Goal: Task Accomplishment & Management: Manage account settings

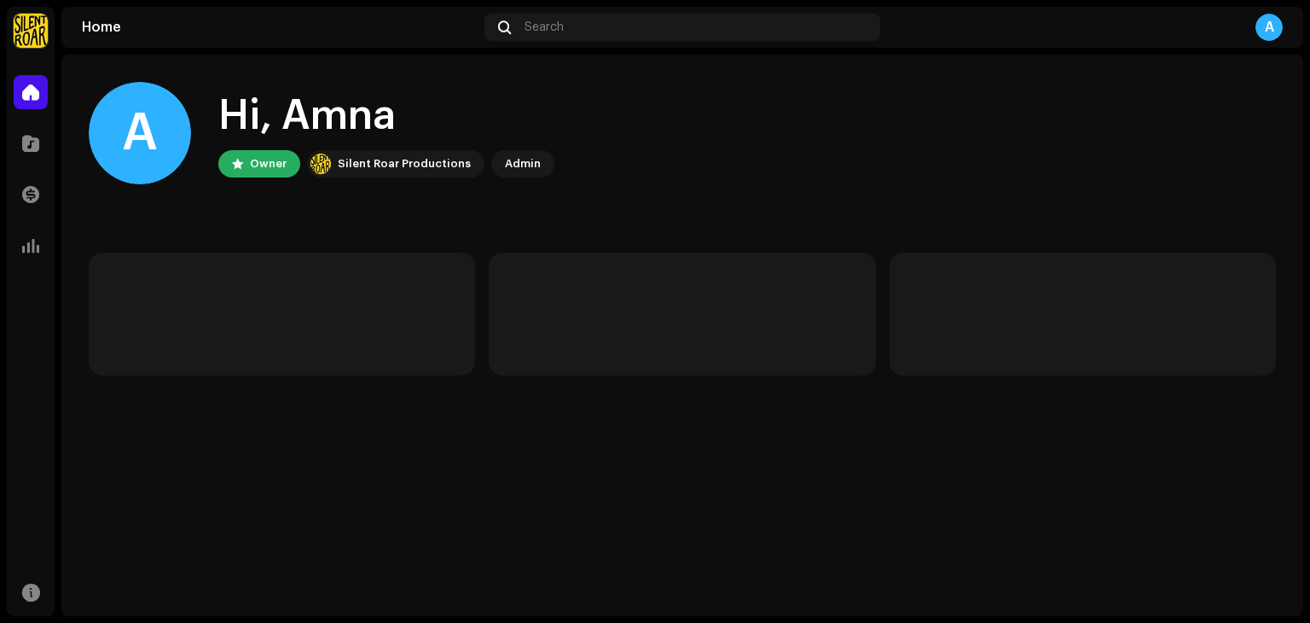
click at [377, 159] on div "Silent Roar Productions" at bounding box center [404, 164] width 133 height 20
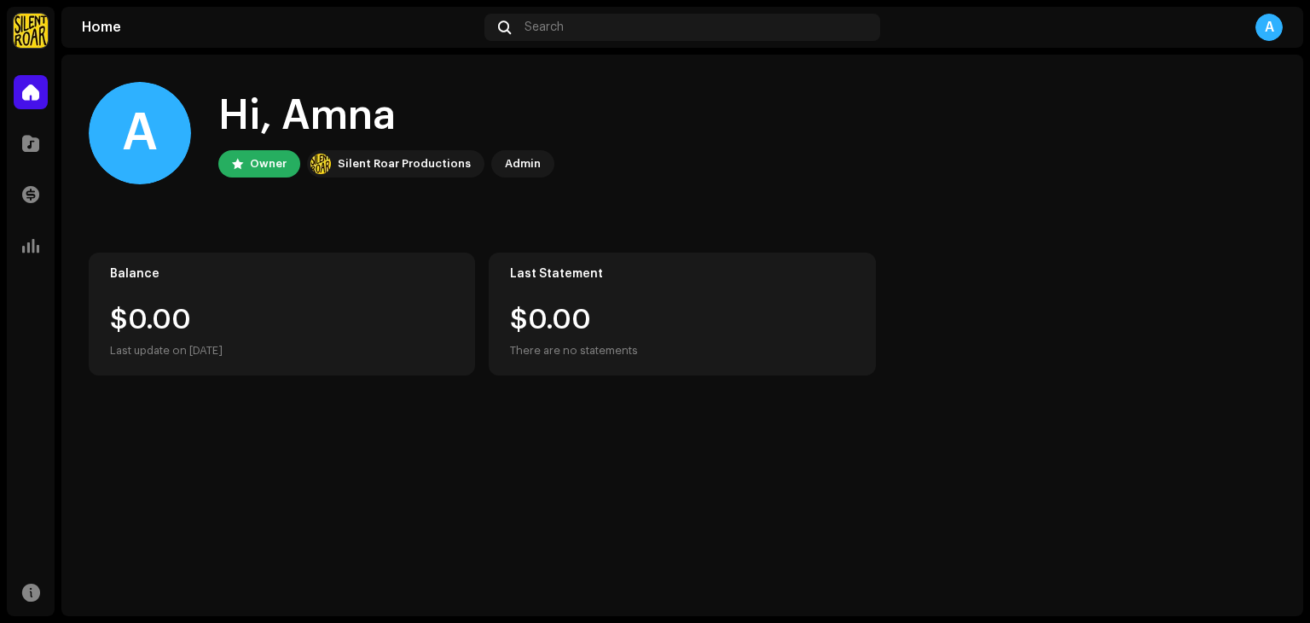
click at [18, 175] on div "Transactions" at bounding box center [31, 195] width 48 height 48
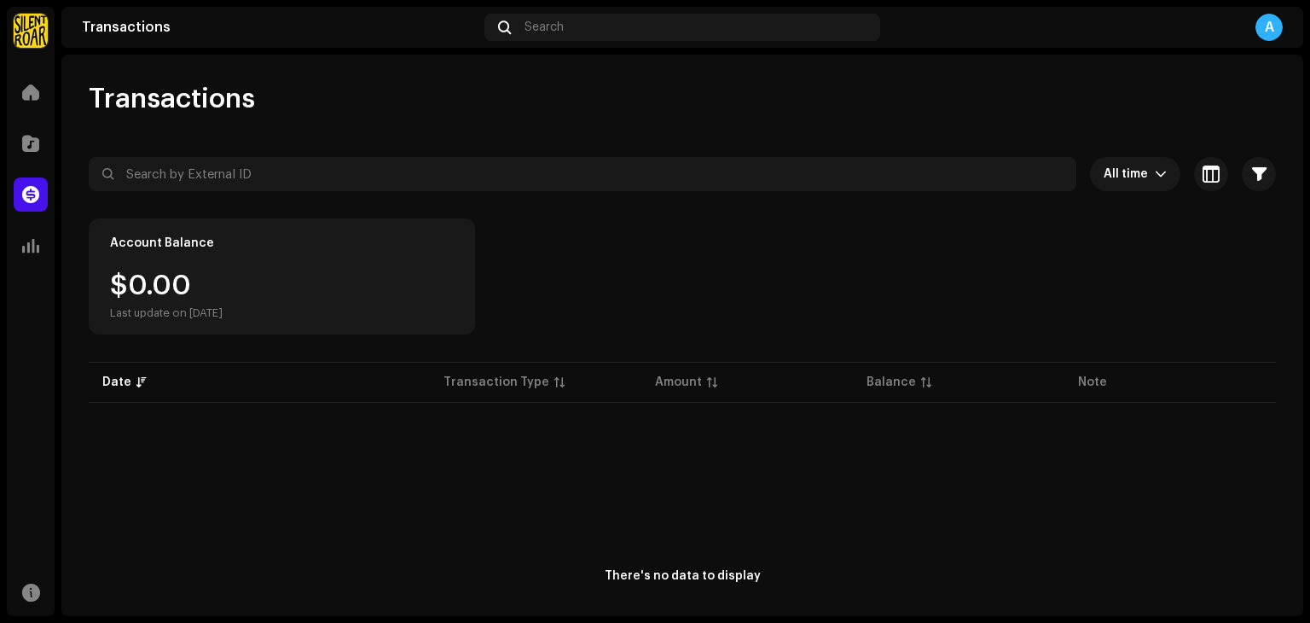
click at [18, 175] on div "Transactions" at bounding box center [31, 195] width 48 height 48
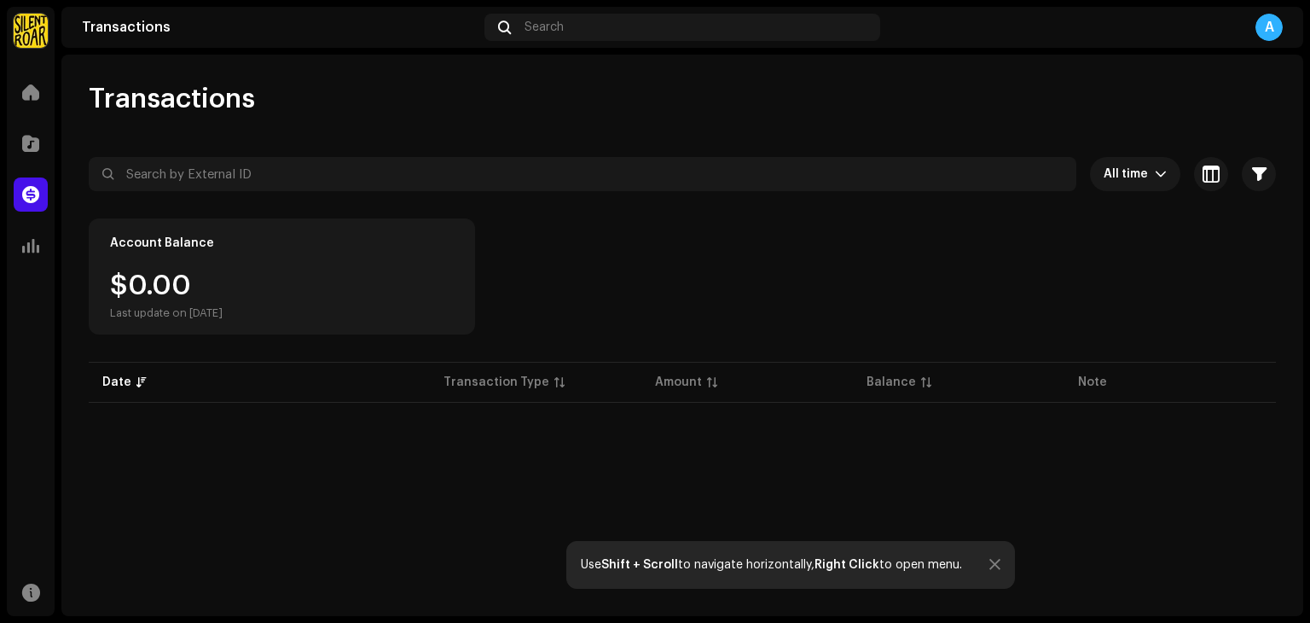
click at [1275, 24] on div "A" at bounding box center [1268, 27] width 27 height 27
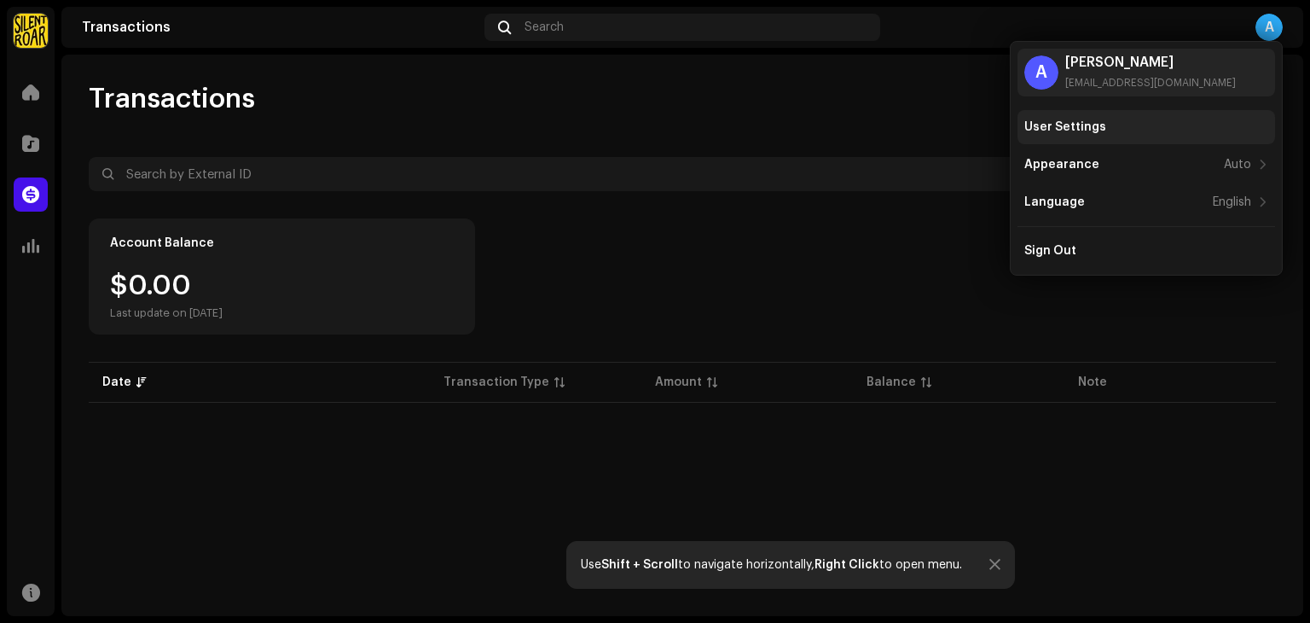
click at [1102, 125] on div "User Settings" at bounding box center [1146, 127] width 244 height 14
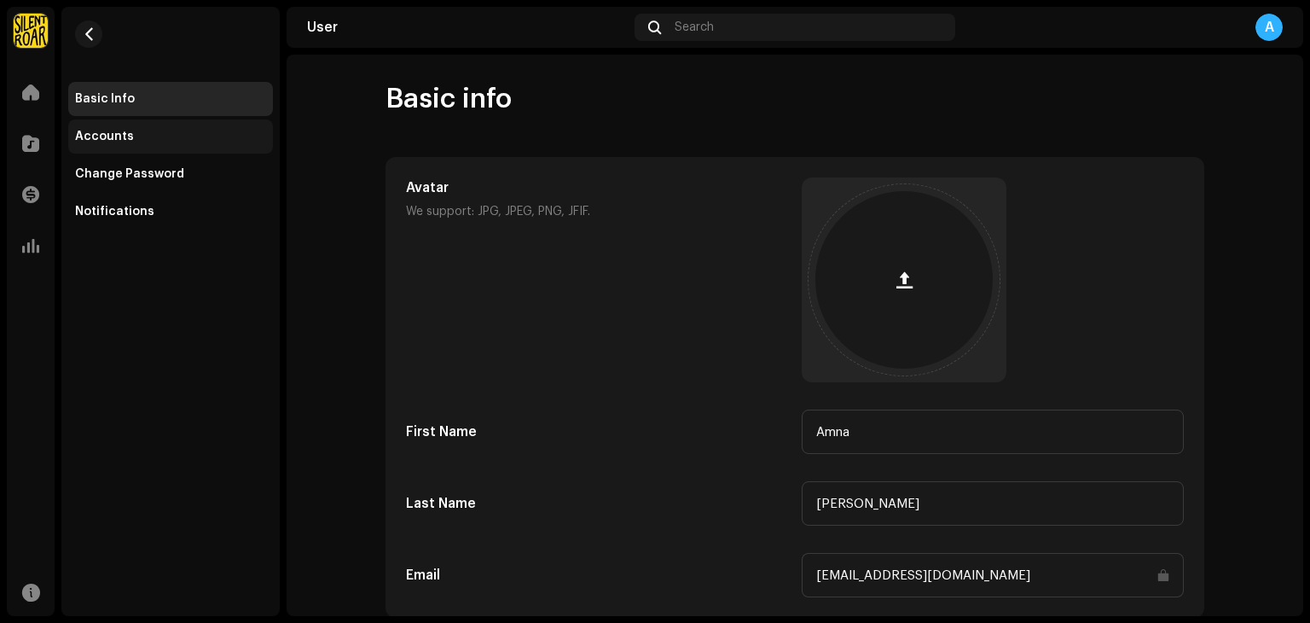
click at [188, 140] on div "Accounts" at bounding box center [170, 137] width 191 height 14
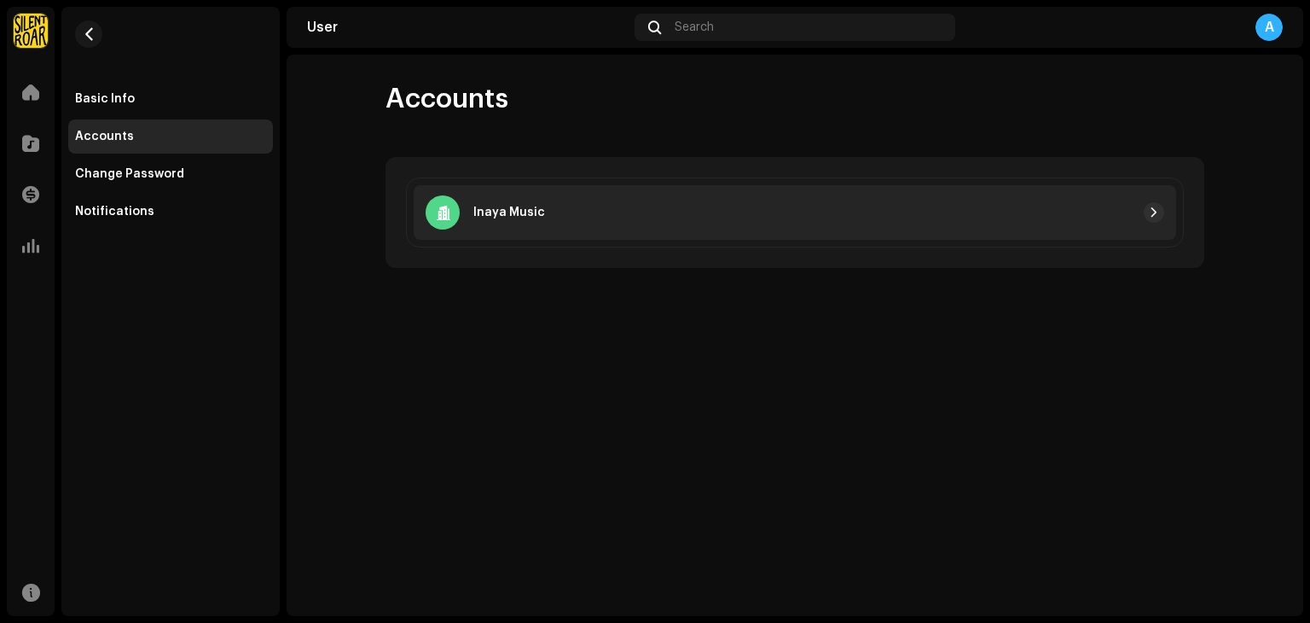
click at [505, 223] on div "Inaya Music" at bounding box center [485, 212] width 119 height 34
click at [765, 209] on div at bounding box center [854, 212] width 619 height 20
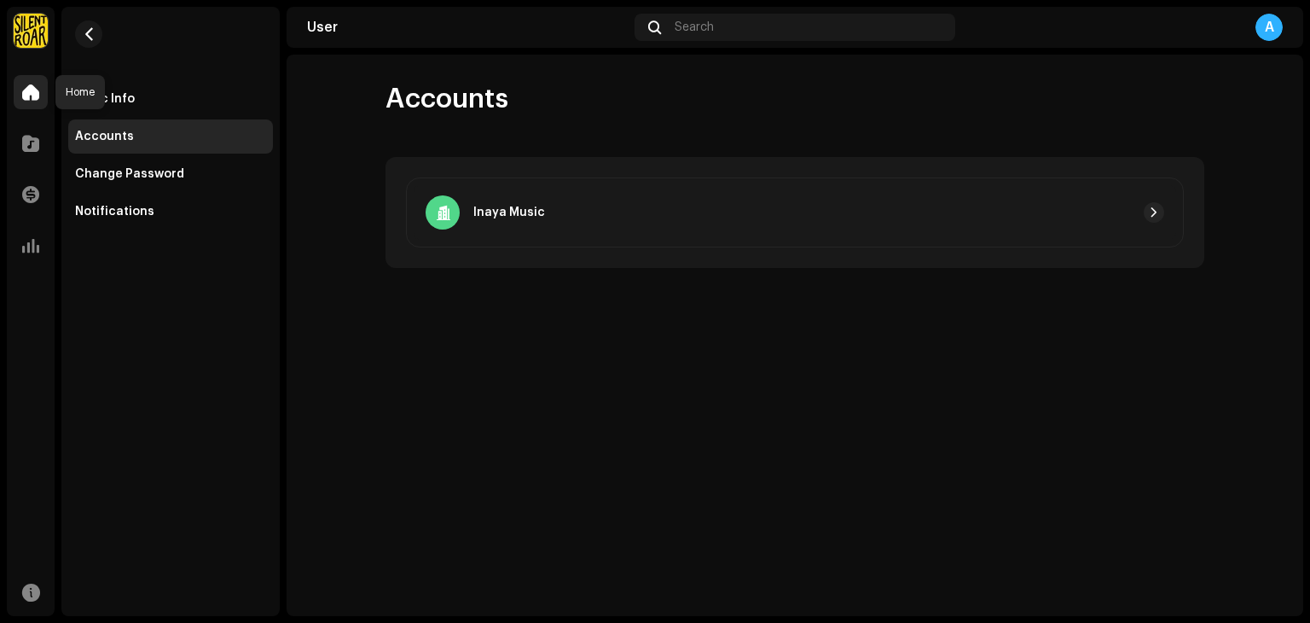
click at [25, 90] on span at bounding box center [30, 92] width 17 height 14
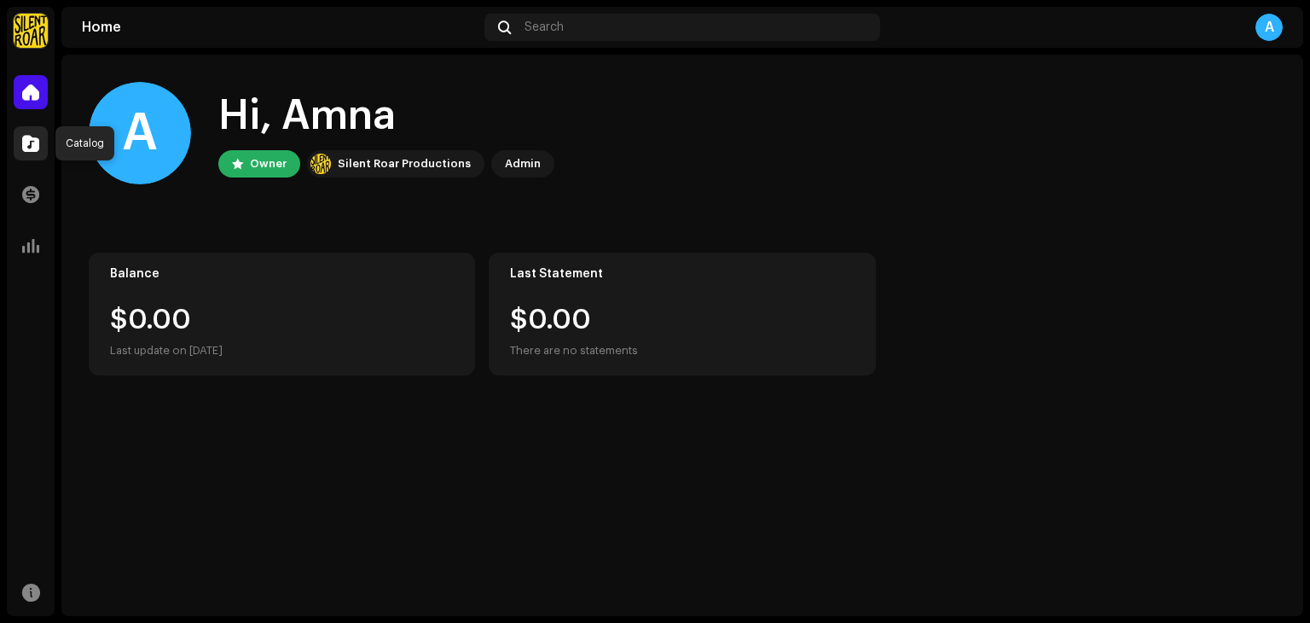
click at [24, 131] on div at bounding box center [31, 143] width 34 height 34
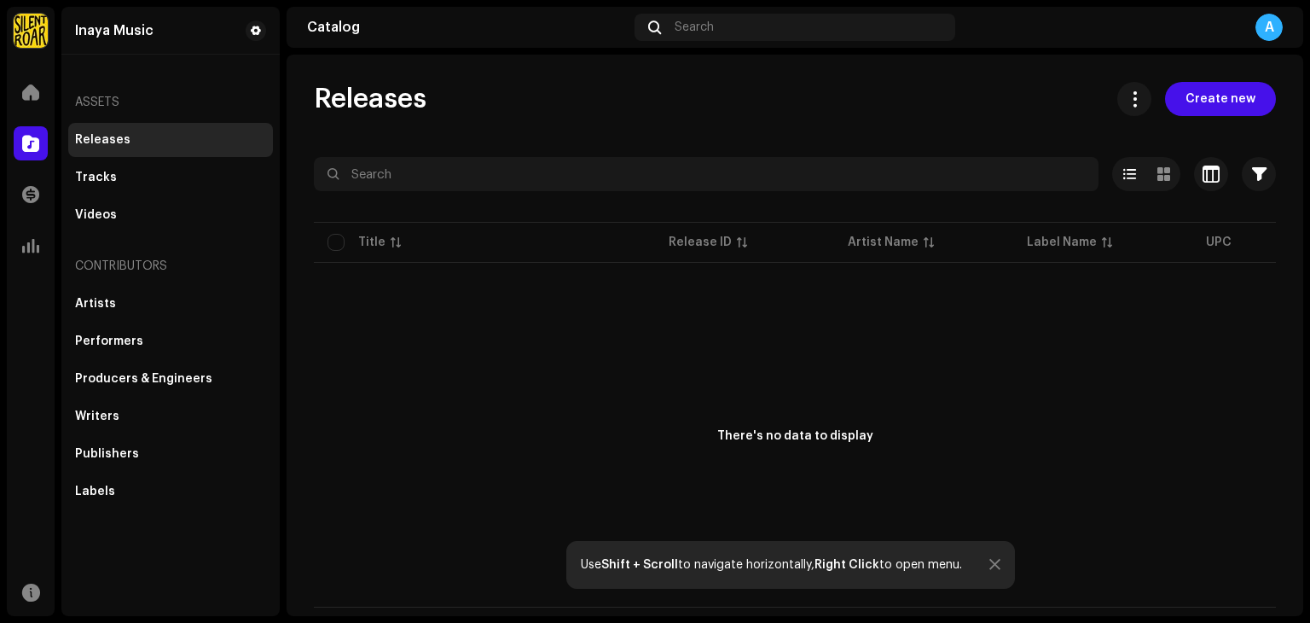
click at [13, 90] on div "Home" at bounding box center [31, 92] width 48 height 48
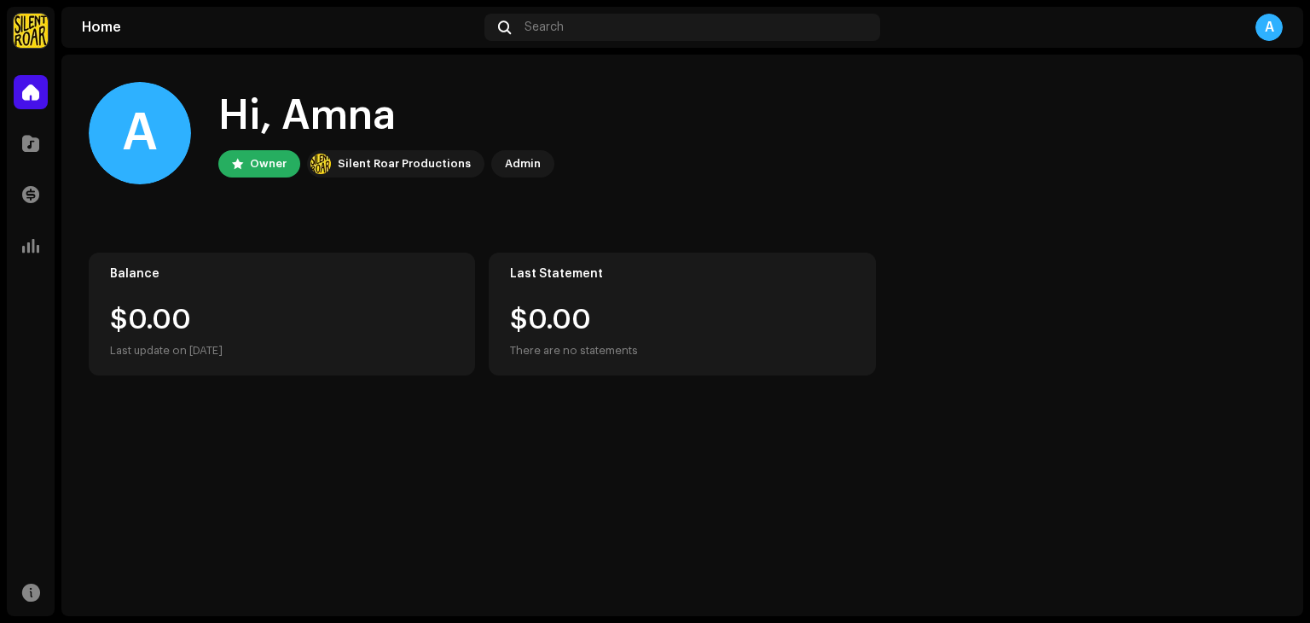
click at [515, 159] on div "Admin" at bounding box center [523, 164] width 36 height 20
click at [22, 239] on span at bounding box center [30, 246] width 17 height 14
click at [31, 41] on img at bounding box center [31, 31] width 34 height 34
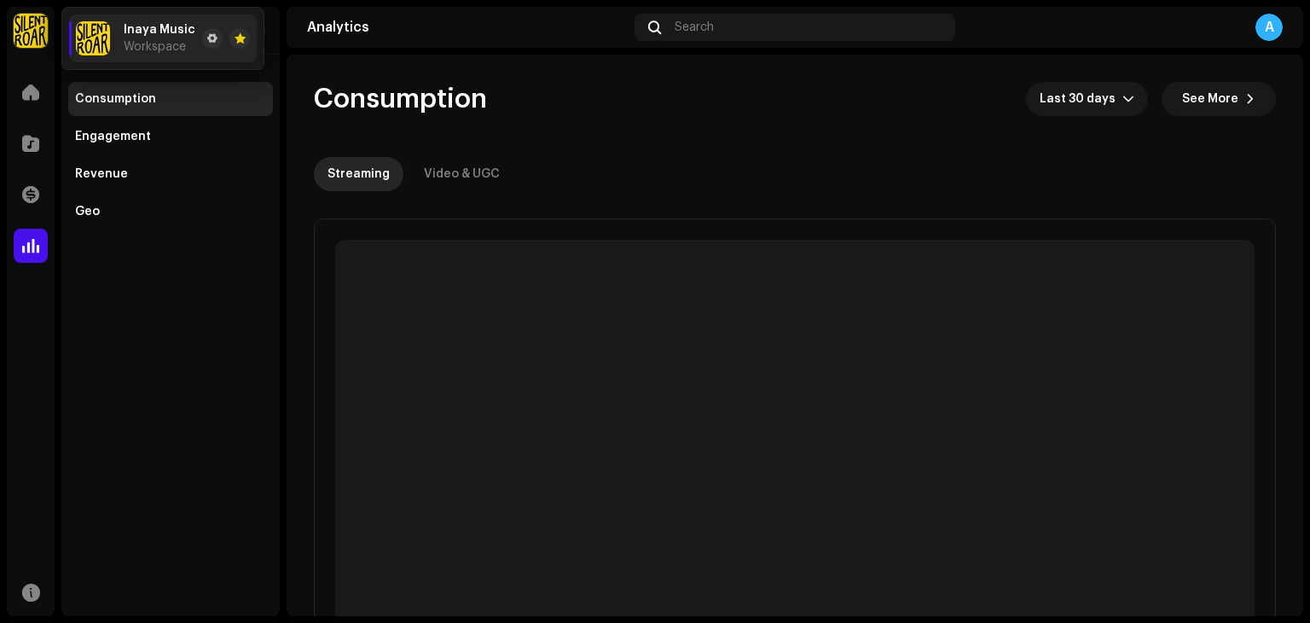
click at [31, 41] on img at bounding box center [31, 31] width 34 height 34
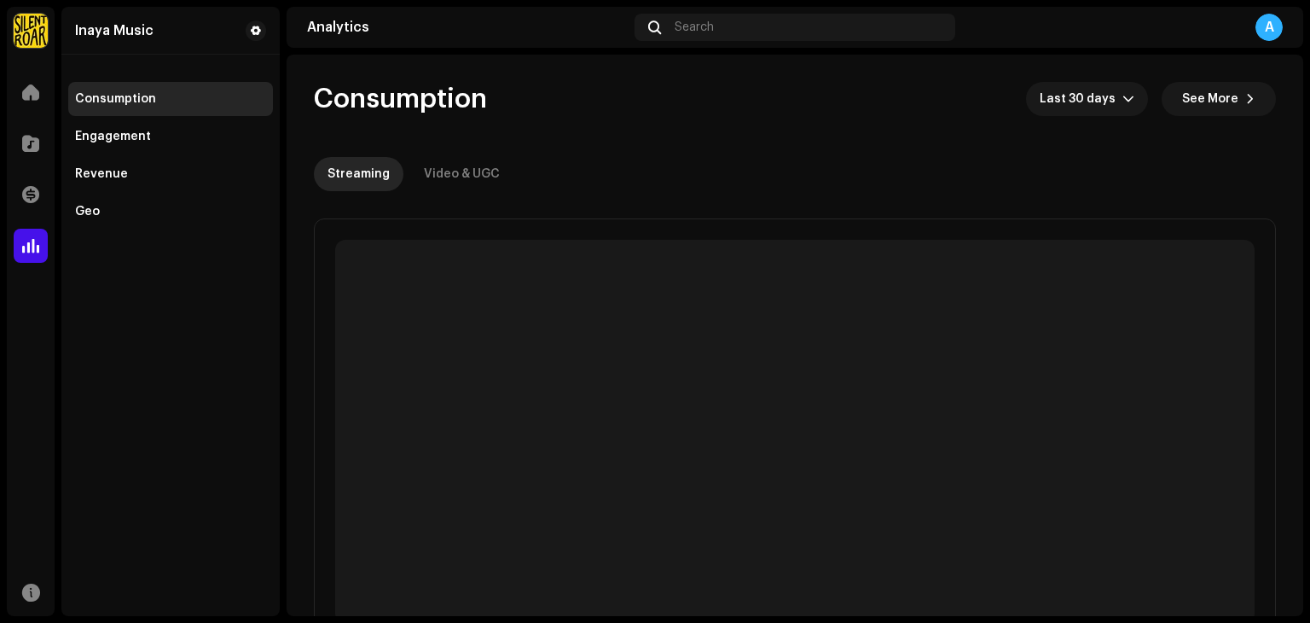
click at [31, 41] on img at bounding box center [31, 31] width 34 height 34
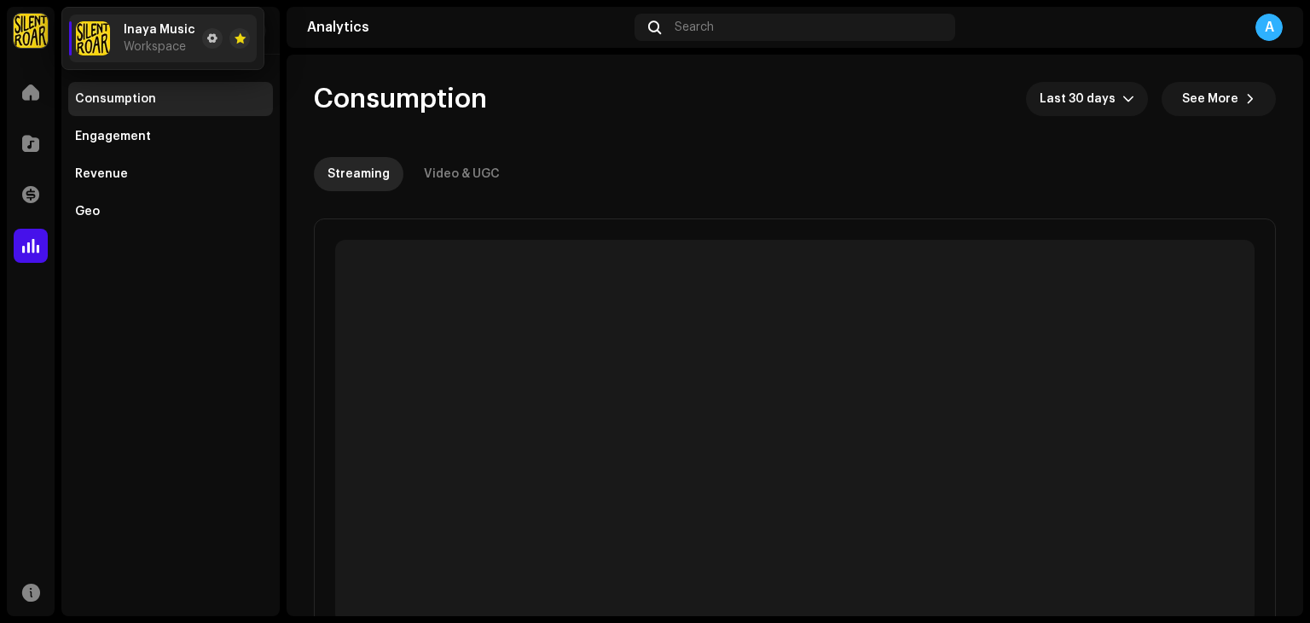
click at [138, 44] on span "Workspace" at bounding box center [155, 47] width 62 height 14
click at [125, 128] on div "Engagement" at bounding box center [170, 136] width 205 height 34
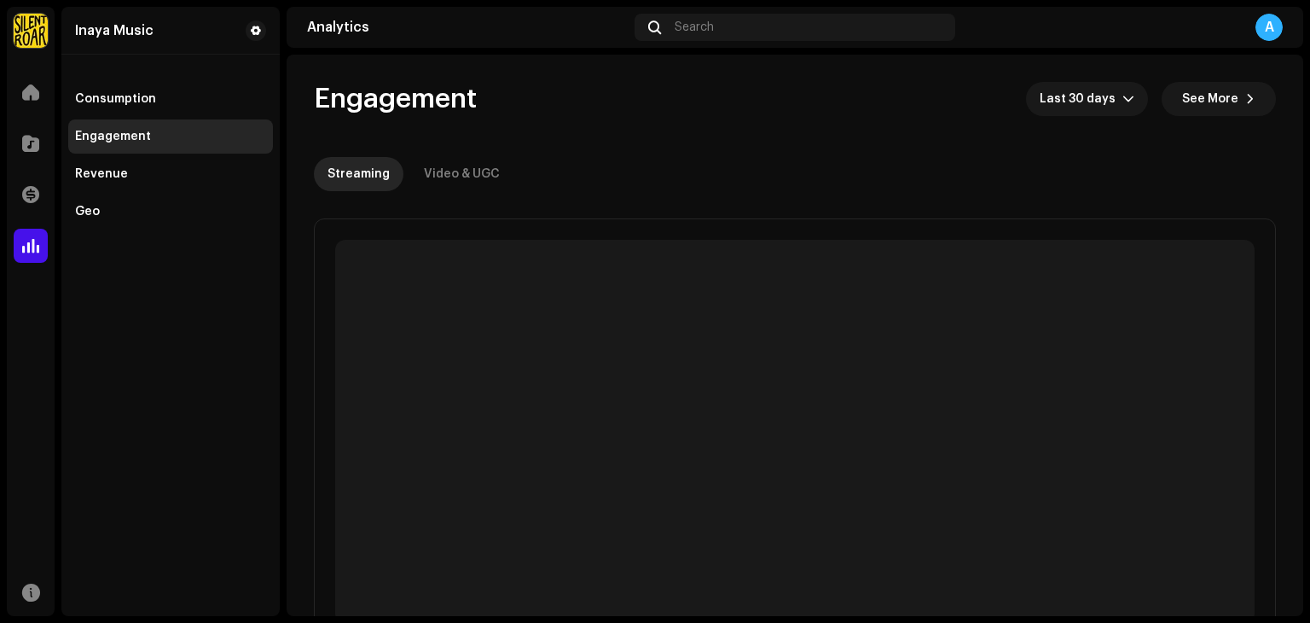
click at [125, 128] on div "Engagement" at bounding box center [170, 136] width 205 height 34
click at [280, 96] on div "Inaya Music Home Catalog Transactions Analytics Resources Inaya Music Consumpti…" at bounding box center [655, 311] width 1310 height 623
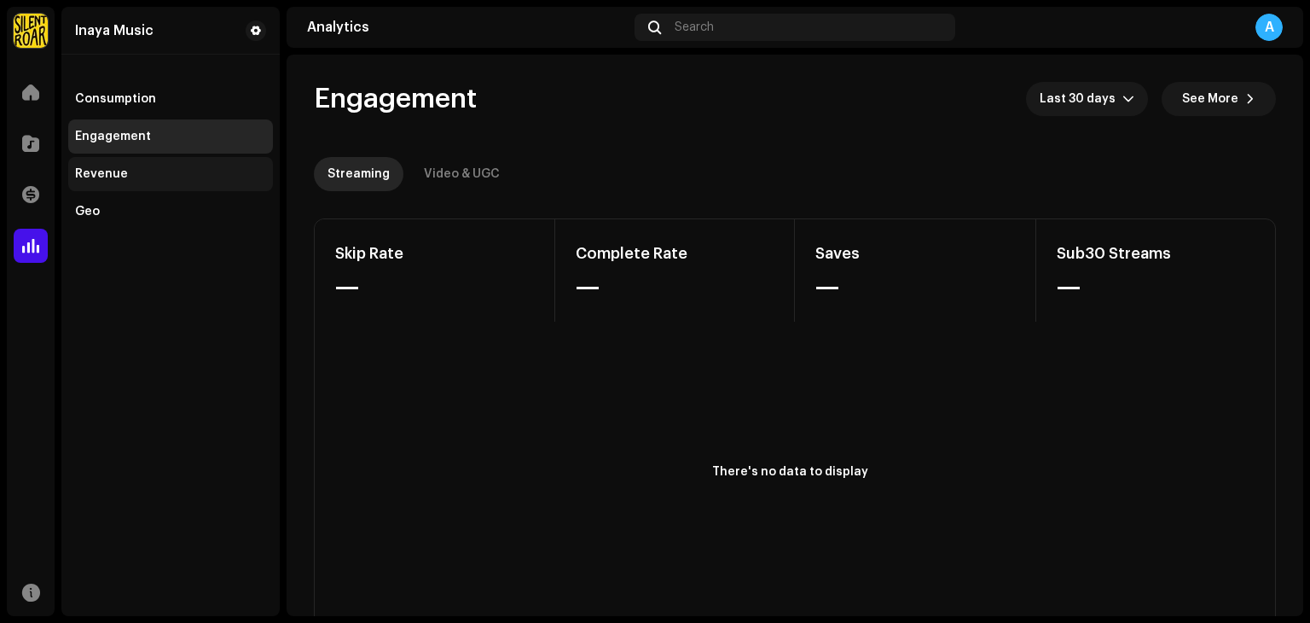
click at [199, 171] on div "Revenue" at bounding box center [170, 174] width 191 height 14
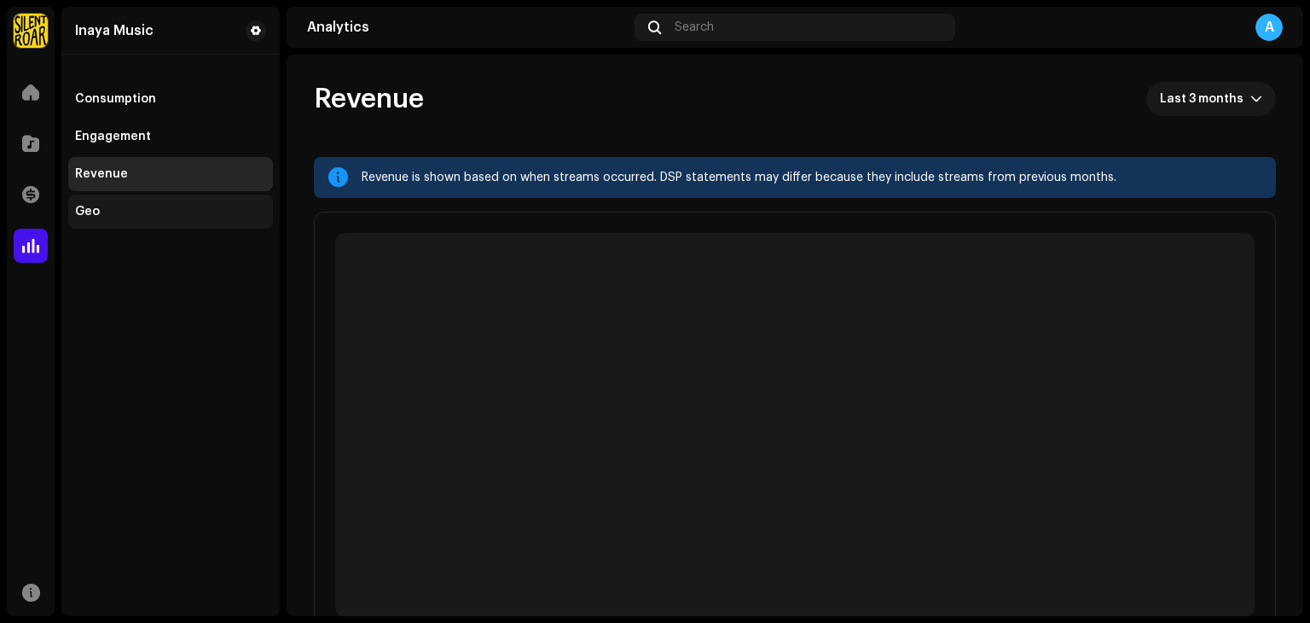
click at [123, 216] on div "Geo" at bounding box center [170, 212] width 191 height 14
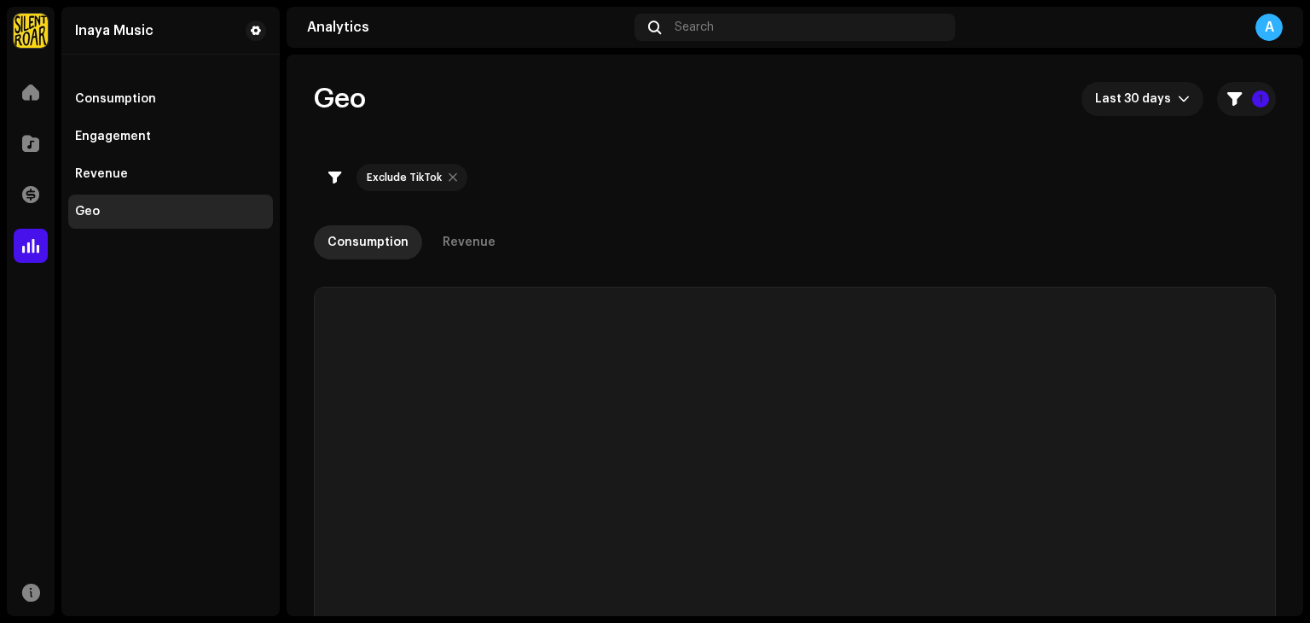
checkbox input "true"
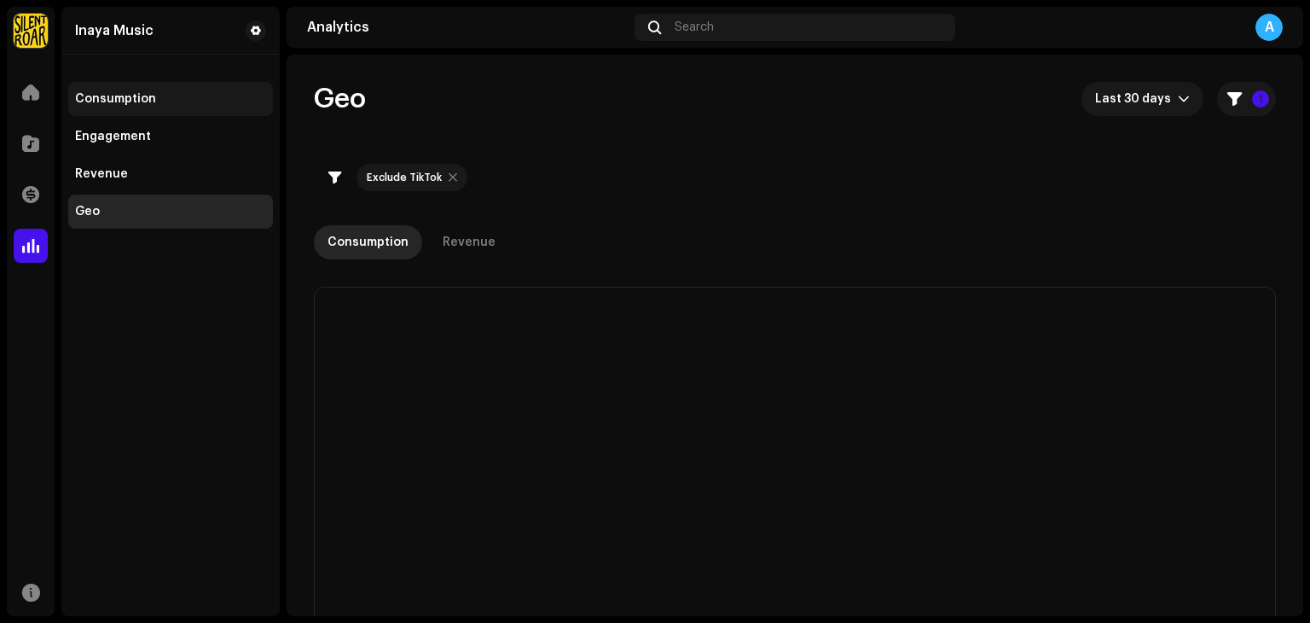
click at [155, 100] on div "Consumption" at bounding box center [170, 99] width 191 height 14
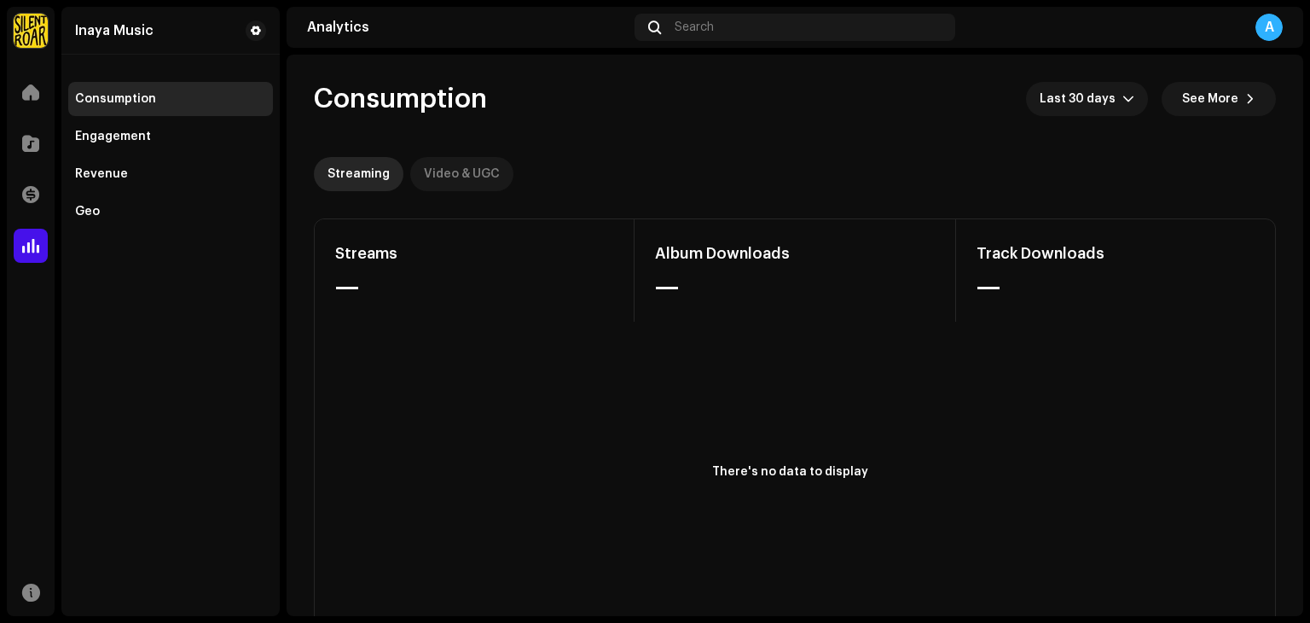
click at [461, 168] on div "Video & UGC" at bounding box center [462, 174] width 76 height 34
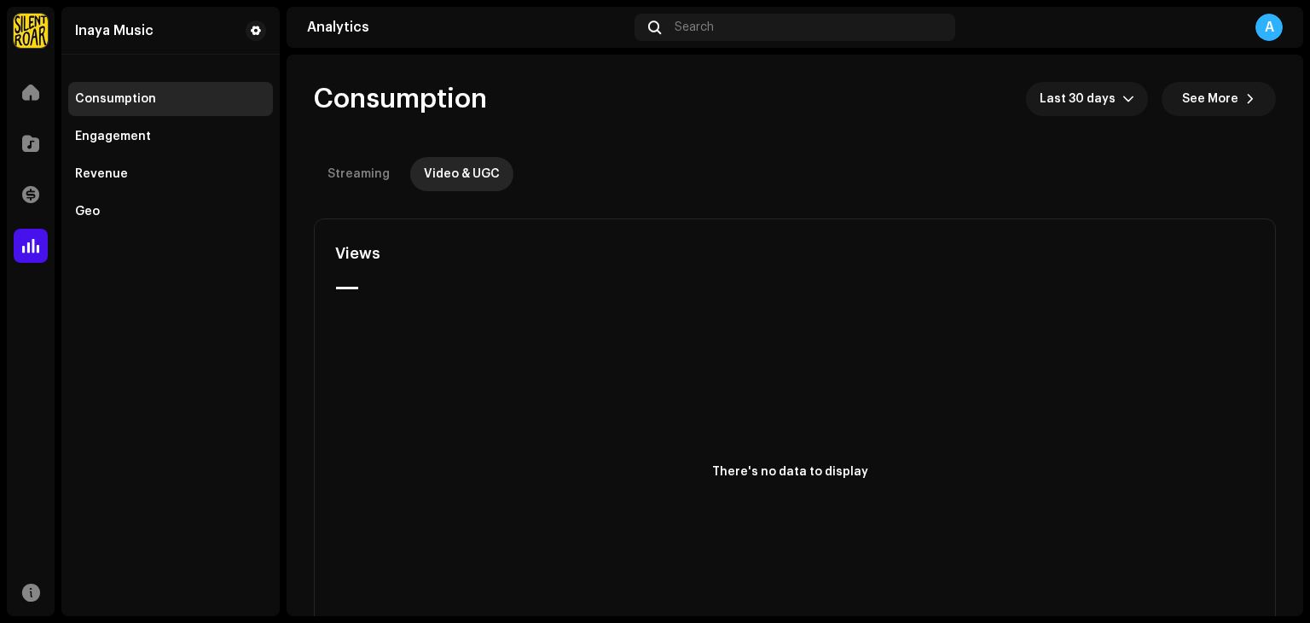
click at [27, 38] on img at bounding box center [31, 31] width 34 height 34
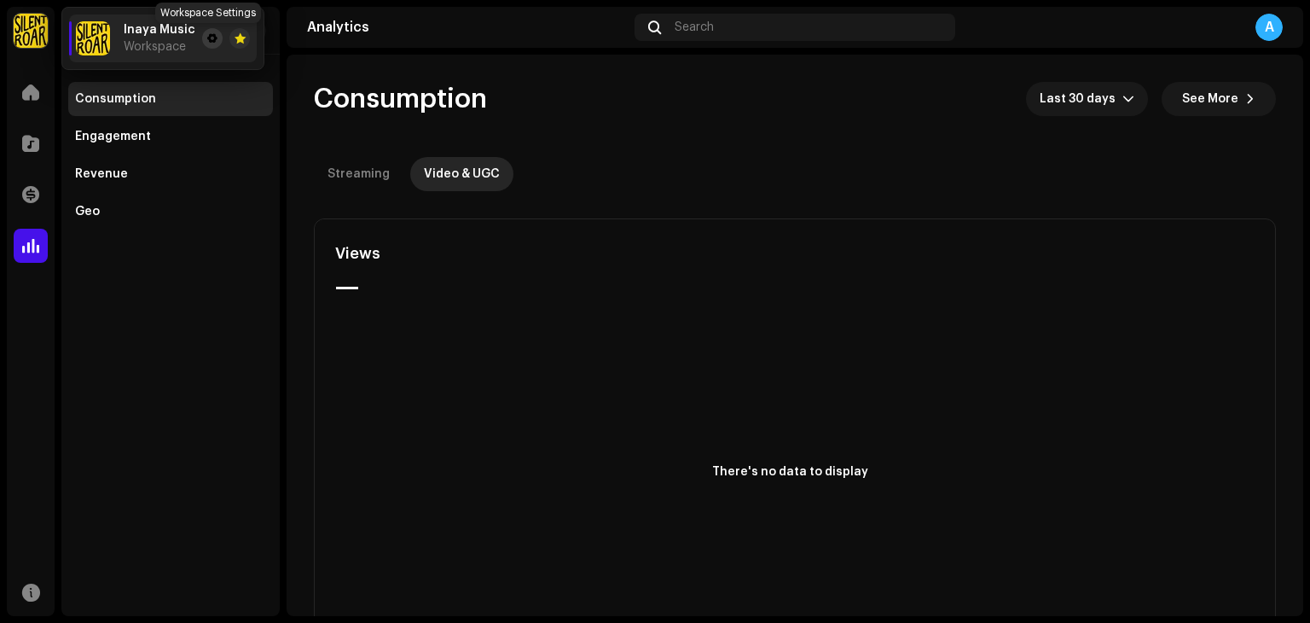
click at [202, 37] on button at bounding box center [212, 38] width 20 height 20
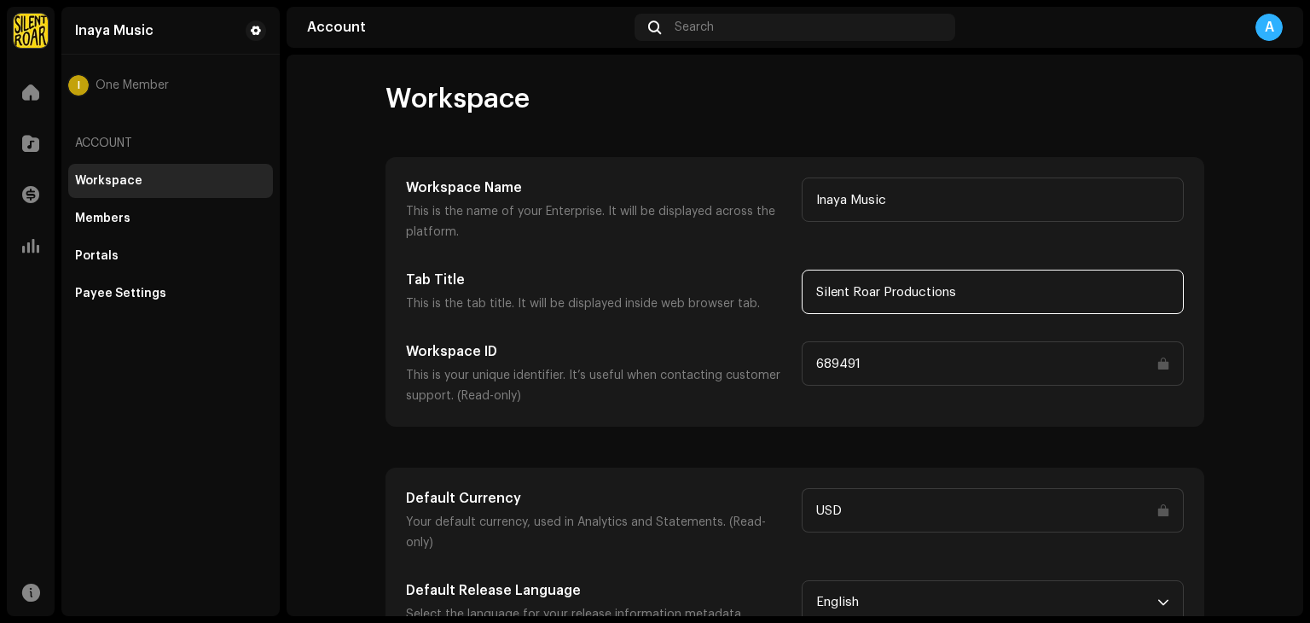
click at [829, 293] on input "Silent Roar Productions" at bounding box center [993, 292] width 382 height 44
click at [928, 173] on div "Workspace Name This is the name of your Enterprise. It will be displayed across…" at bounding box center [794, 292] width 817 height 268
click at [915, 189] on input "Inaya Music" at bounding box center [993, 199] width 382 height 44
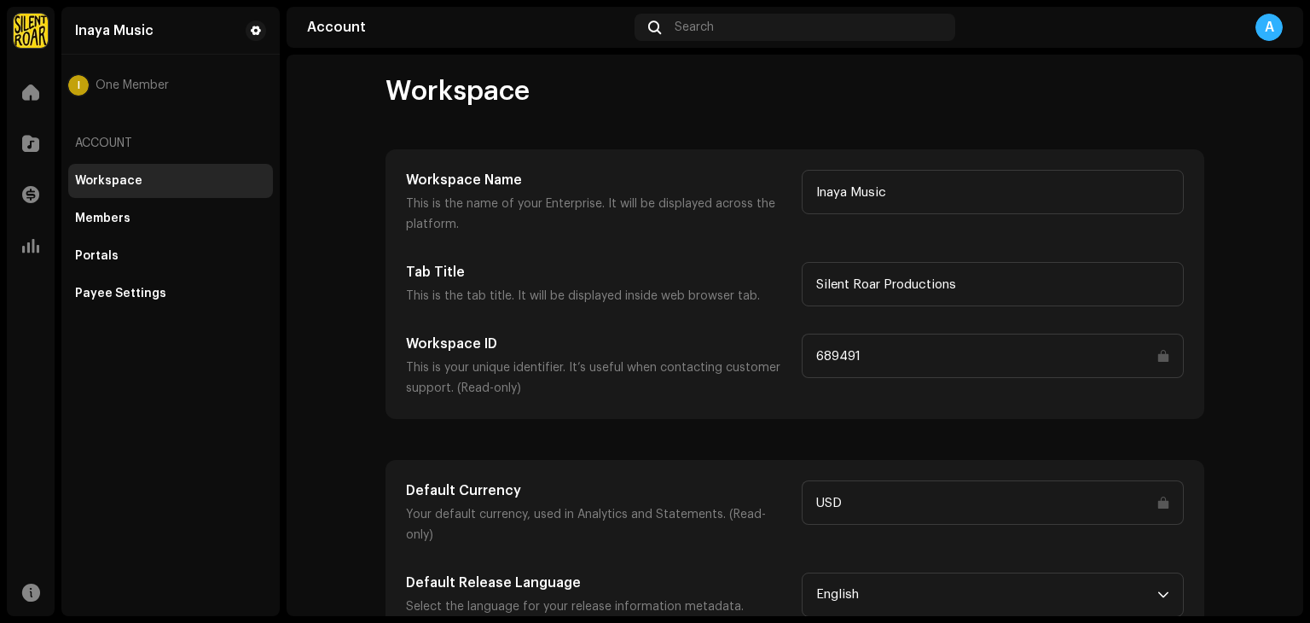
drag, startPoint x: 612, startPoint y: 209, endPoint x: 610, endPoint y: 223, distance: 13.8
click at [610, 223] on p "This is the name of your Enterprise. It will be displayed across the platform." at bounding box center [597, 214] width 382 height 41
click at [672, 140] on div "Workspace Workspace Name This is the name of your Enterprise. It will be displa…" at bounding box center [794, 355] width 873 height 563
drag, startPoint x: 841, startPoint y: 517, endPoint x: 880, endPoint y: 465, distance: 65.2
click at [880, 465] on div "Default Currency Your default currency, used in Analytics and Statements. (Read…" at bounding box center [794, 549] width 817 height 176
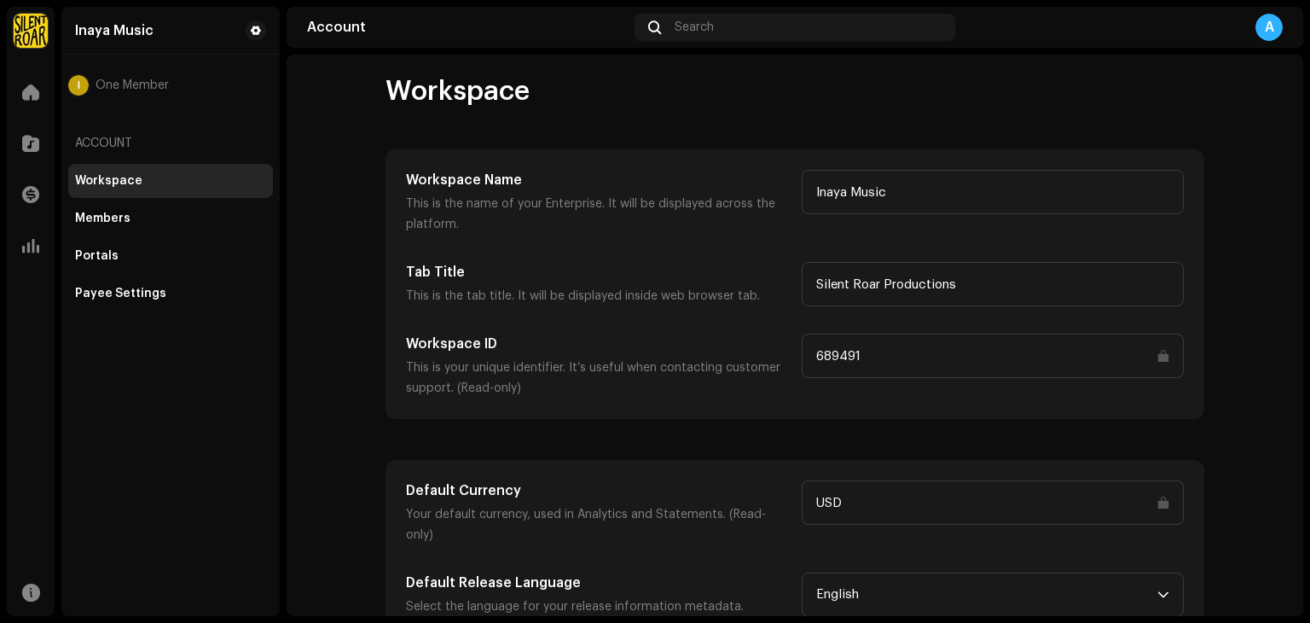
click at [853, 502] on input "USD" at bounding box center [993, 502] width 382 height 44
click at [1160, 499] on input "USD" at bounding box center [993, 502] width 382 height 44
click at [148, 95] on div "I One Member" at bounding box center [170, 85] width 205 height 20
click at [129, 217] on div "Members" at bounding box center [170, 219] width 191 height 14
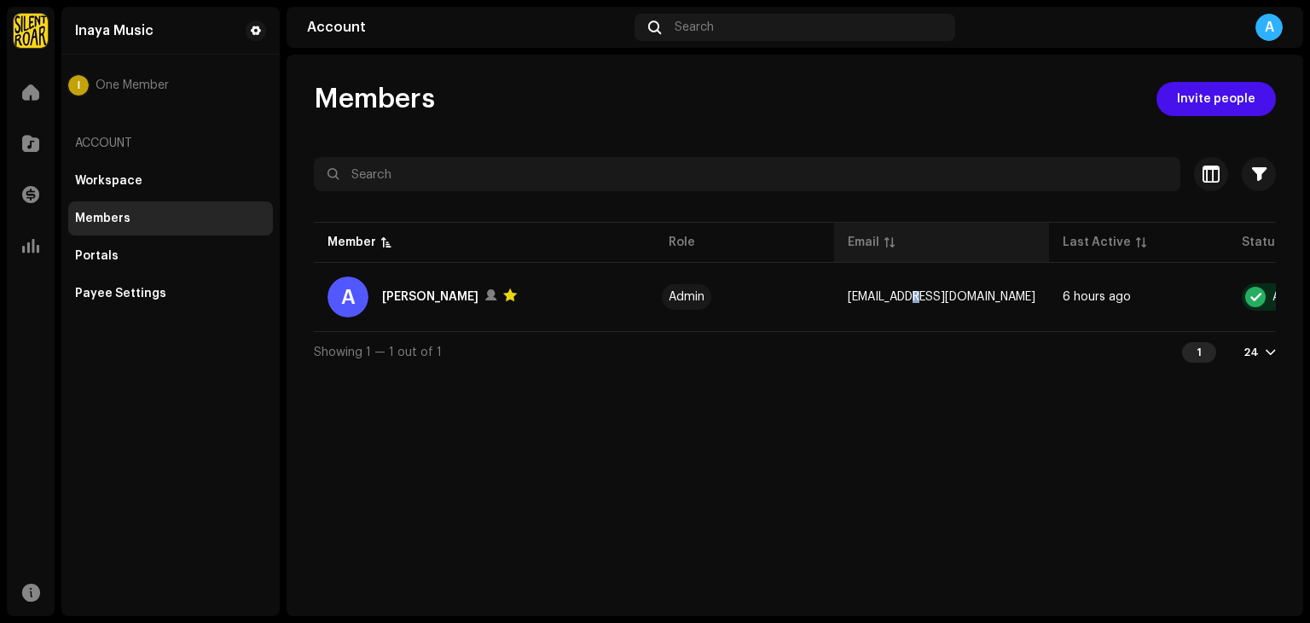
drag, startPoint x: 905, startPoint y: 326, endPoint x: 887, endPoint y: 248, distance: 79.7
click at [887, 248] on table "Member Role Email Last Active Status A [PERSON_NAME] Admin [EMAIL_ADDRESS][DOMA…" at bounding box center [860, 274] width 1093 height 113
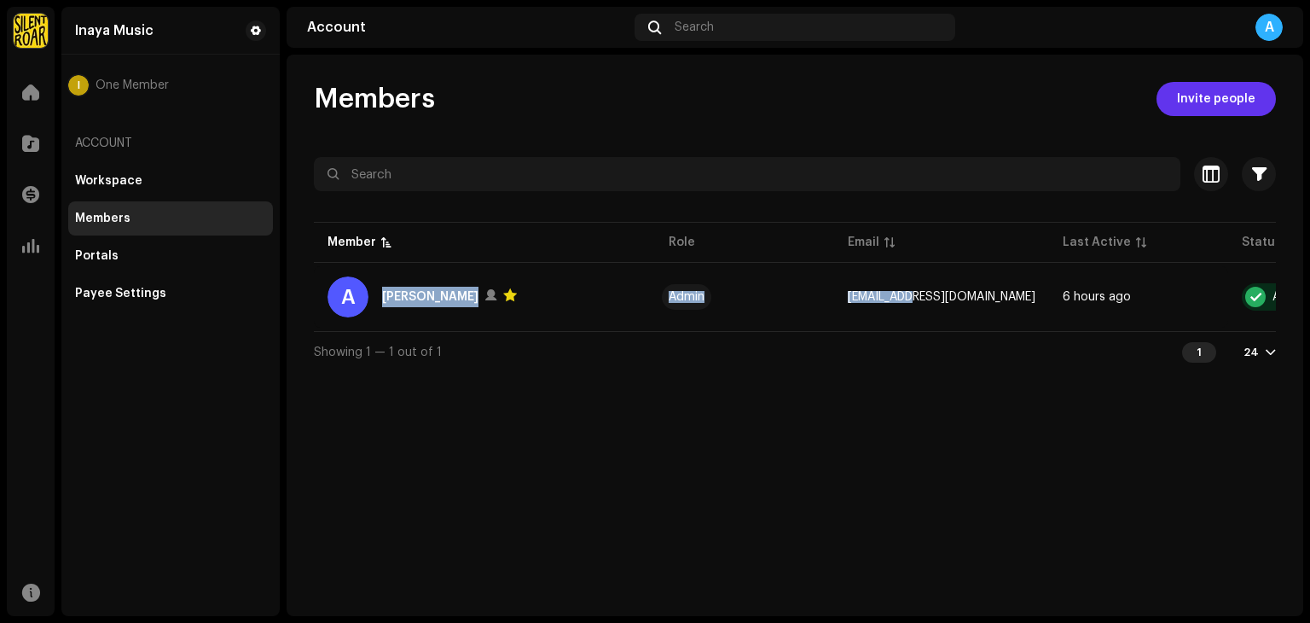
click at [1194, 101] on span "Invite people" at bounding box center [1216, 99] width 78 height 34
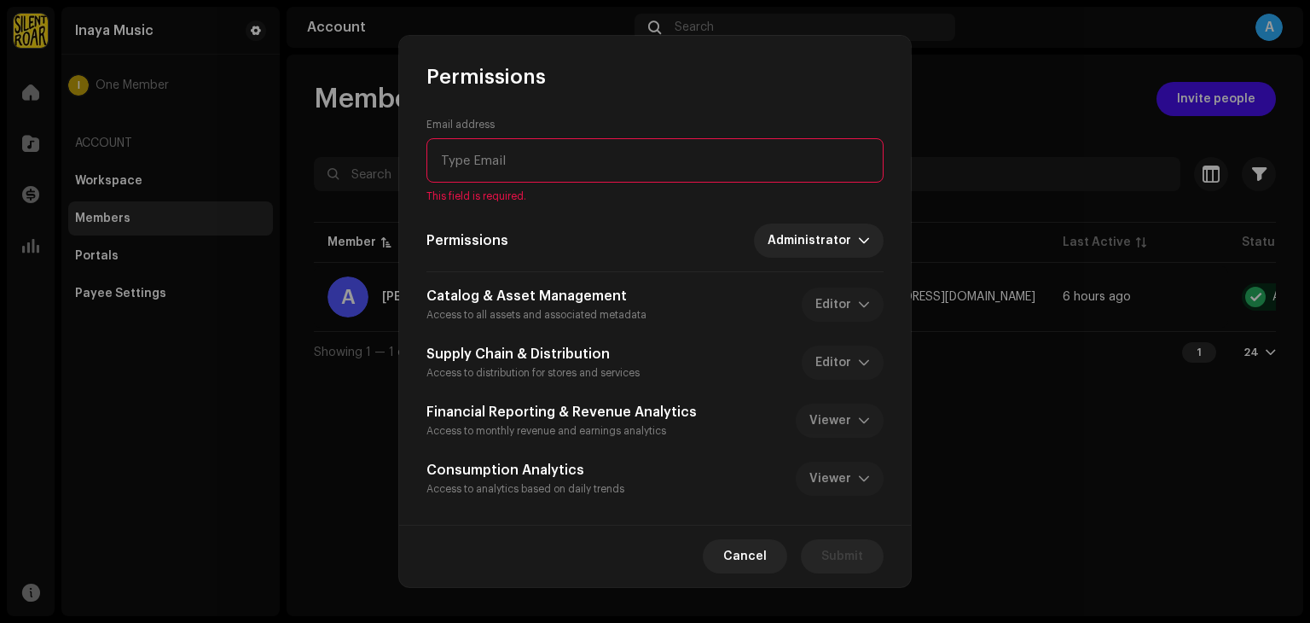
click at [825, 292] on div "Catalog & Asset Management Access to all assets and associated metadata Editor" at bounding box center [654, 305] width 457 height 38
click at [802, 236] on span "Administrator" at bounding box center [813, 240] width 90 height 34
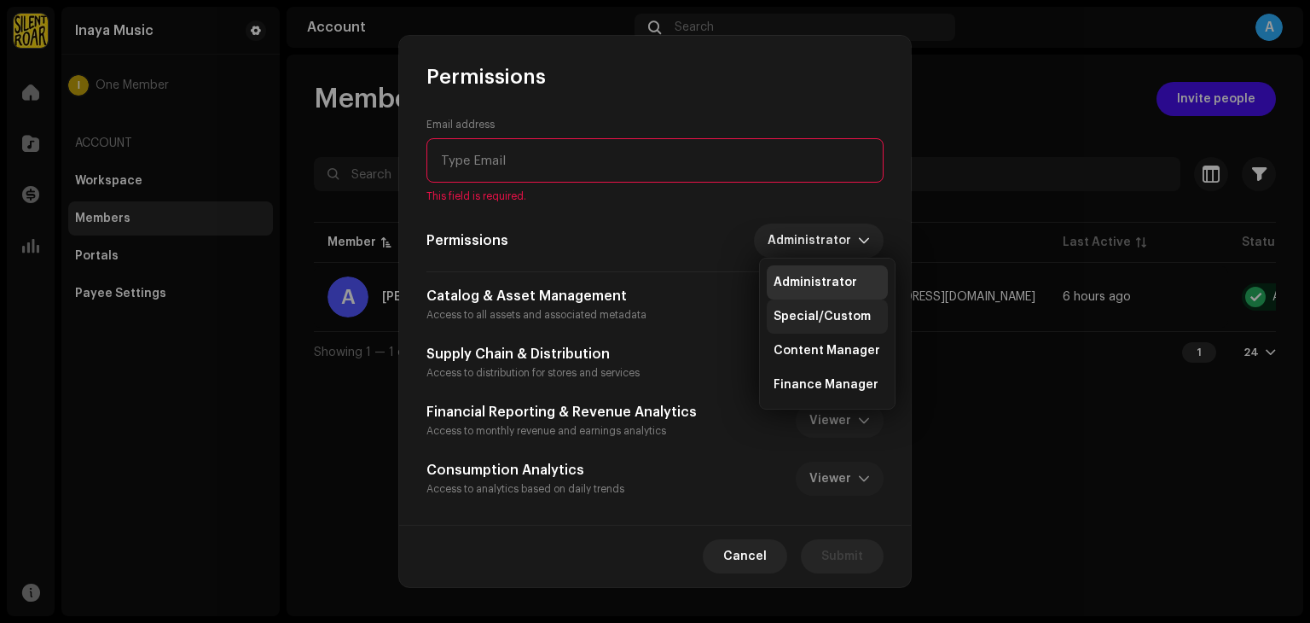
click at [815, 314] on span "Special/Custom" at bounding box center [822, 316] width 97 height 17
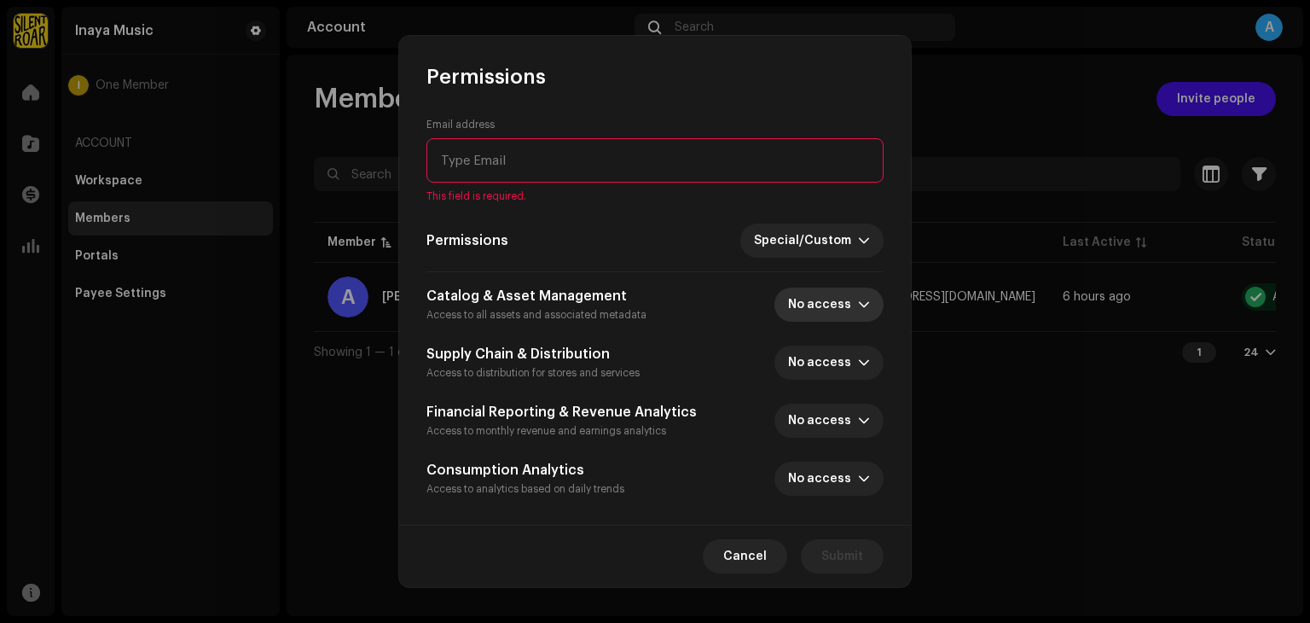
click at [815, 314] on span "No access" at bounding box center [823, 304] width 70 height 34
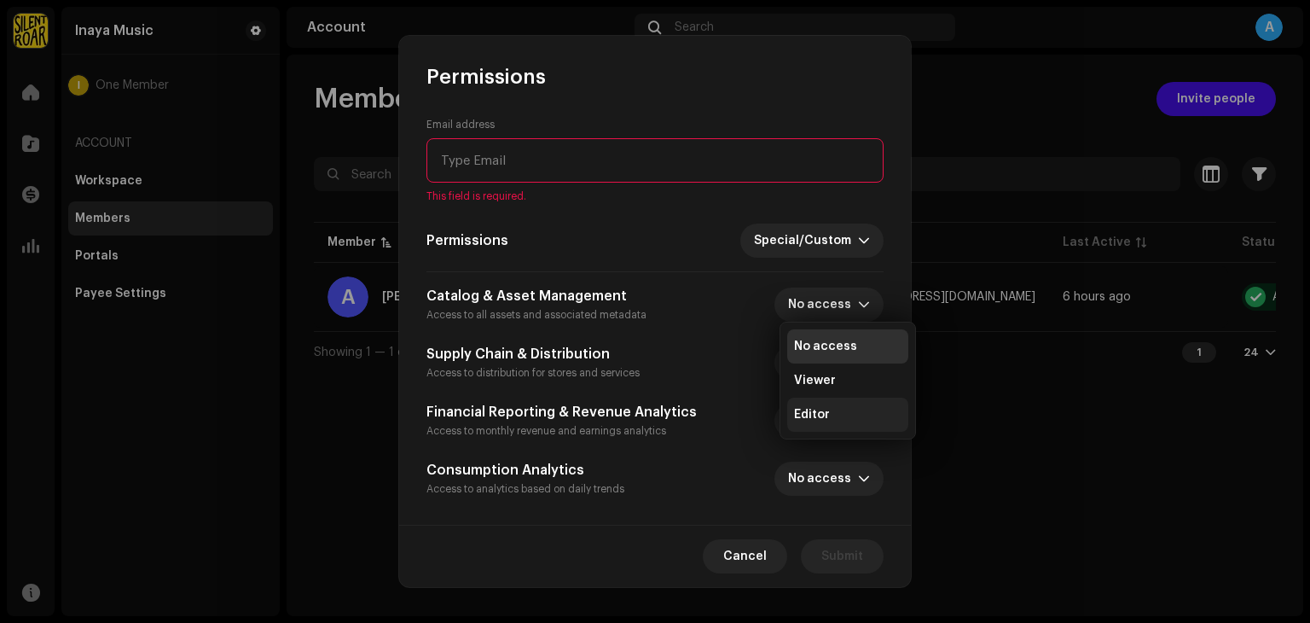
click at [812, 423] on li "Editor" at bounding box center [847, 414] width 121 height 34
click at [802, 370] on span "No access" at bounding box center [823, 362] width 70 height 34
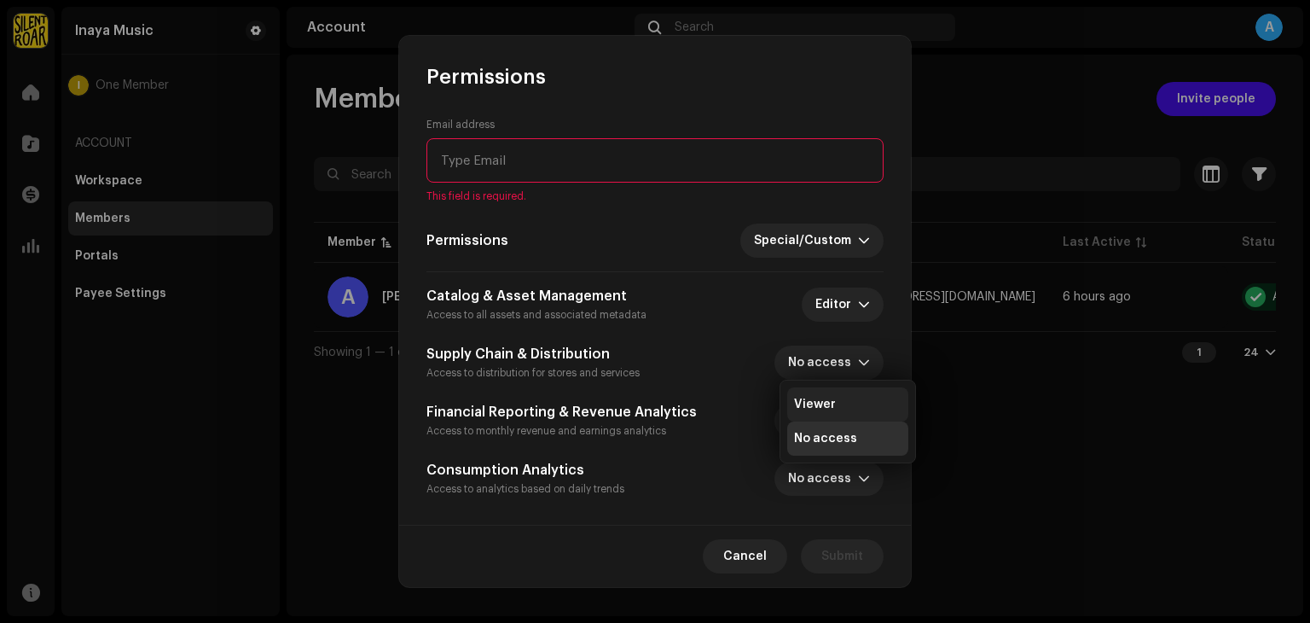
click at [815, 409] on span "Viewer" at bounding box center [815, 404] width 42 height 17
click at [815, 409] on span "No access" at bounding box center [823, 420] width 70 height 34
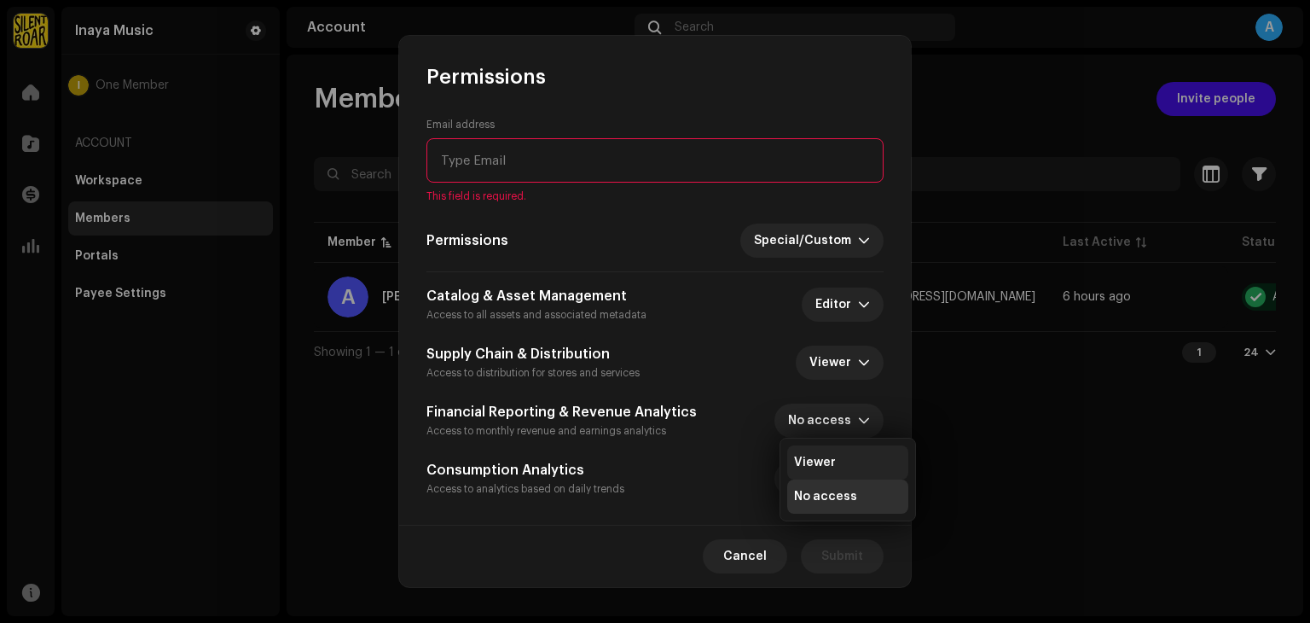
click at [826, 466] on span "Viewer" at bounding box center [815, 462] width 42 height 17
click at [826, 494] on span "No access" at bounding box center [823, 478] width 70 height 34
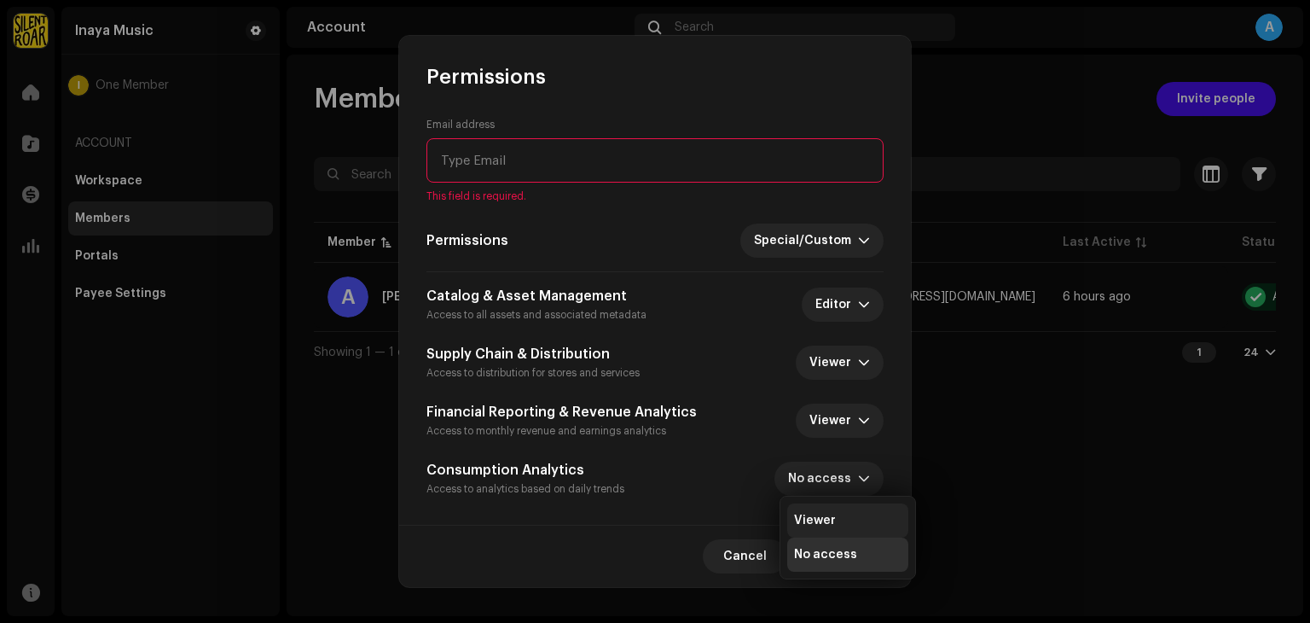
click at [826, 509] on li "Viewer" at bounding box center [847, 520] width 121 height 34
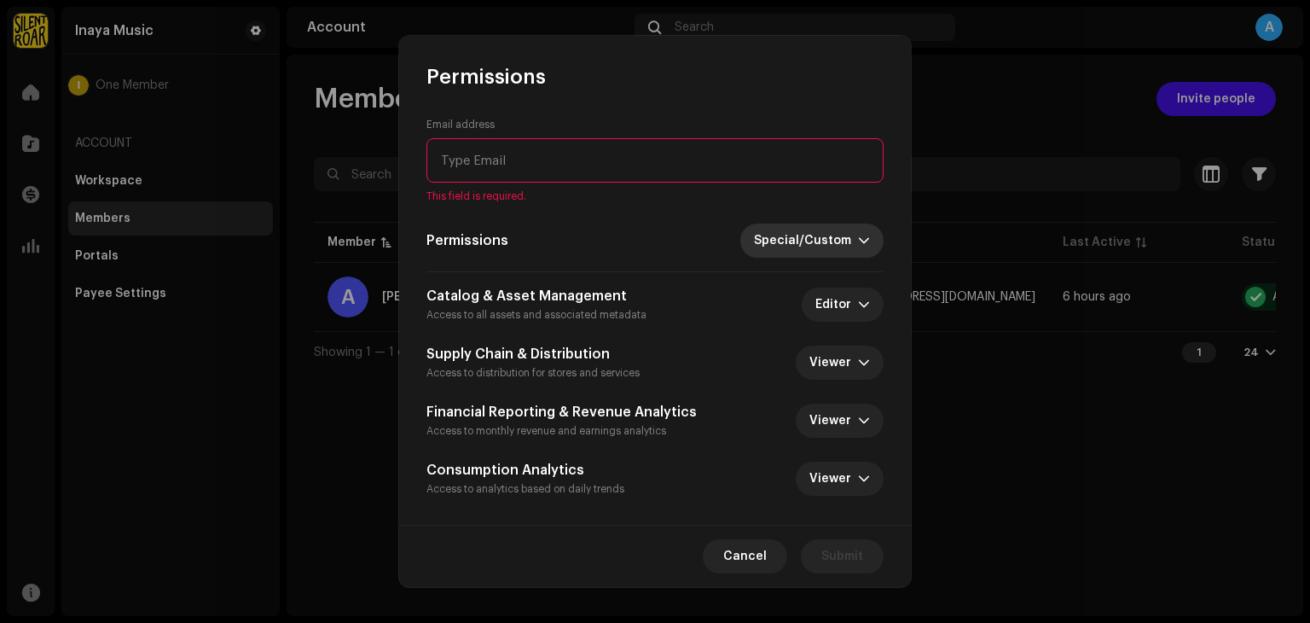
click at [802, 246] on span "Special/Custom" at bounding box center [806, 240] width 104 height 34
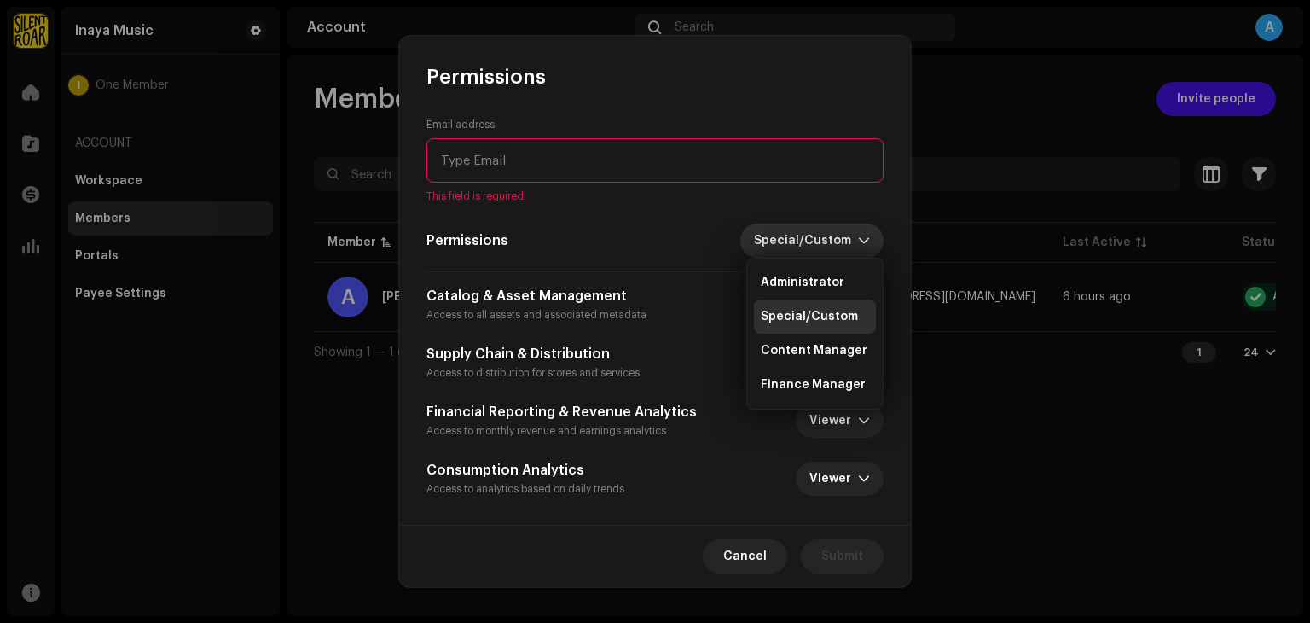
click at [802, 246] on span "Special/Custom" at bounding box center [806, 240] width 104 height 34
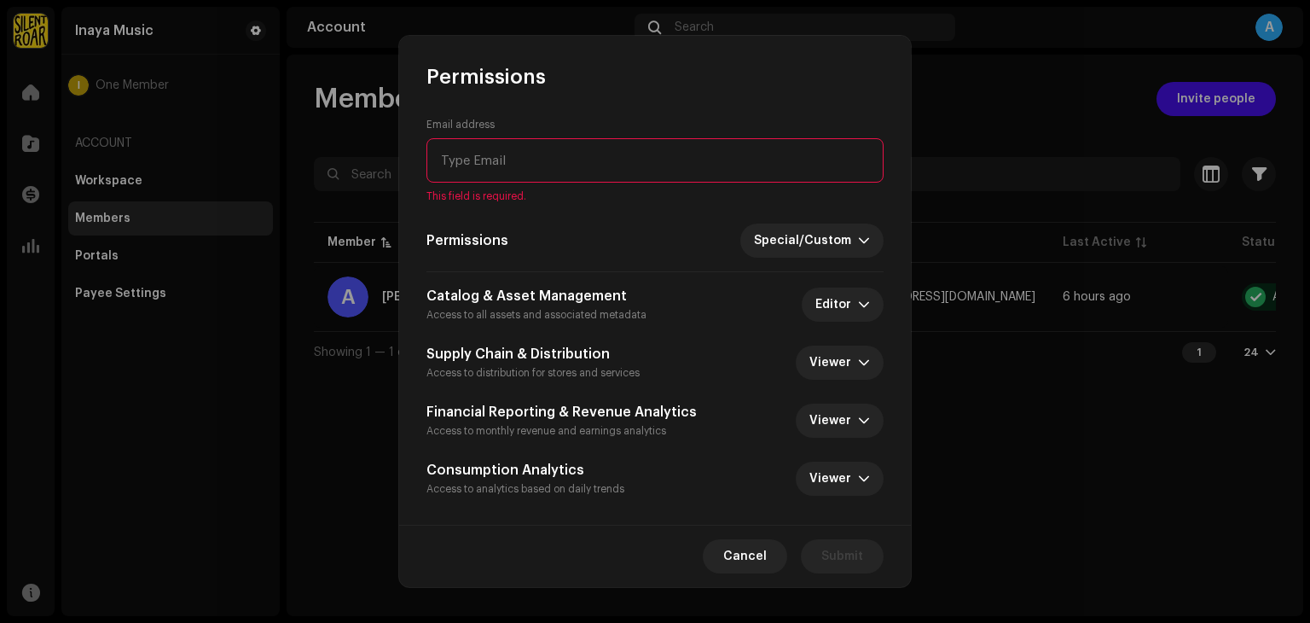
click at [739, 230] on div "Permissions Special/Custom" at bounding box center [654, 240] width 457 height 34
click at [484, 142] on input "email" at bounding box center [654, 160] width 457 height 44
click at [525, 144] on input "email" at bounding box center [654, 160] width 457 height 44
click at [748, 552] on span "Cancel" at bounding box center [744, 556] width 43 height 34
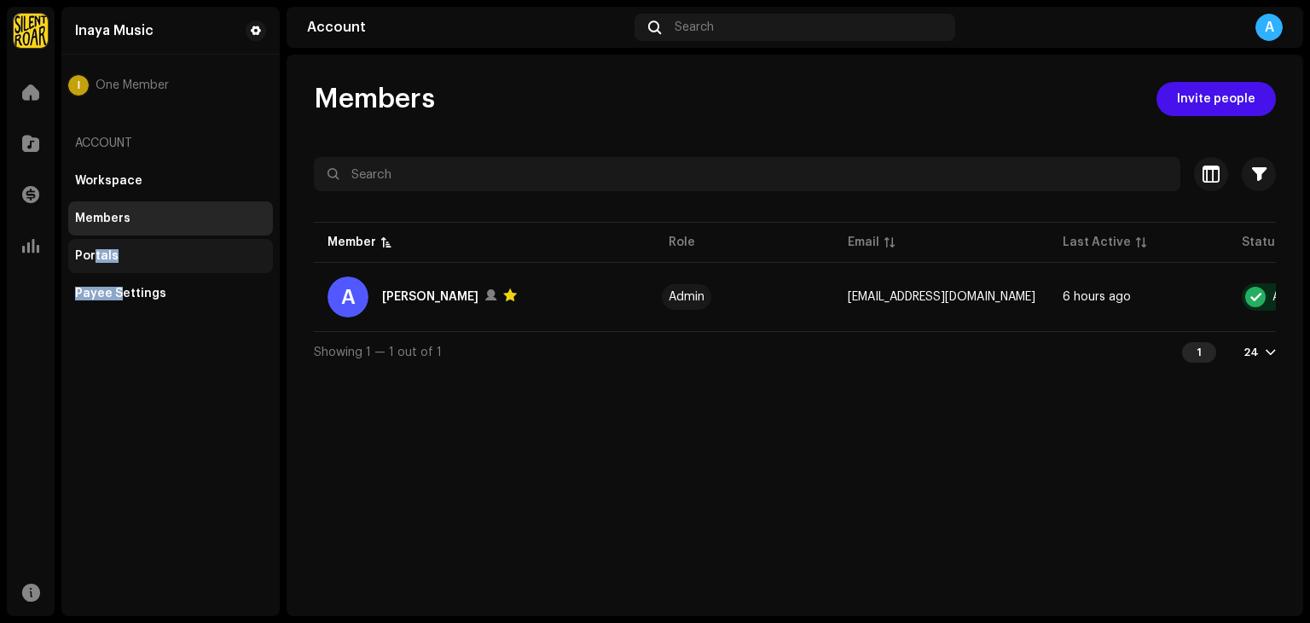
drag, startPoint x: 119, startPoint y: 286, endPoint x: 91, endPoint y: 257, distance: 40.4
click at [91, 257] on div "Workspace Members Portals Payee Settings" at bounding box center [170, 237] width 205 height 147
click at [91, 257] on div "Portals" at bounding box center [96, 256] width 43 height 14
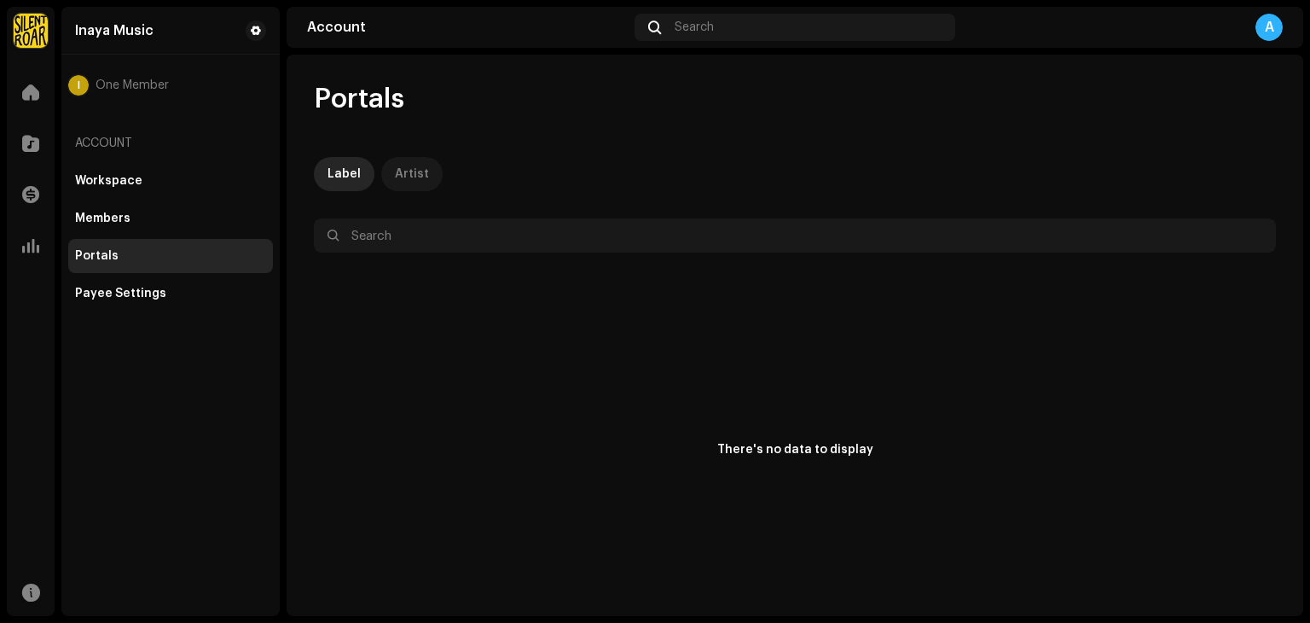
click at [403, 177] on div "Artist" at bounding box center [412, 174] width 34 height 34
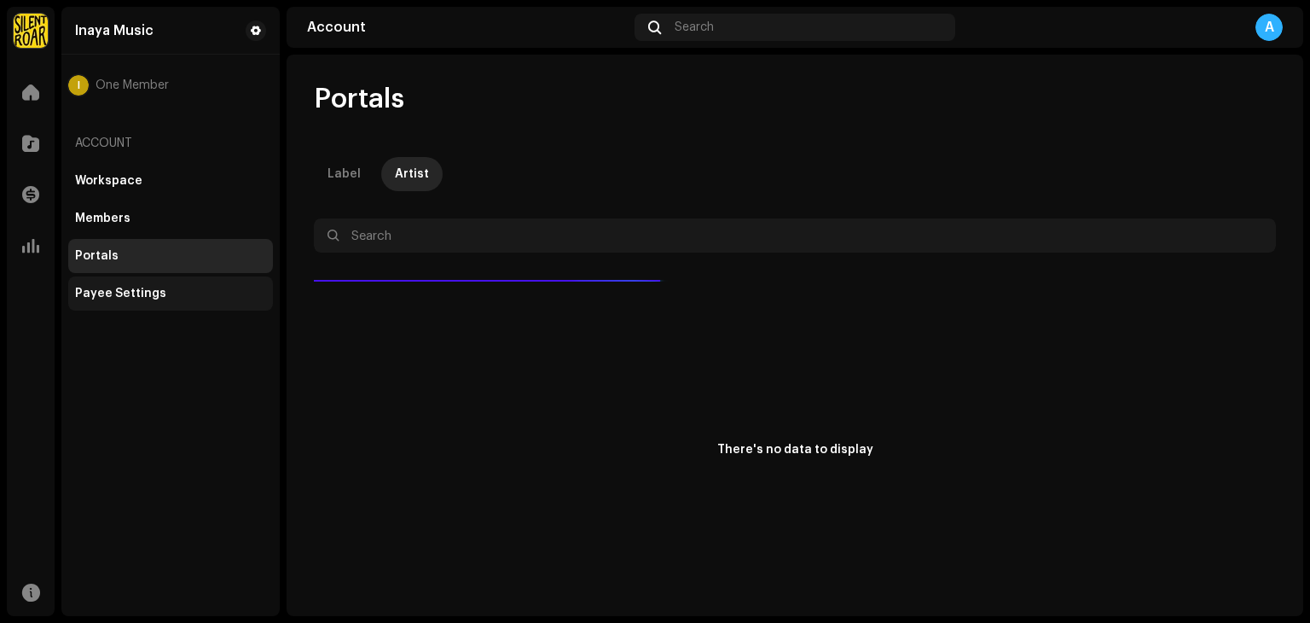
click at [101, 298] on div "Payee Settings" at bounding box center [120, 294] width 91 height 14
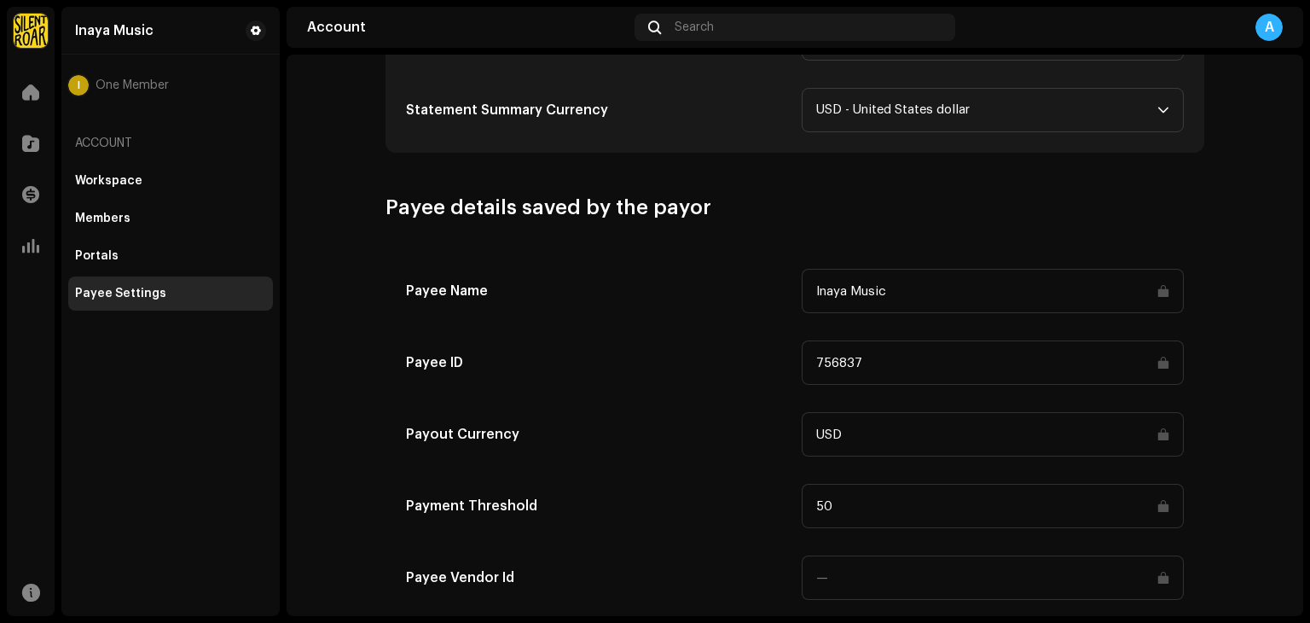
scroll to position [793, 0]
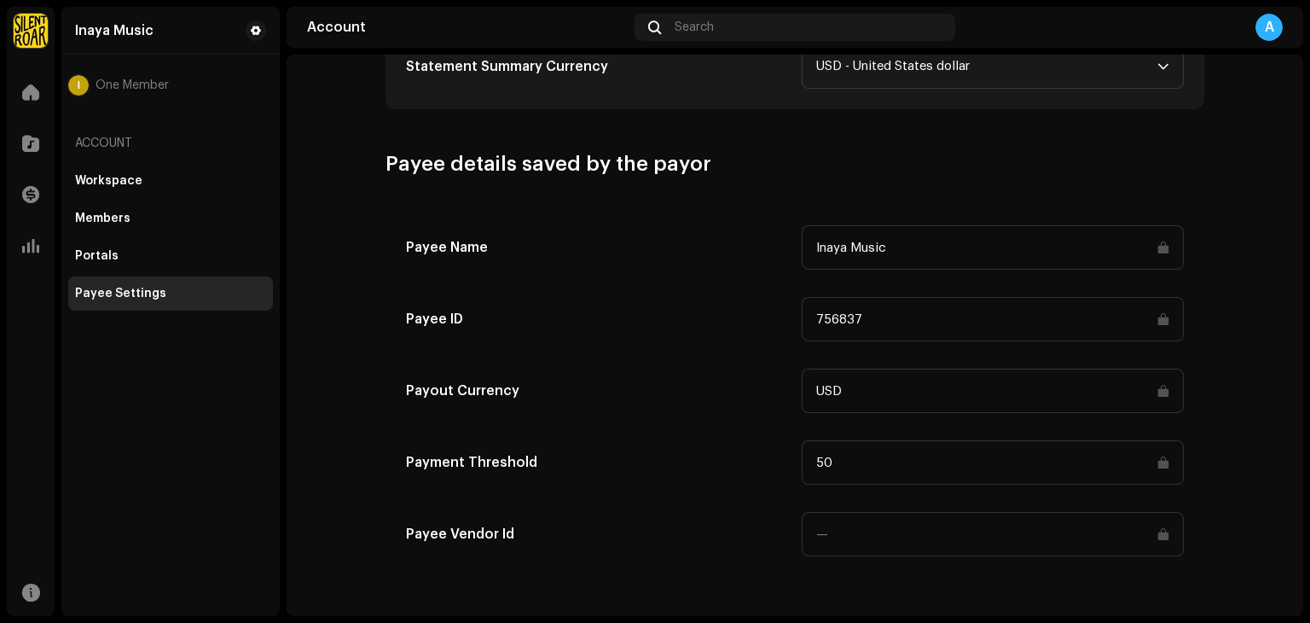
drag, startPoint x: 805, startPoint y: 472, endPoint x: 860, endPoint y: 467, distance: 54.8
click at [860, 467] on input "50" at bounding box center [993, 462] width 382 height 44
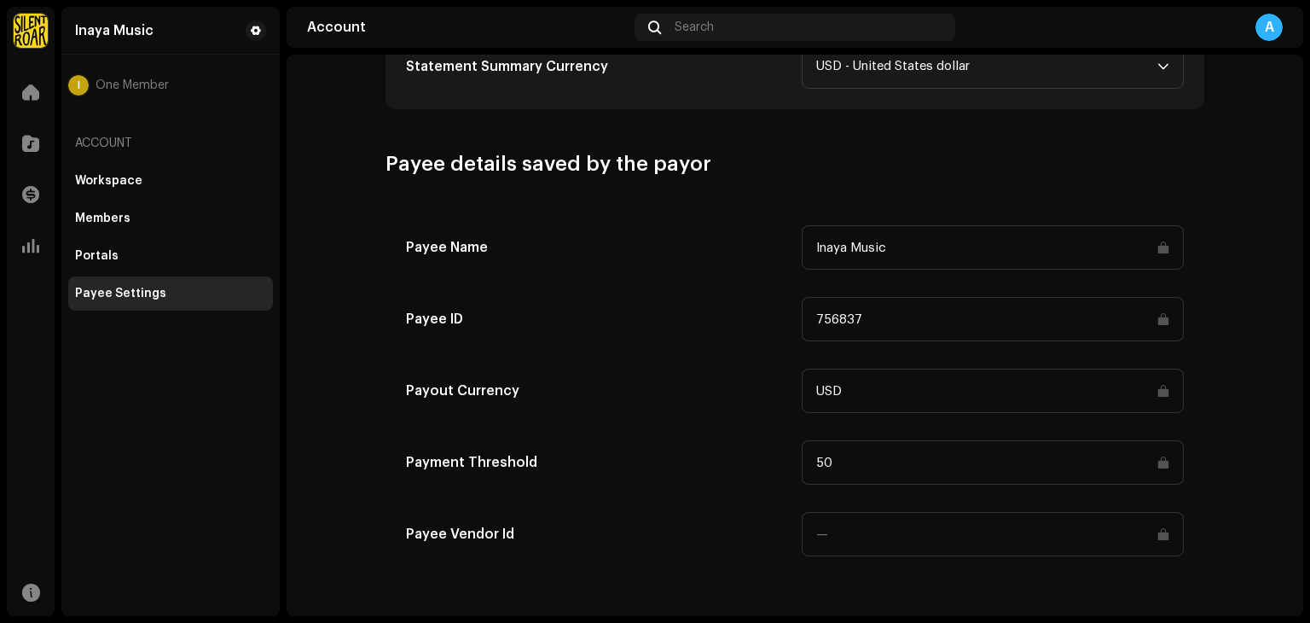
click at [860, 467] on input "50" at bounding box center [993, 462] width 382 height 44
drag, startPoint x: 860, startPoint y: 467, endPoint x: 788, endPoint y: 460, distance: 72.1
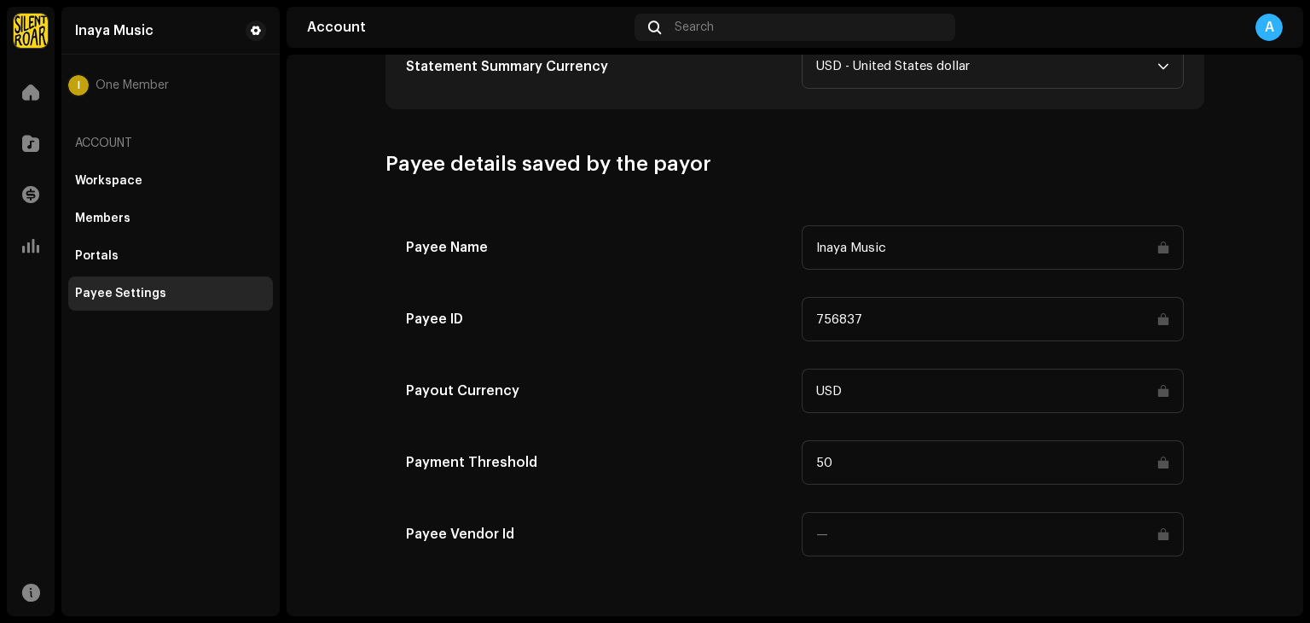
click at [788, 460] on div "Payment Threshold 50" at bounding box center [795, 462] width 778 height 44
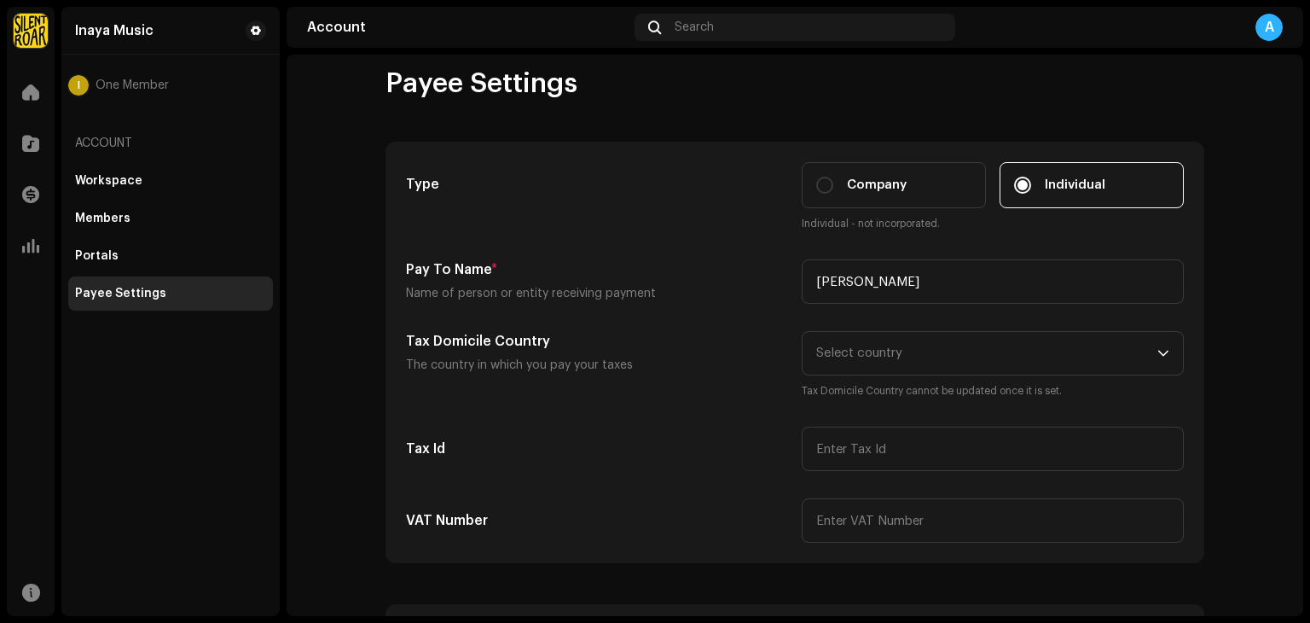
scroll to position [12, 0]
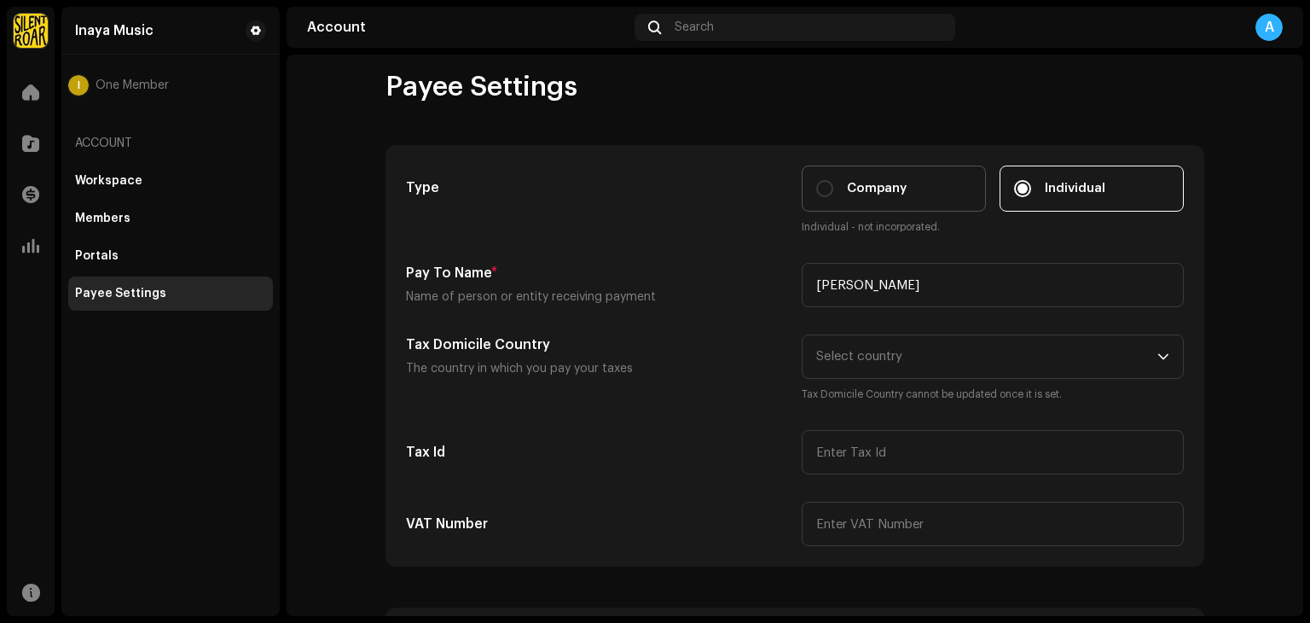
click at [826, 170] on label "Company" at bounding box center [894, 188] width 184 height 46
click at [826, 180] on input "Company" at bounding box center [824, 188] width 17 height 17
radio input "true"
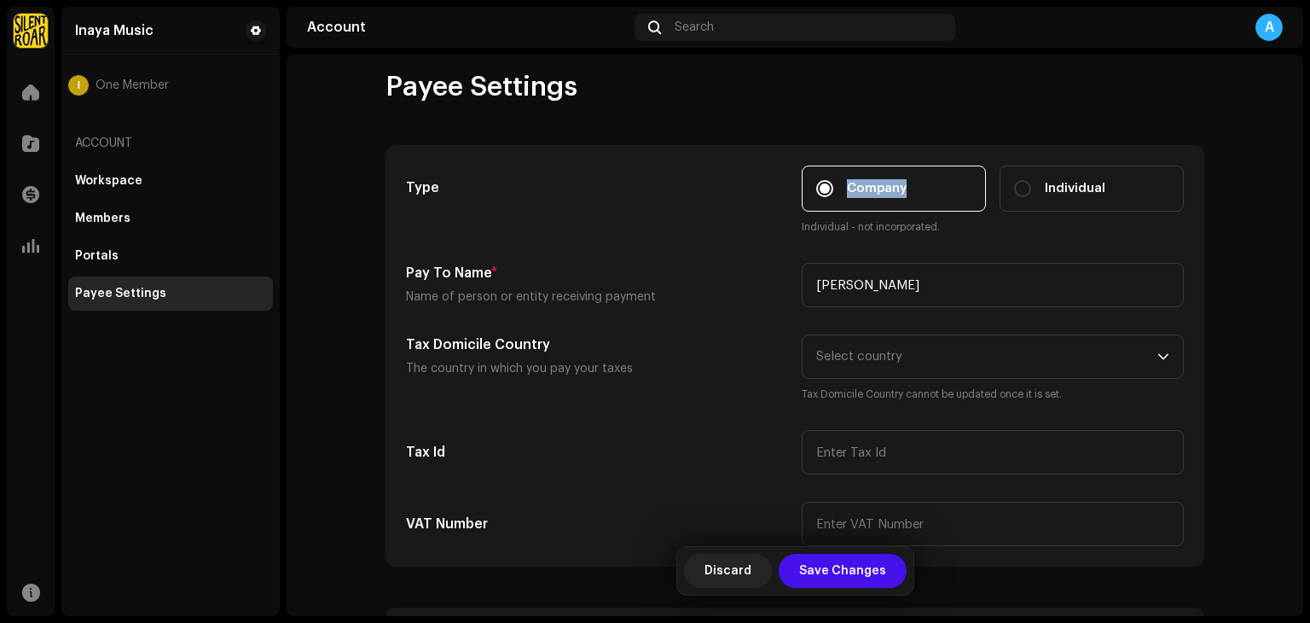
click at [826, 170] on label "Company" at bounding box center [894, 188] width 184 height 46
click at [826, 180] on input "Company" at bounding box center [824, 188] width 17 height 17
click at [826, 170] on label "Company" at bounding box center [894, 188] width 184 height 46
click at [826, 180] on input "Company" at bounding box center [824, 188] width 17 height 17
click at [1029, 176] on label "Individual" at bounding box center [1092, 188] width 184 height 46
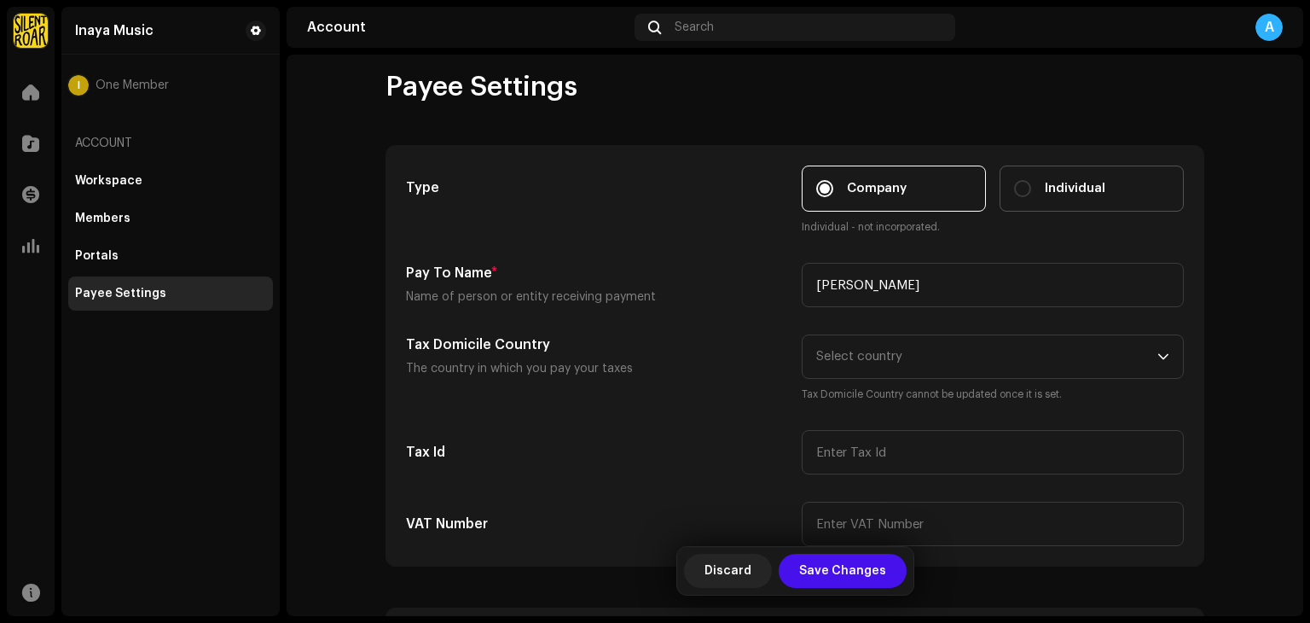
click at [1029, 180] on input "Individual" at bounding box center [1022, 188] width 17 height 17
radio input "true"
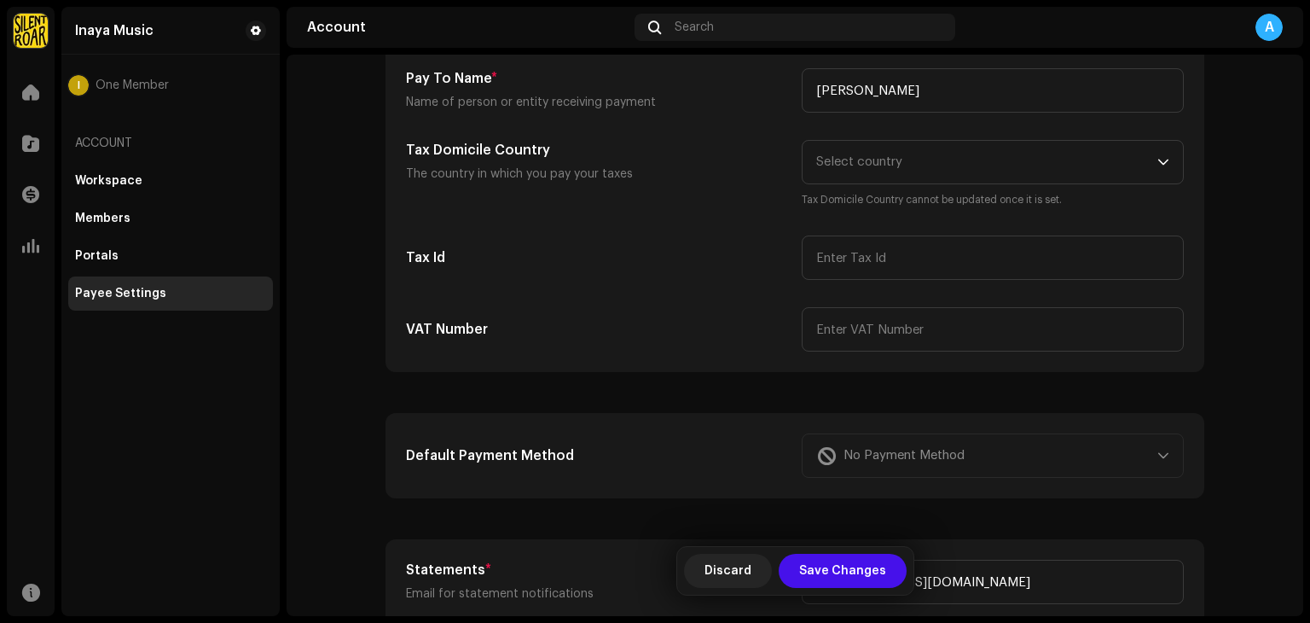
scroll to position [207, 0]
click at [1029, 176] on span "Select country" at bounding box center [986, 161] width 341 height 43
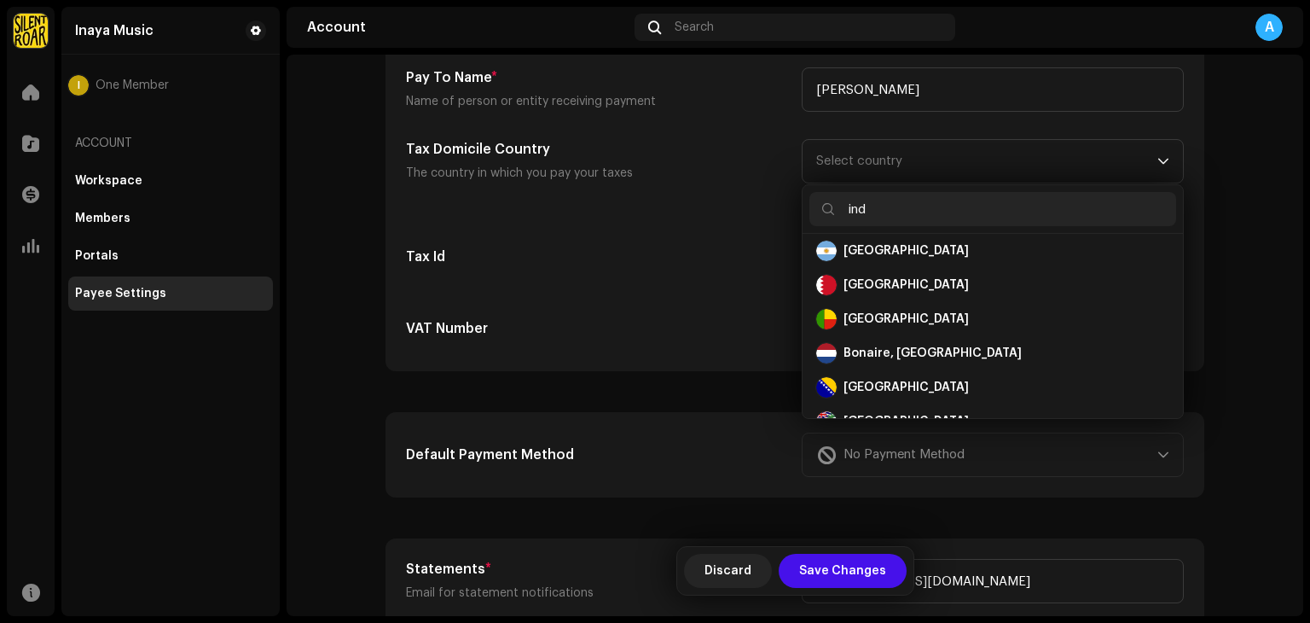
scroll to position [0, 0]
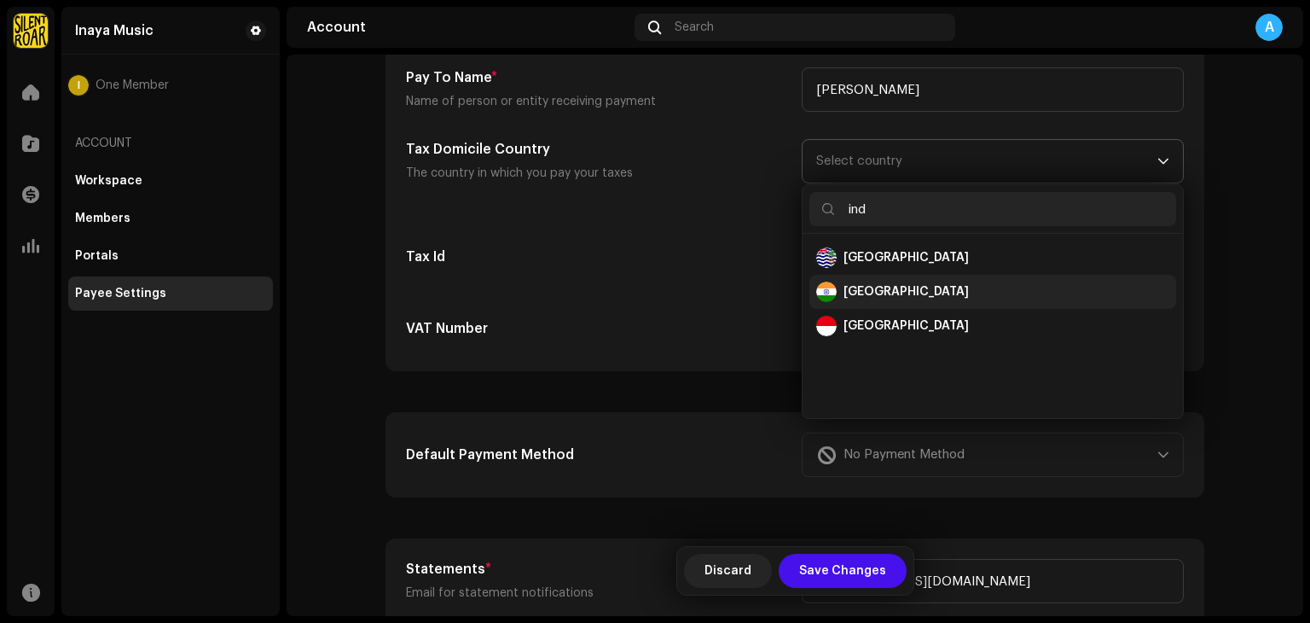
type input "ind"
click at [828, 287] on div "India" at bounding box center [826, 291] width 20 height 20
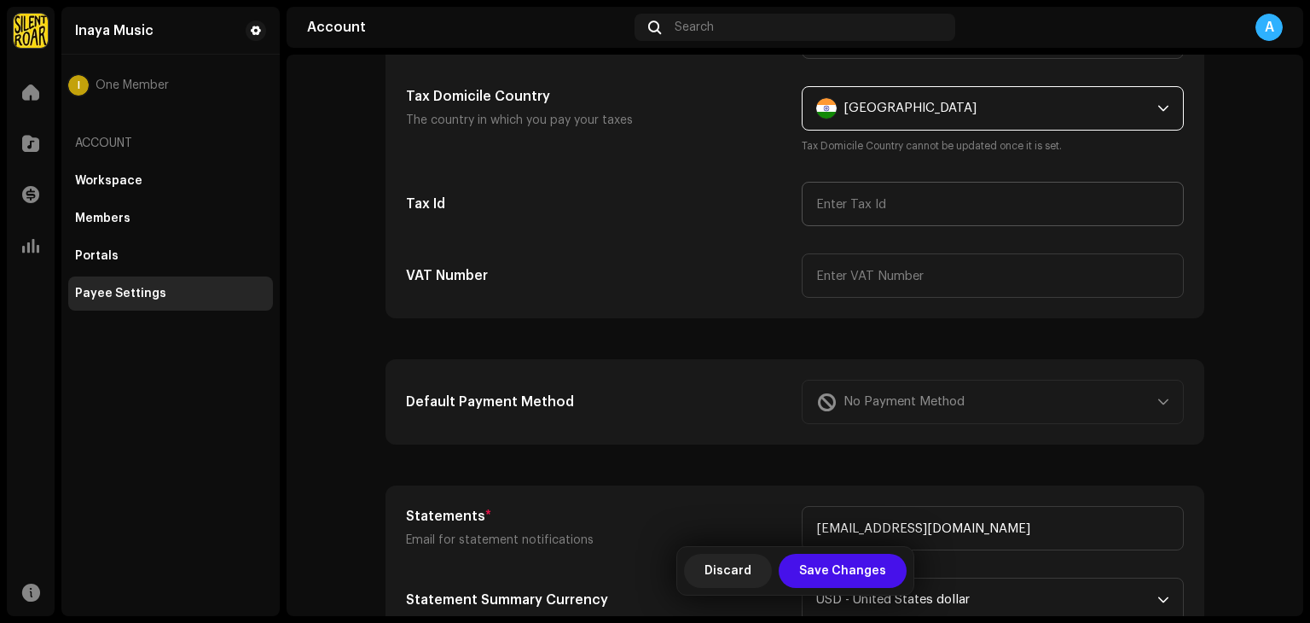
scroll to position [281, 0]
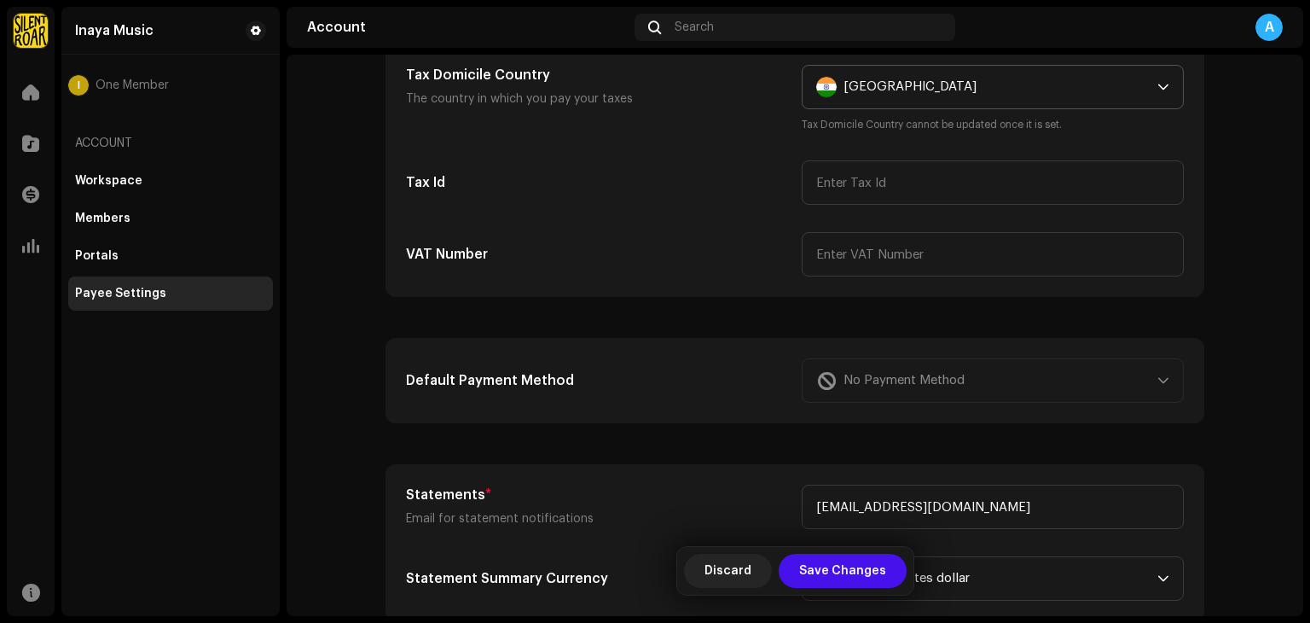
click at [873, 372] on div "No Payment Method" at bounding box center [993, 380] width 382 height 44
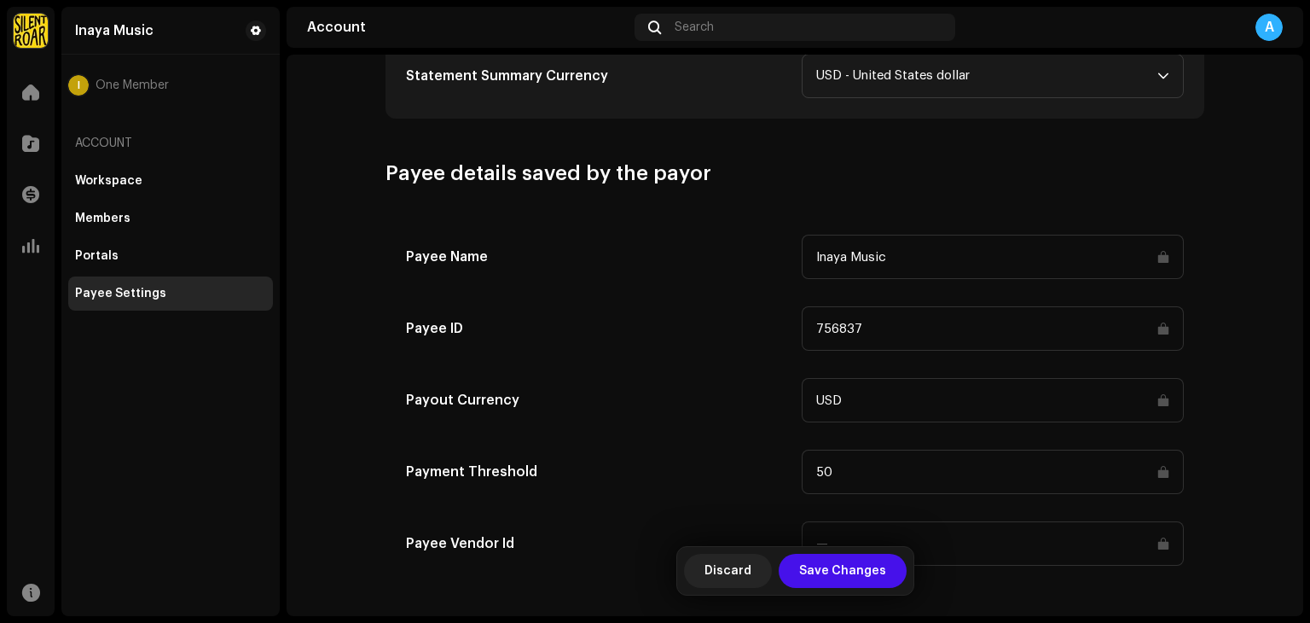
scroll to position [793, 0]
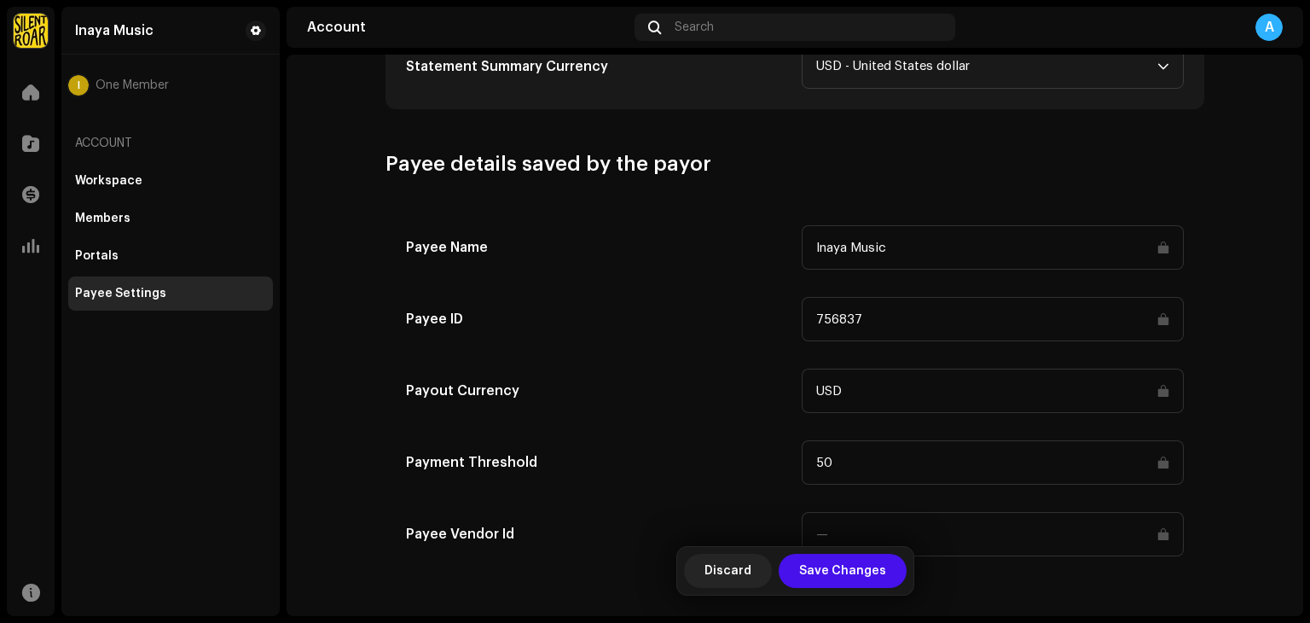
click at [911, 521] on input at bounding box center [993, 534] width 382 height 44
click at [822, 542] on input at bounding box center [993, 534] width 382 height 44
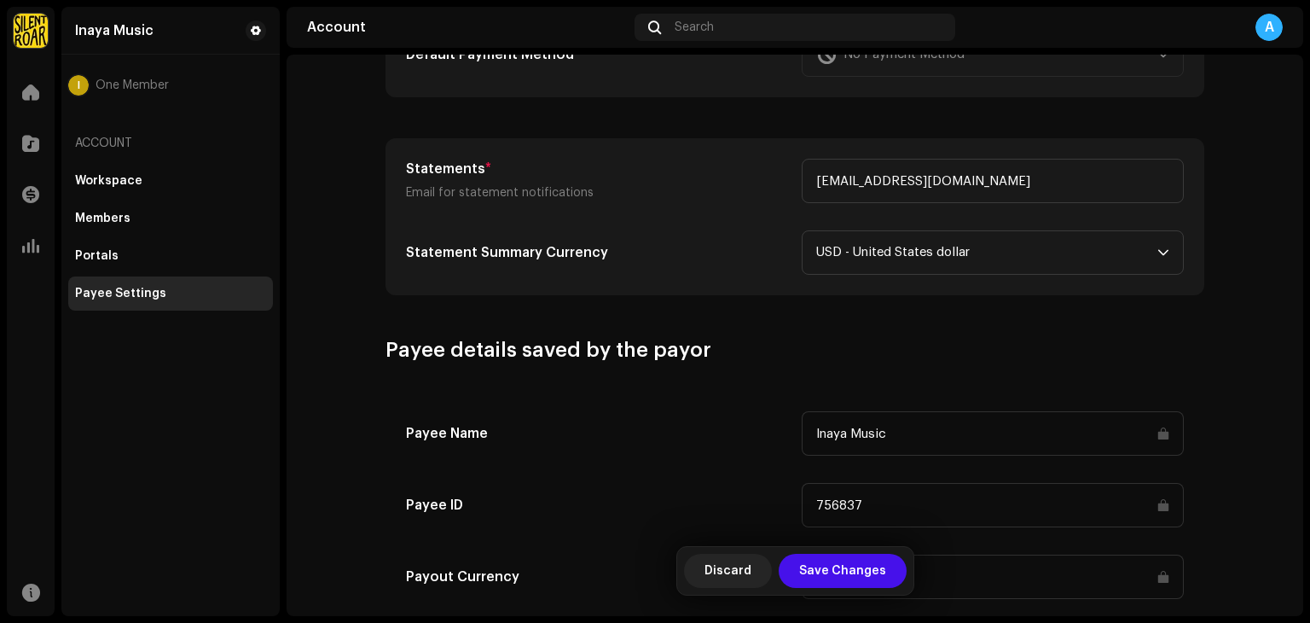
scroll to position [606, 0]
click at [836, 577] on span "Save Changes" at bounding box center [842, 571] width 87 height 34
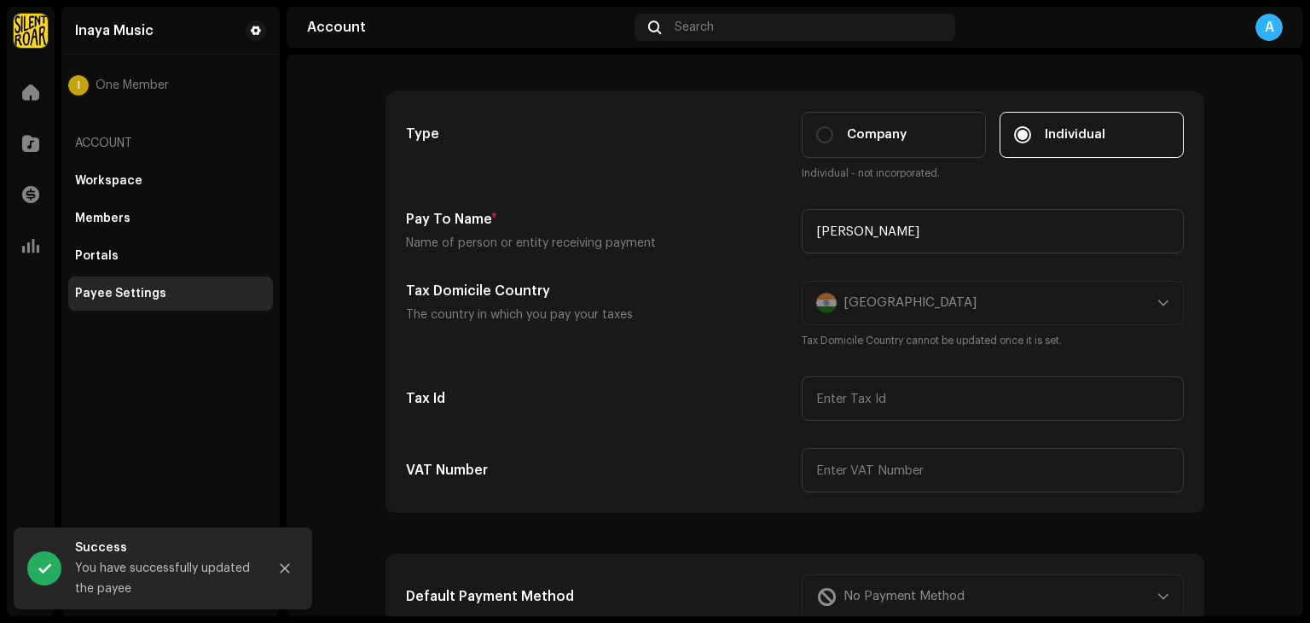
scroll to position [61, 0]
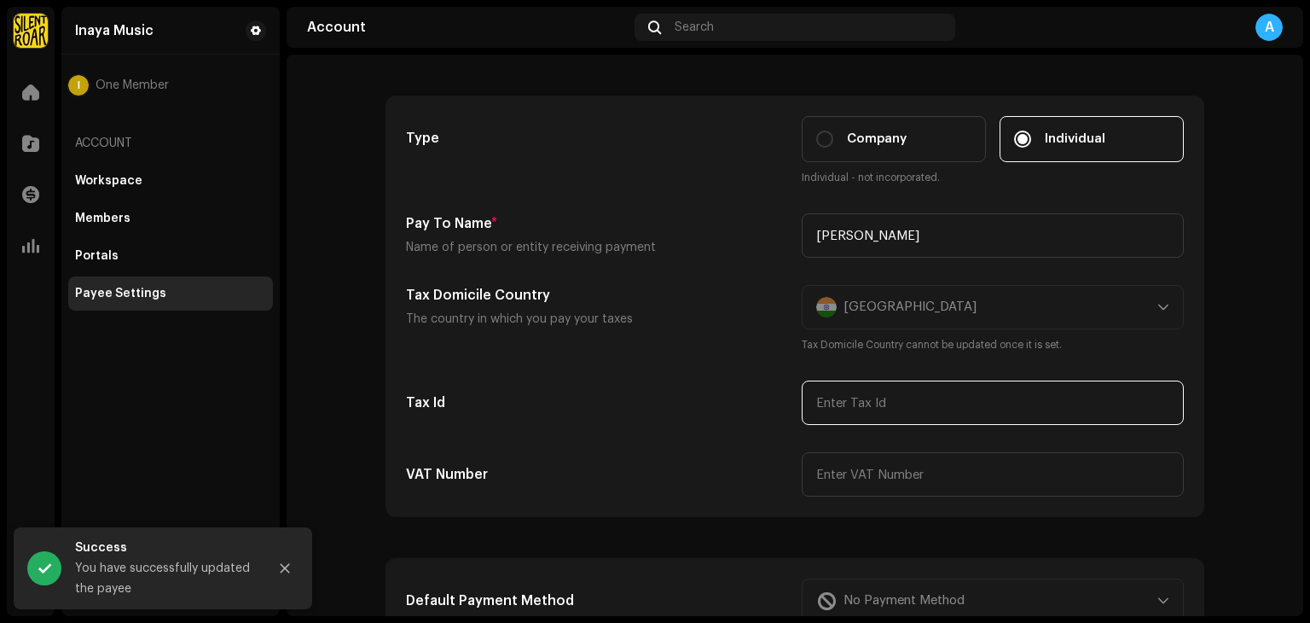
click at [812, 391] on input "text" at bounding box center [993, 402] width 382 height 44
click at [850, 316] on div "[DEMOGRAPHIC_DATA] Tax Domicile Country cannot be updated once it is set." at bounding box center [993, 319] width 382 height 68
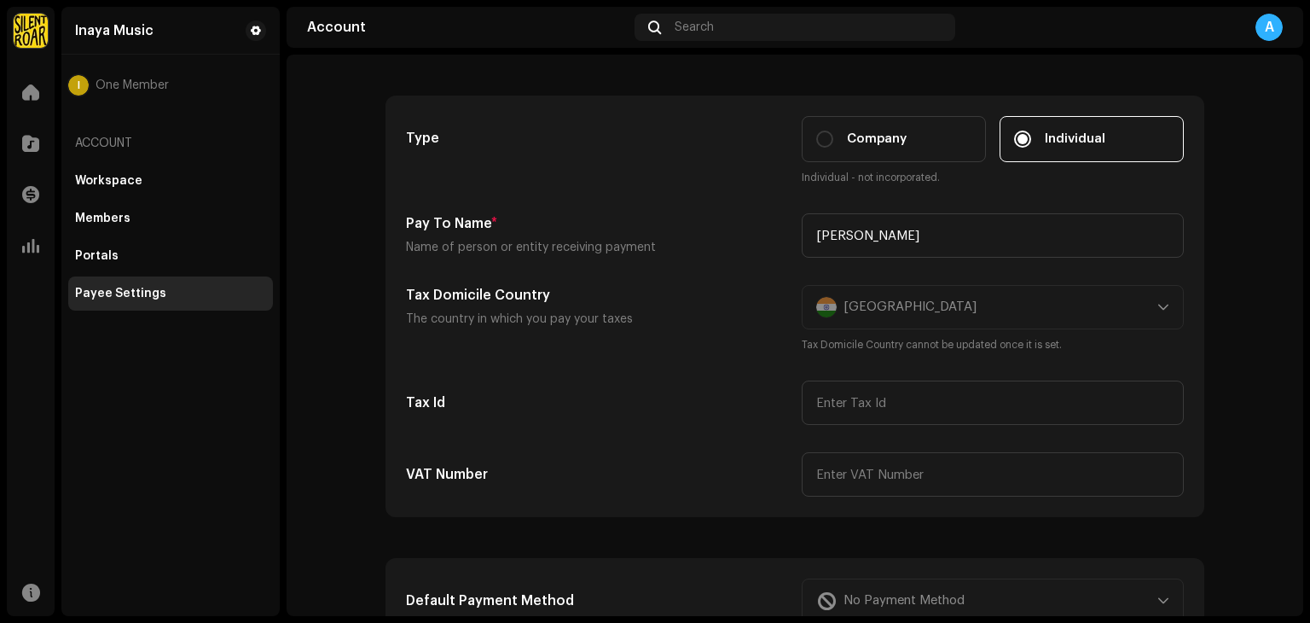
click at [1159, 300] on div "[DEMOGRAPHIC_DATA] Tax Domicile Country cannot be updated once it is set." at bounding box center [993, 319] width 382 height 68
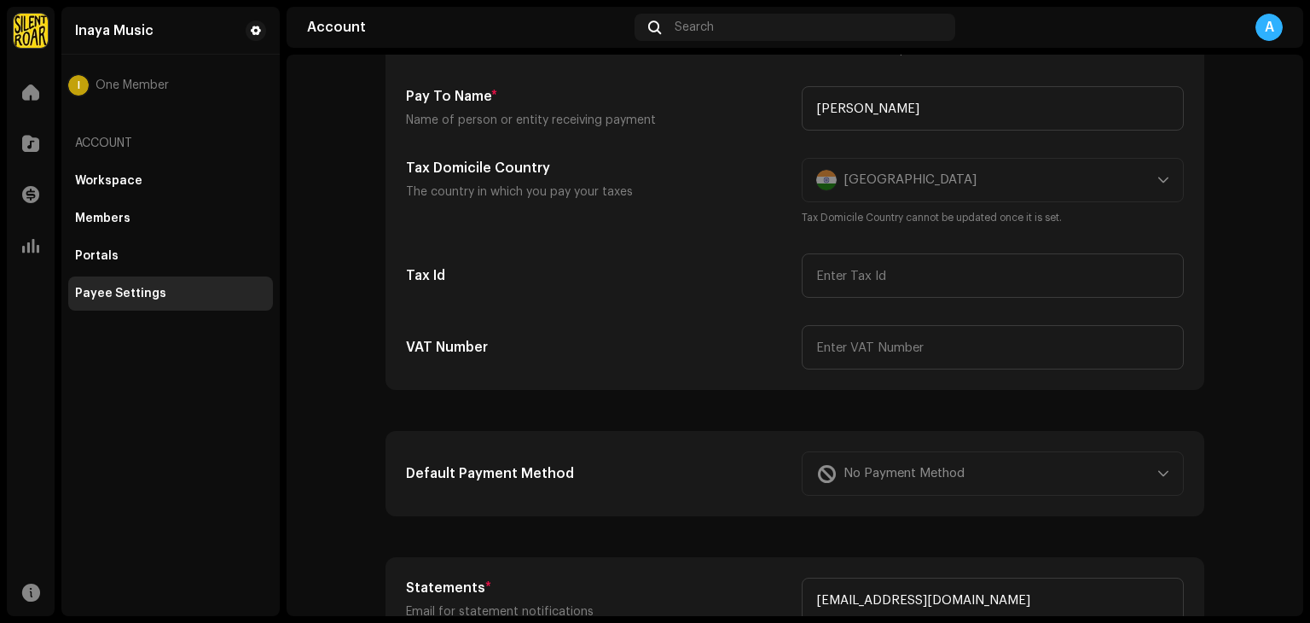
scroll to position [191, 0]
click at [1151, 469] on div "No Payment Method" at bounding box center [993, 471] width 382 height 44
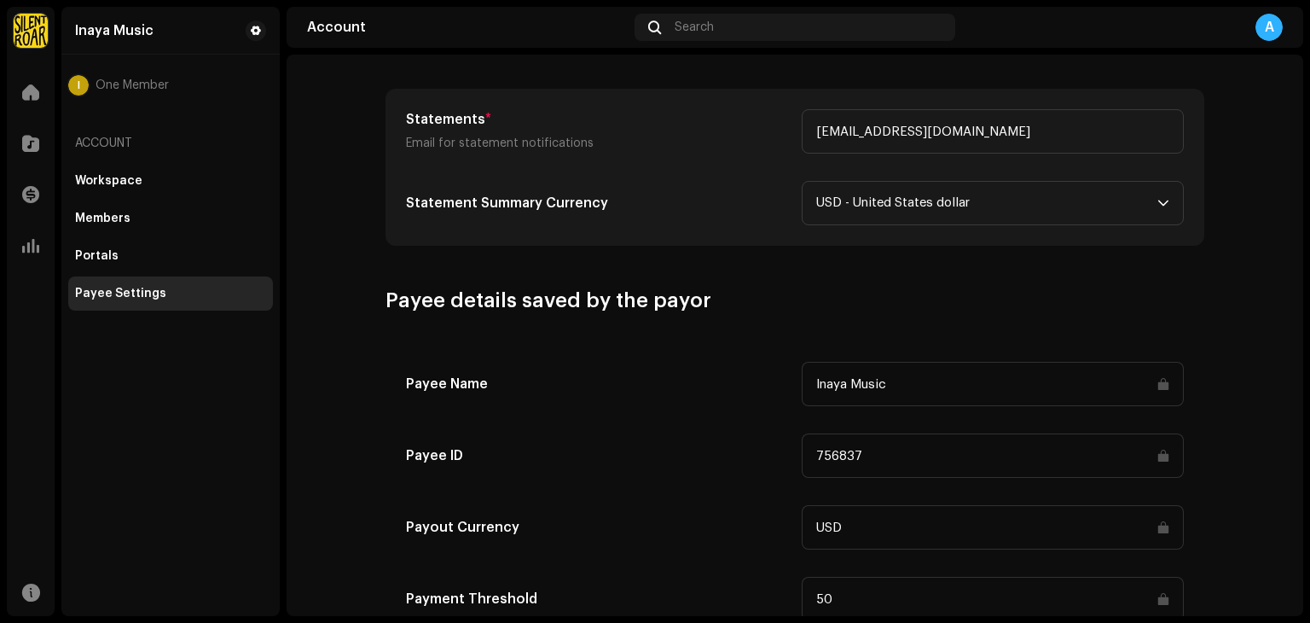
scroll to position [658, 0]
click at [1069, 377] on input "Inaya Music" at bounding box center [993, 383] width 382 height 44
click at [1163, 386] on input "Inaya Music" at bounding box center [993, 383] width 382 height 44
click at [1164, 447] on input "756837" at bounding box center [993, 454] width 382 height 44
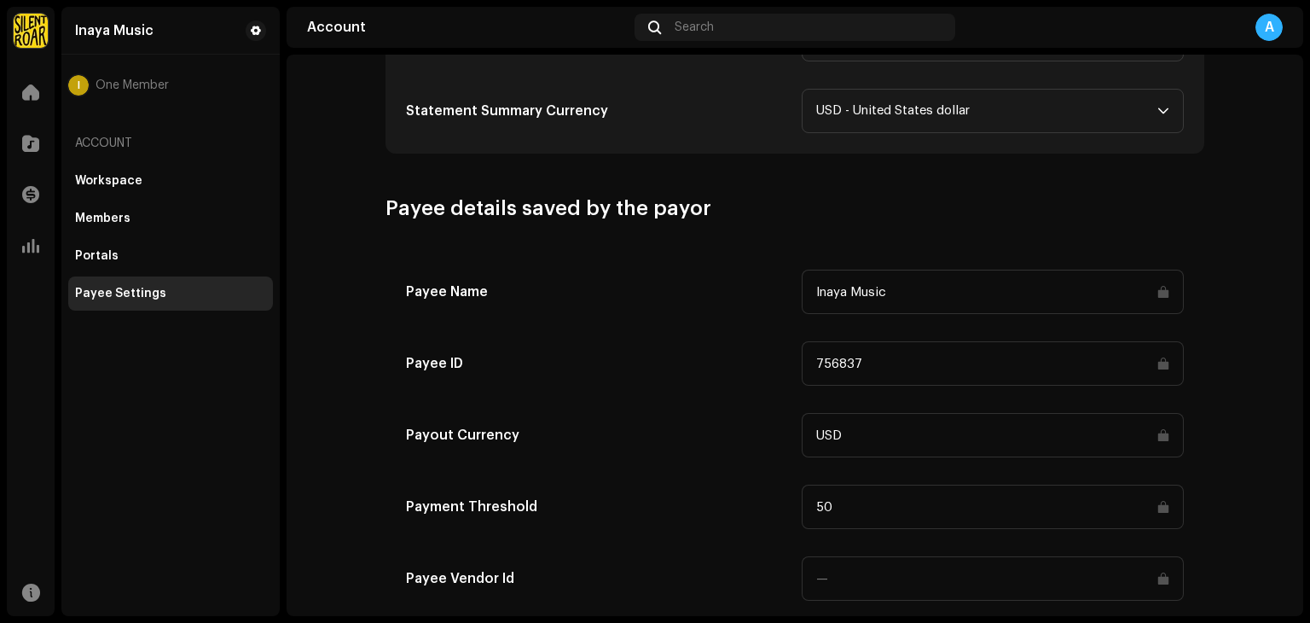
scroll to position [750, 0]
click at [1164, 447] on input "USD" at bounding box center [993, 434] width 382 height 44
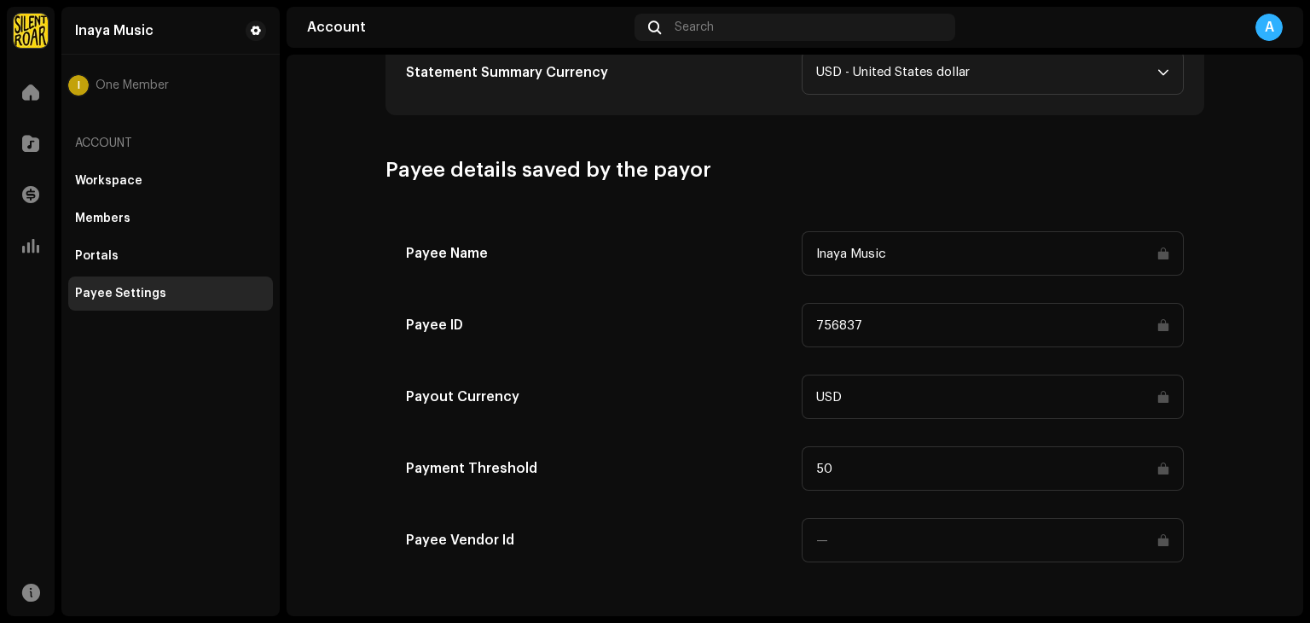
click at [1164, 447] on input "50" at bounding box center [993, 468] width 382 height 44
click at [1157, 456] on input "50" at bounding box center [993, 468] width 382 height 44
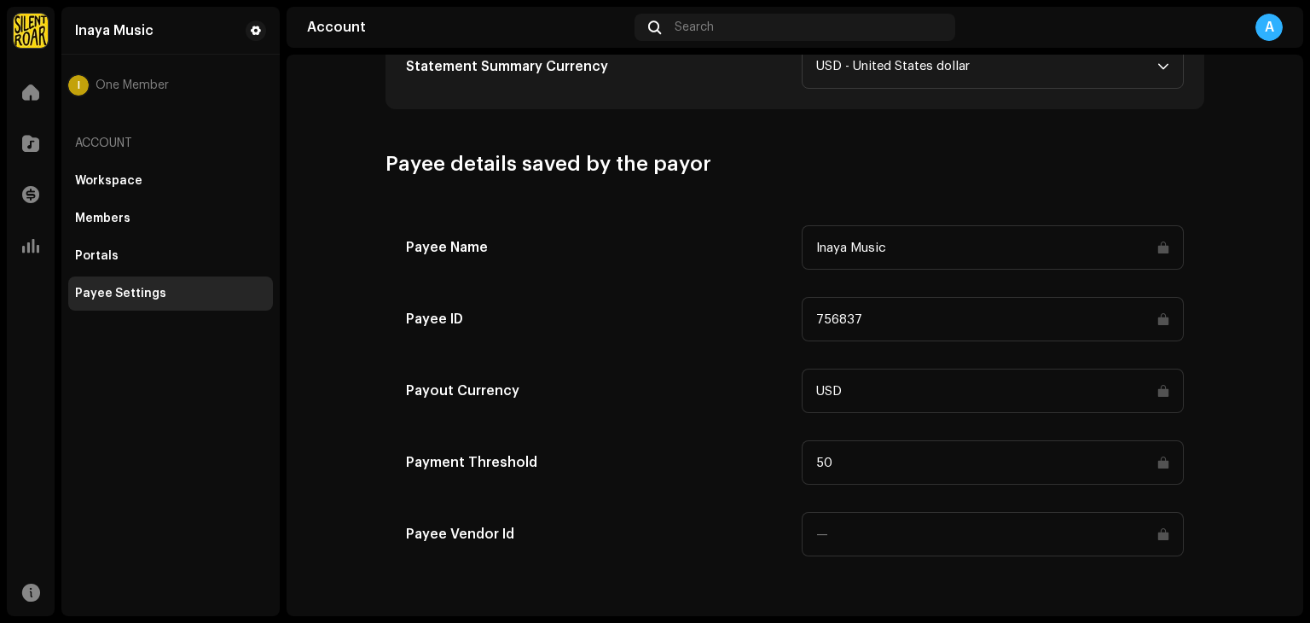
click at [1153, 527] on input at bounding box center [993, 534] width 382 height 44
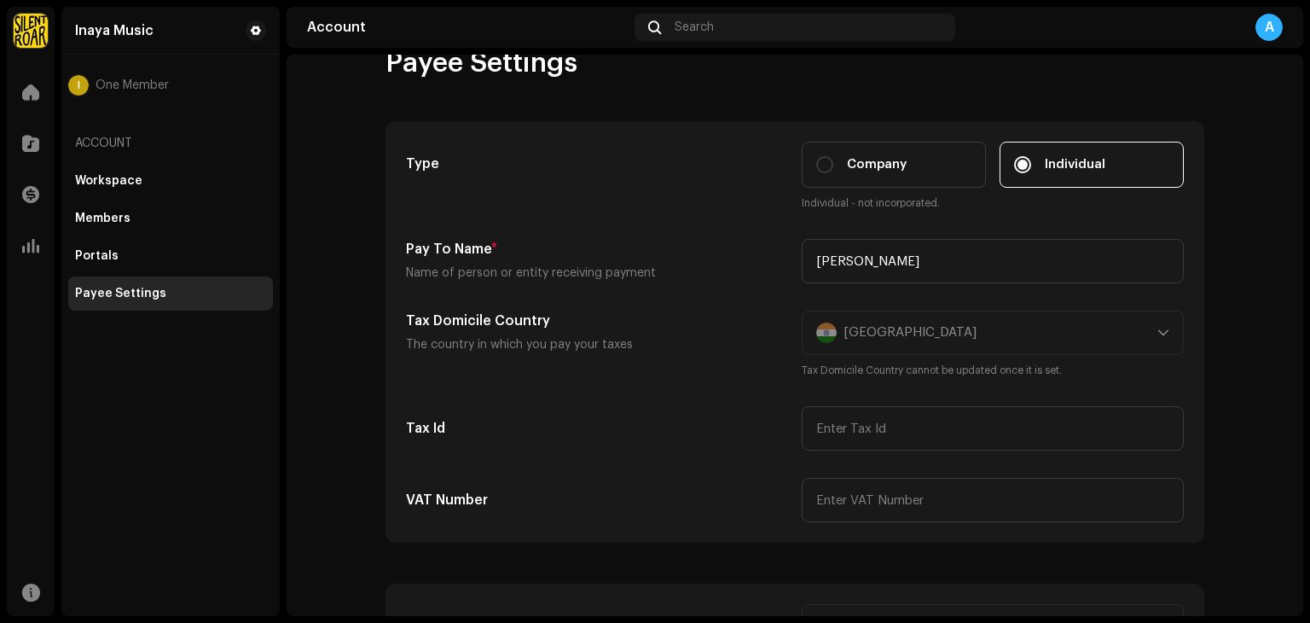
scroll to position [0, 0]
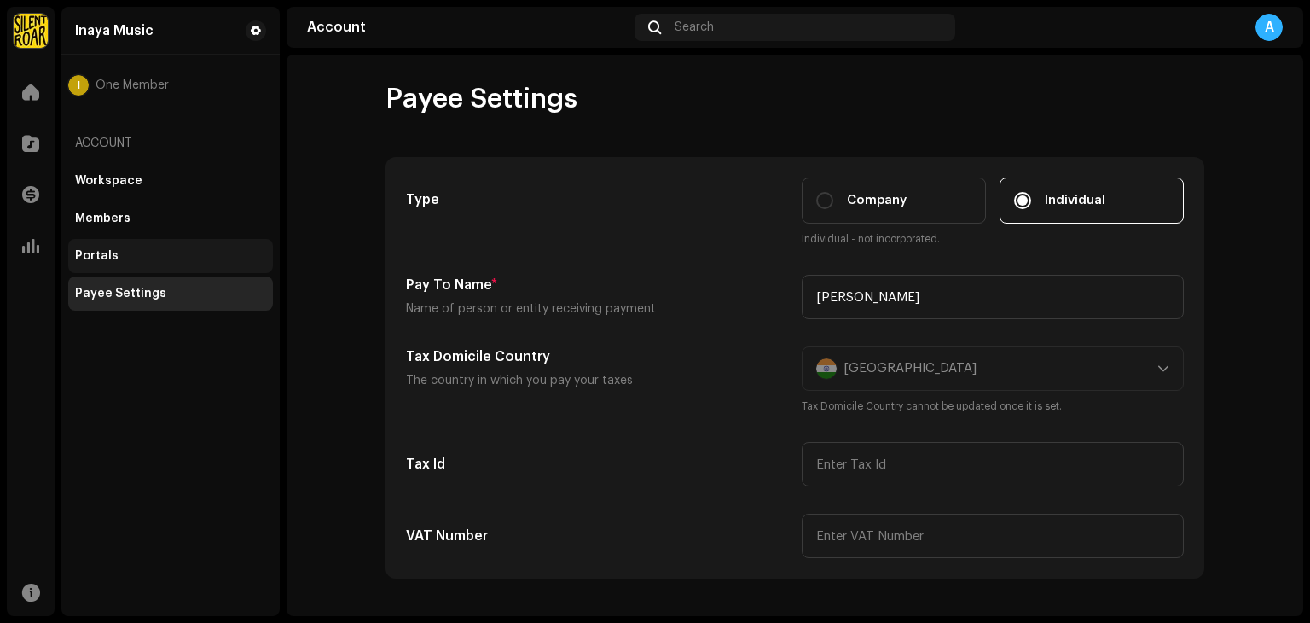
click at [181, 256] on div "Portals" at bounding box center [170, 256] width 191 height 14
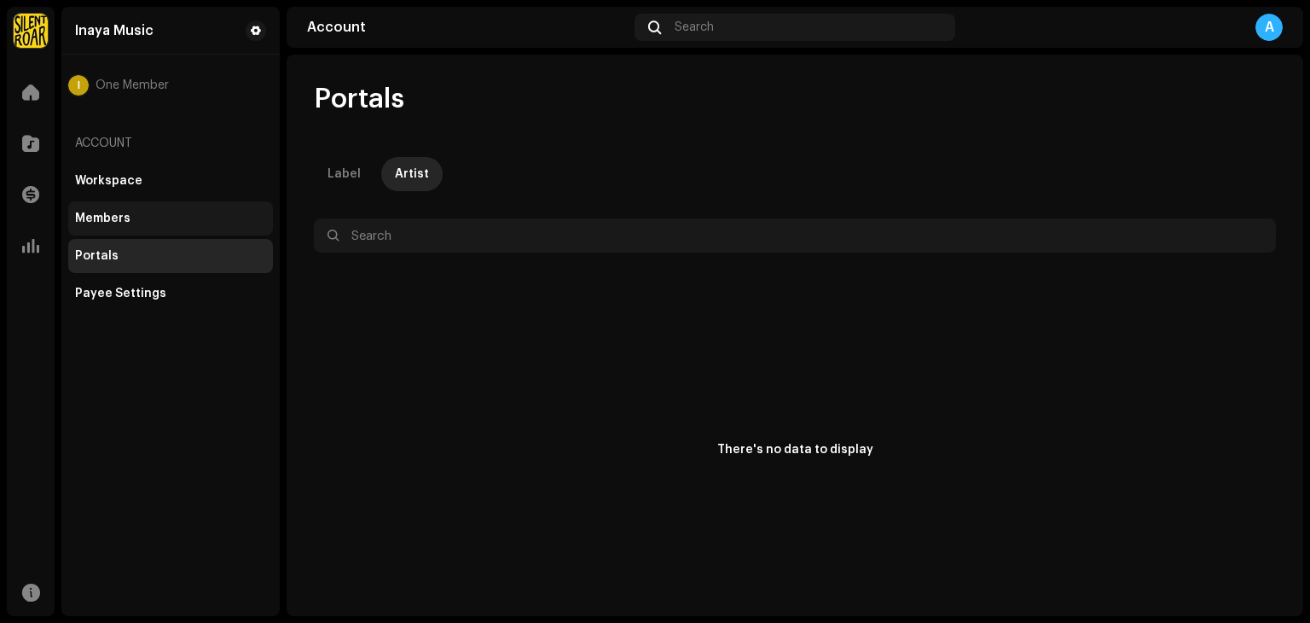
click at [138, 212] on div "Members" at bounding box center [170, 219] width 191 height 14
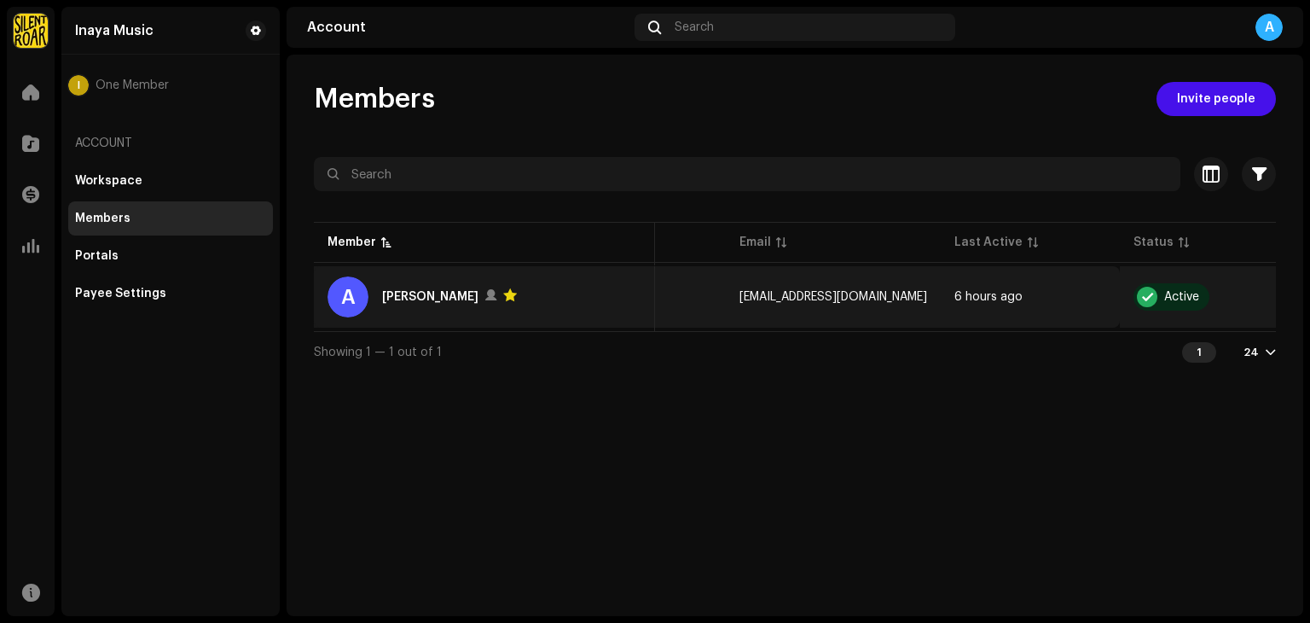
scroll to position [0, 129]
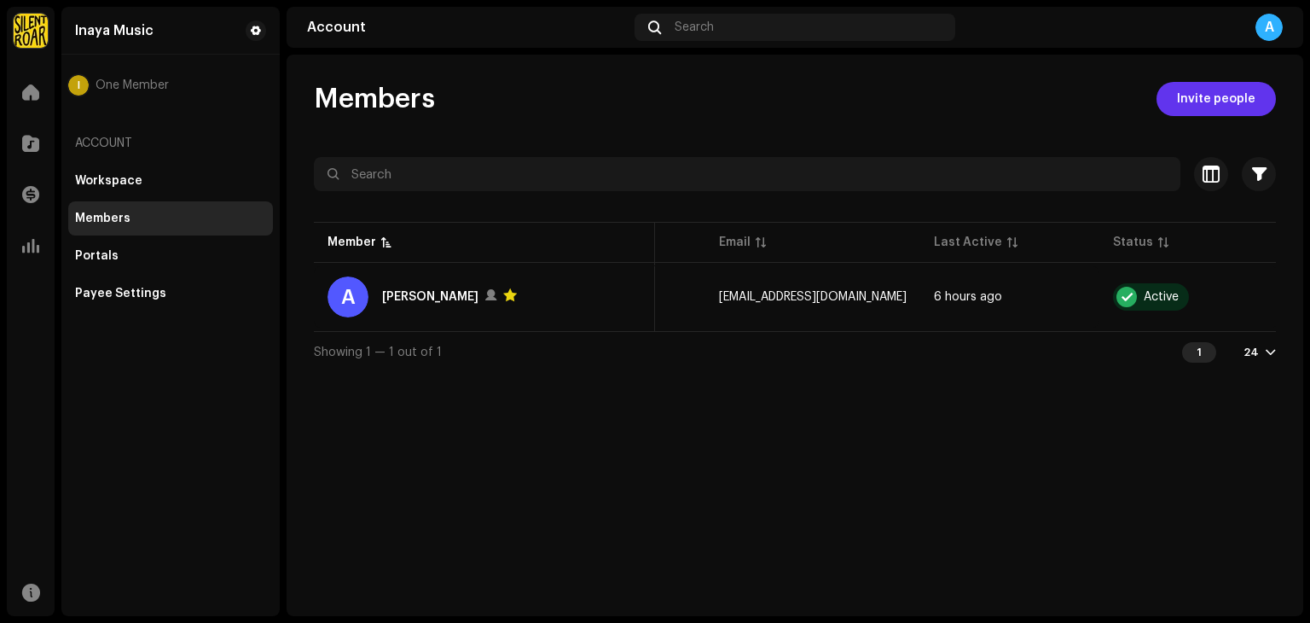
click at [1180, 90] on span "Invite people" at bounding box center [1216, 99] width 78 height 34
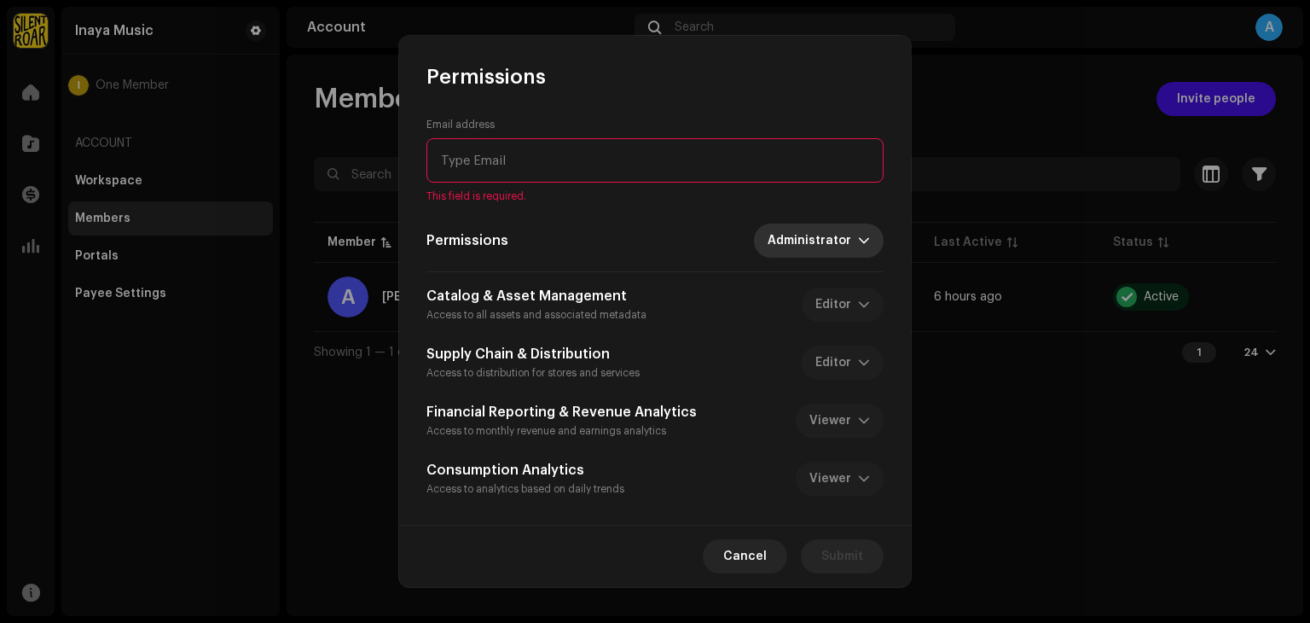
click at [812, 239] on span "Administrator" at bounding box center [813, 240] width 90 height 34
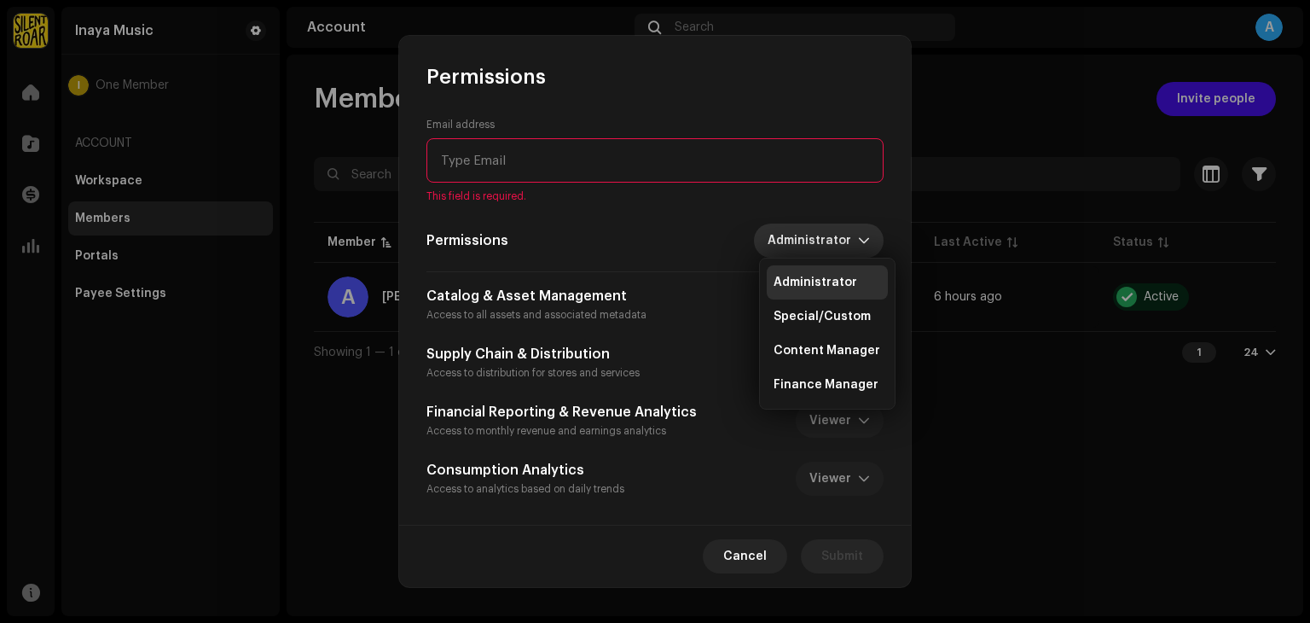
click at [812, 239] on span "Administrator" at bounding box center [813, 240] width 90 height 34
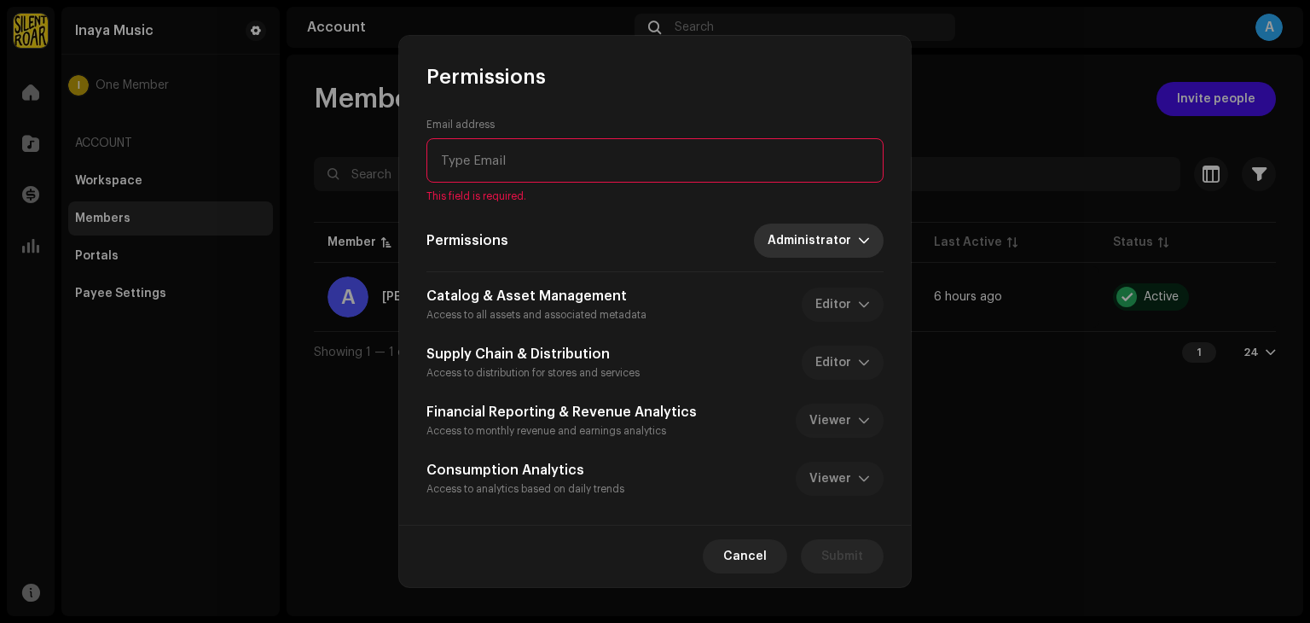
click at [812, 239] on span "Administrator" at bounding box center [813, 240] width 90 height 34
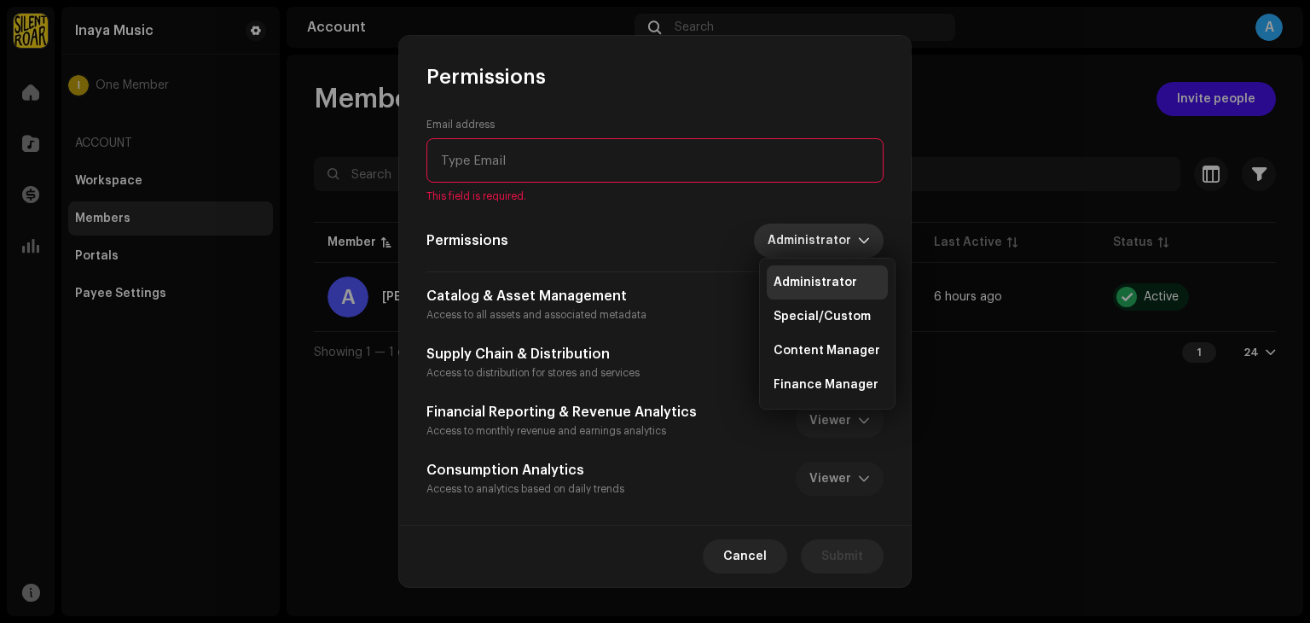
click at [812, 239] on span "Administrator" at bounding box center [813, 240] width 90 height 34
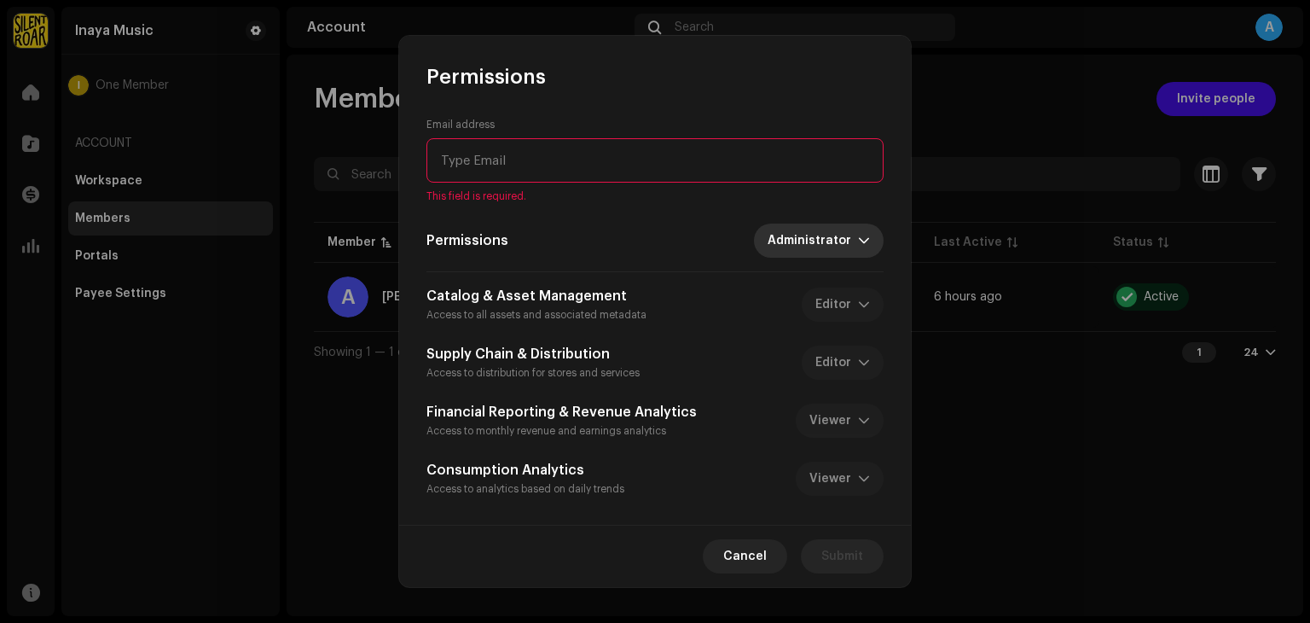
click at [806, 254] on span "Administrator" at bounding box center [813, 240] width 90 height 34
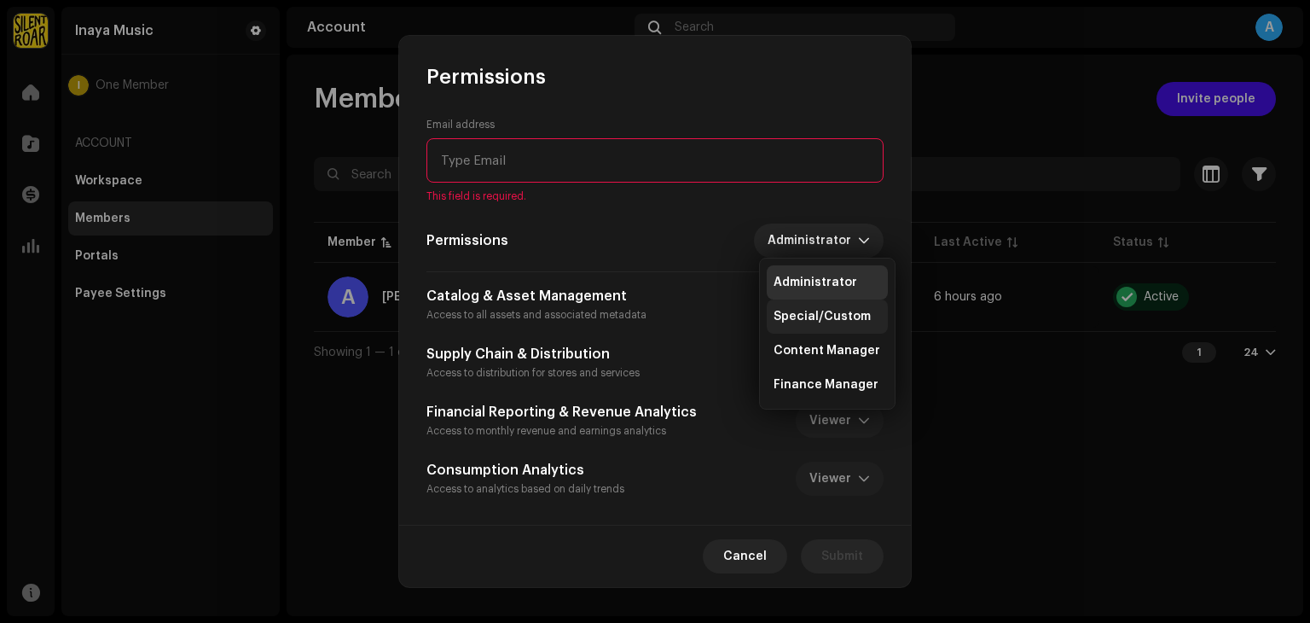
click at [826, 321] on span "Special/Custom" at bounding box center [822, 316] width 97 height 17
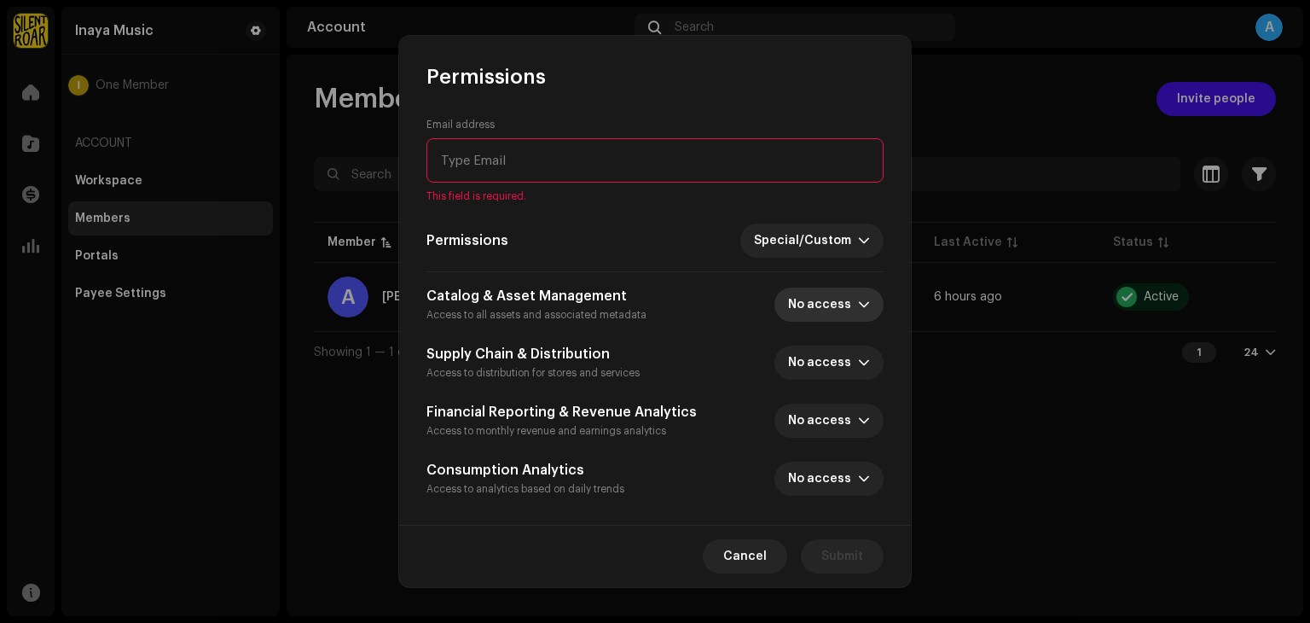
click at [824, 302] on span "No access" at bounding box center [823, 304] width 70 height 34
click at [826, 432] on ul "No access Viewer Editor" at bounding box center [847, 380] width 135 height 116
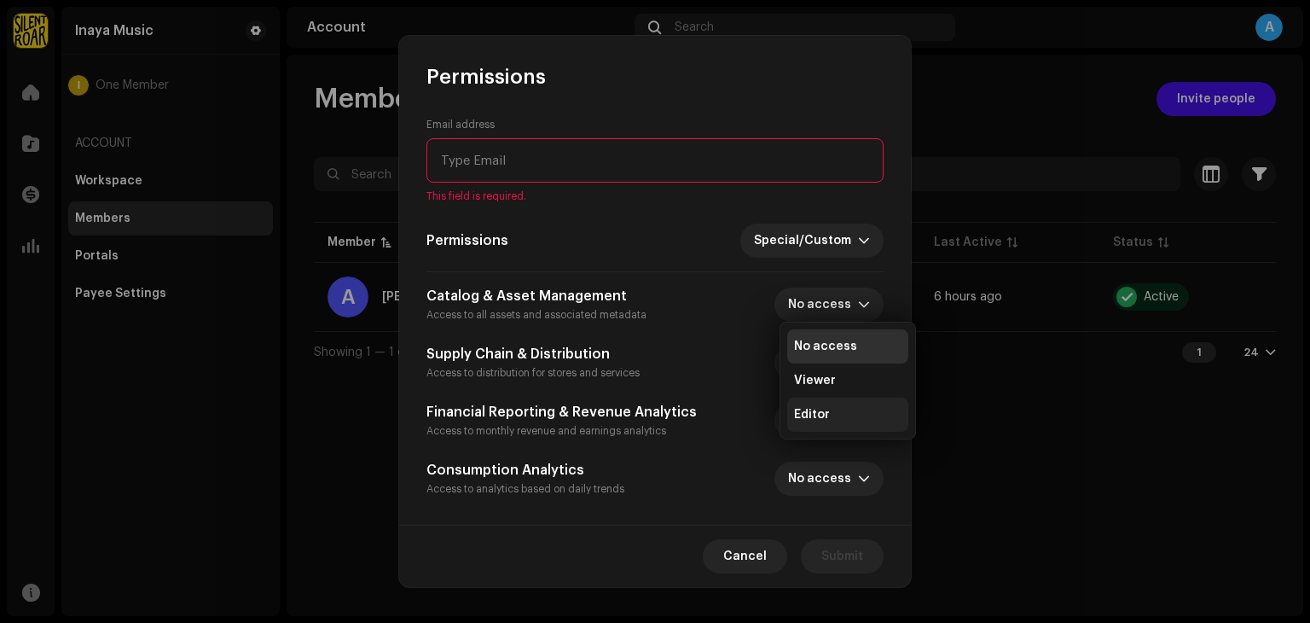
click at [824, 410] on span "Editor" at bounding box center [812, 414] width 36 height 17
click at [816, 364] on span "No access" at bounding box center [823, 362] width 70 height 34
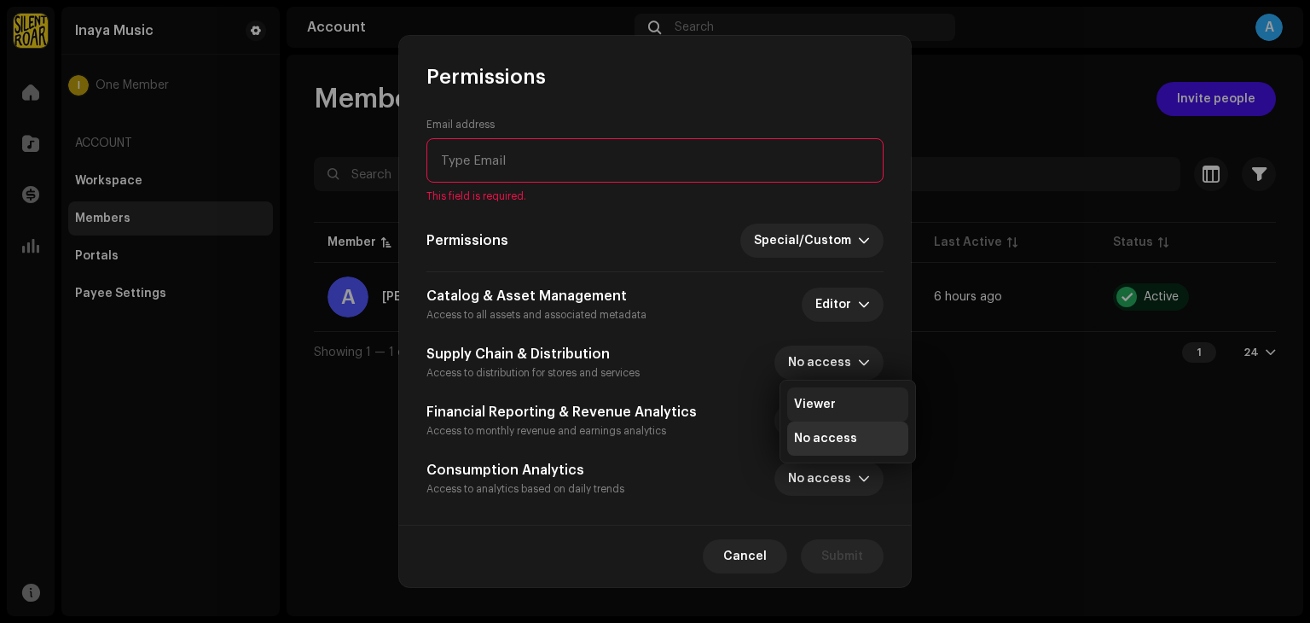
click at [824, 412] on span "Viewer" at bounding box center [815, 404] width 42 height 17
click at [824, 412] on span "No access" at bounding box center [823, 420] width 70 height 34
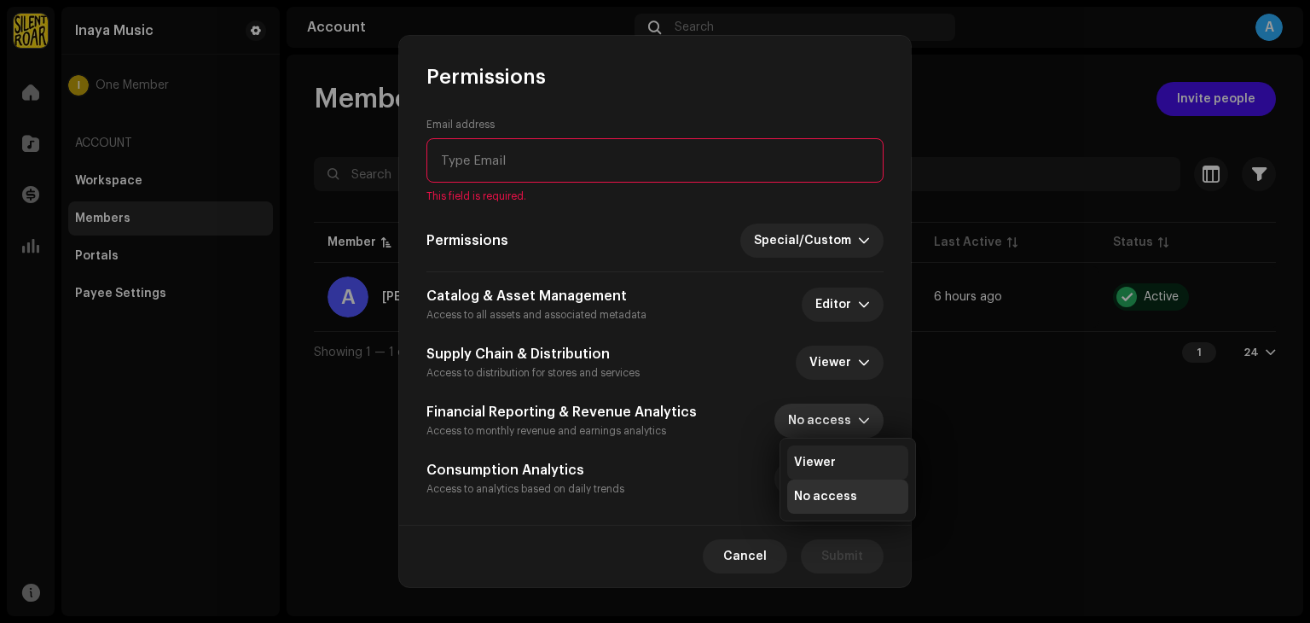
click at [821, 470] on span "Viewer" at bounding box center [815, 462] width 42 height 17
click at [815, 489] on span "No access" at bounding box center [823, 478] width 70 height 34
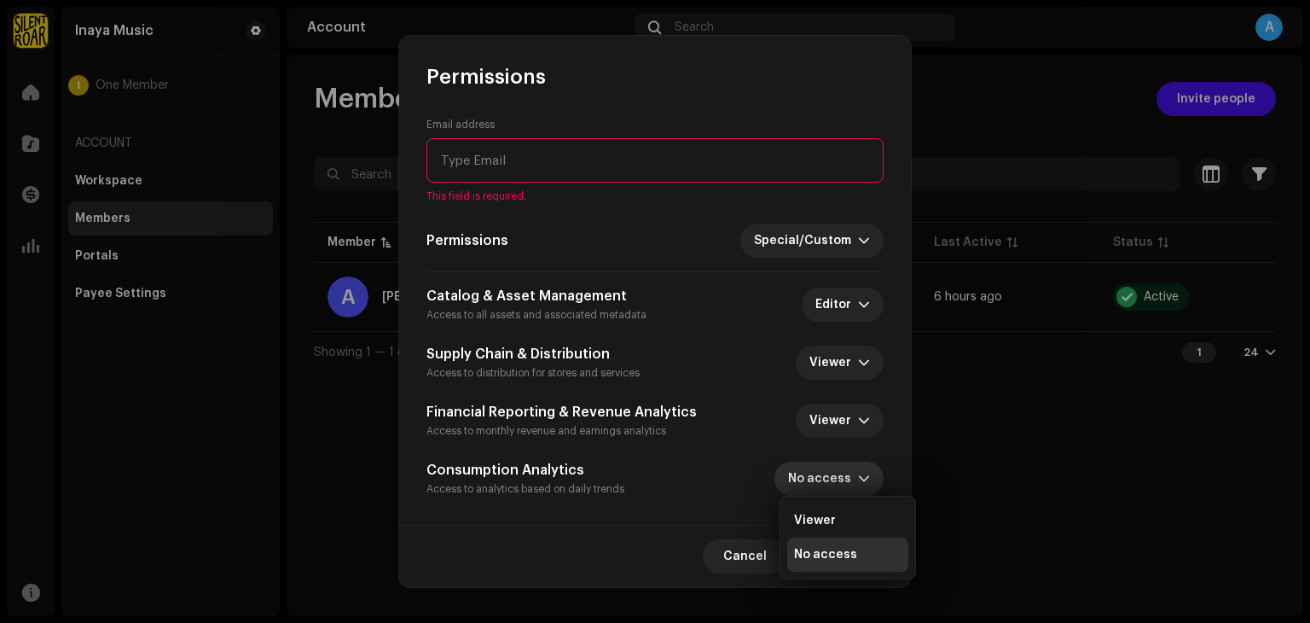
click at [815, 489] on span "No access" at bounding box center [823, 478] width 70 height 34
click at [823, 505] on li "Viewer" at bounding box center [847, 520] width 121 height 34
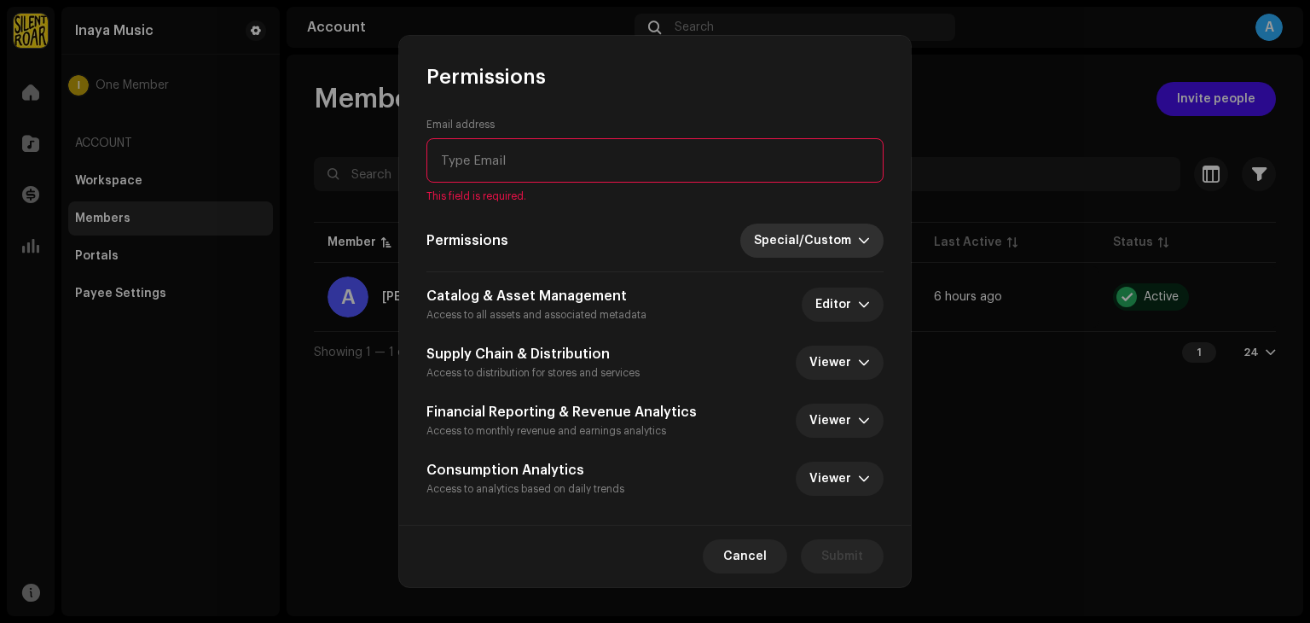
click at [822, 246] on span "Special/Custom" at bounding box center [806, 240] width 104 height 34
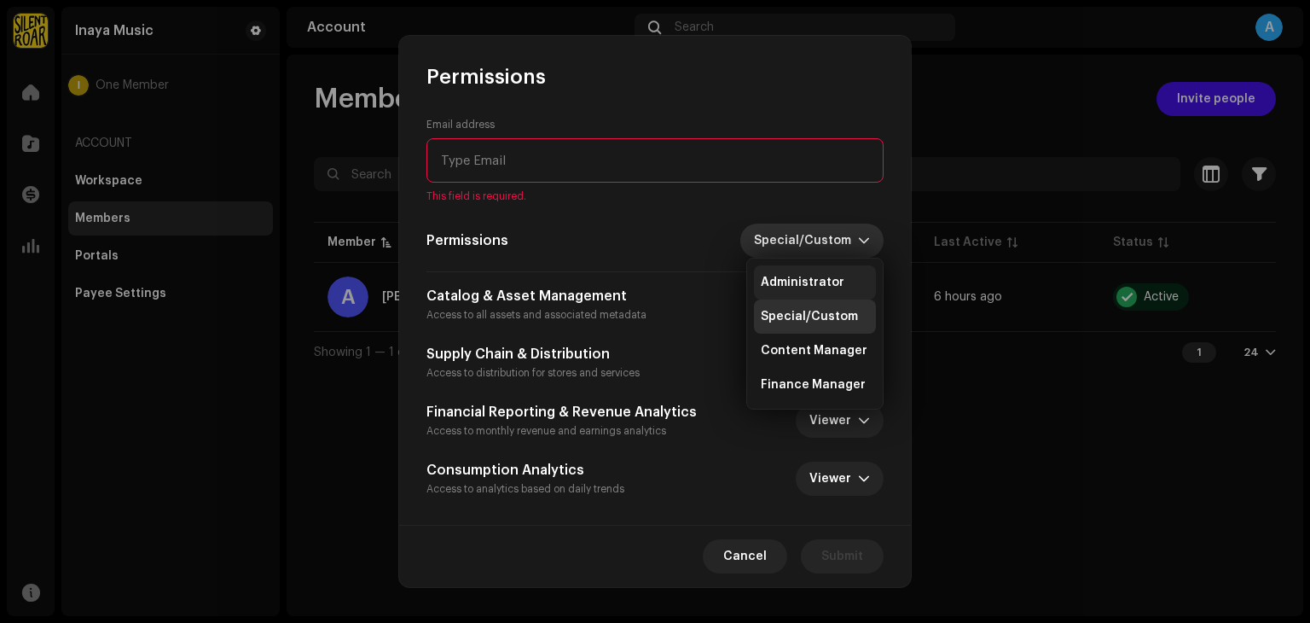
click at [825, 267] on li "Administrator" at bounding box center [815, 282] width 122 height 34
